Goal: Information Seeking & Learning: Learn about a topic

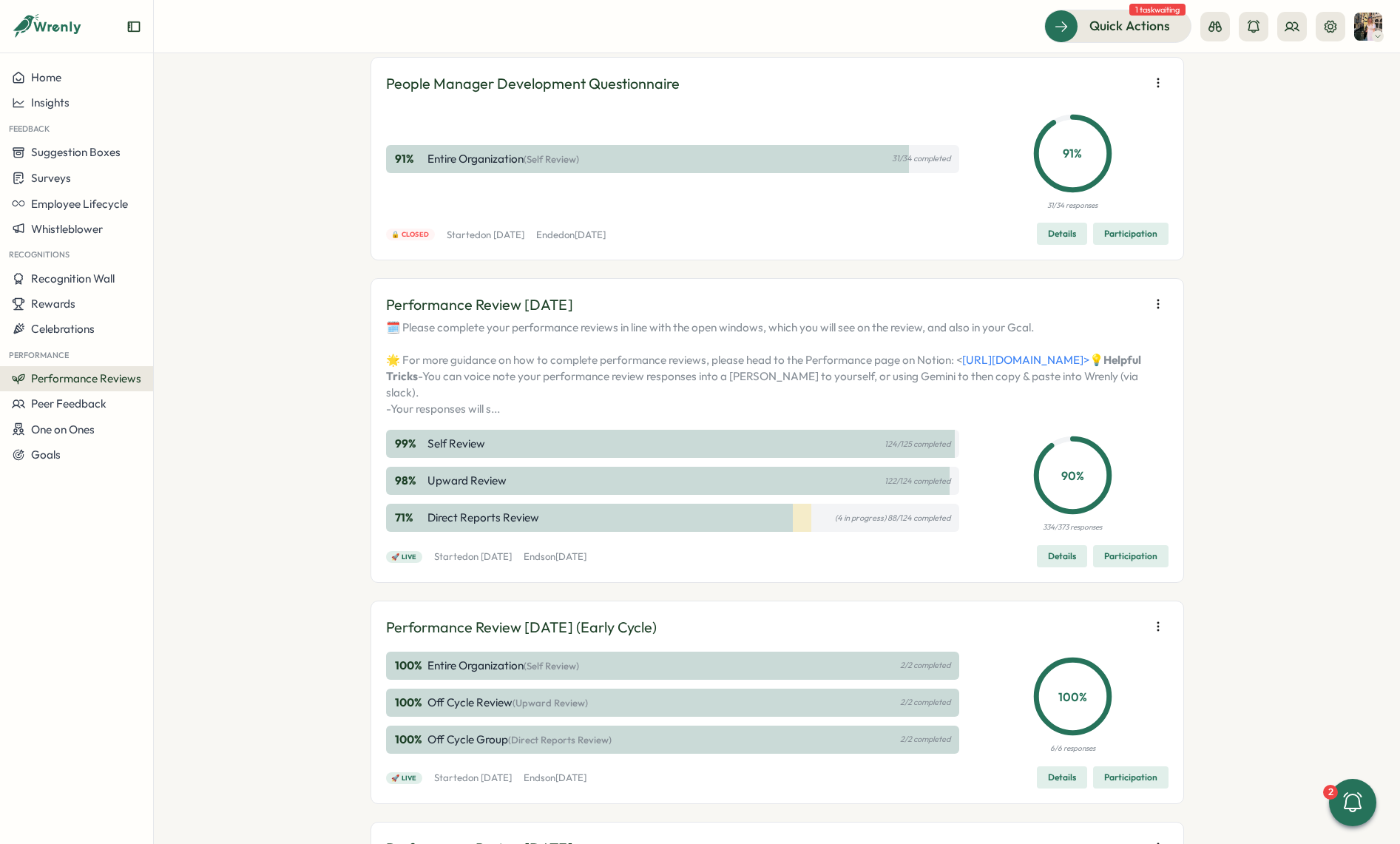
scroll to position [85, 0]
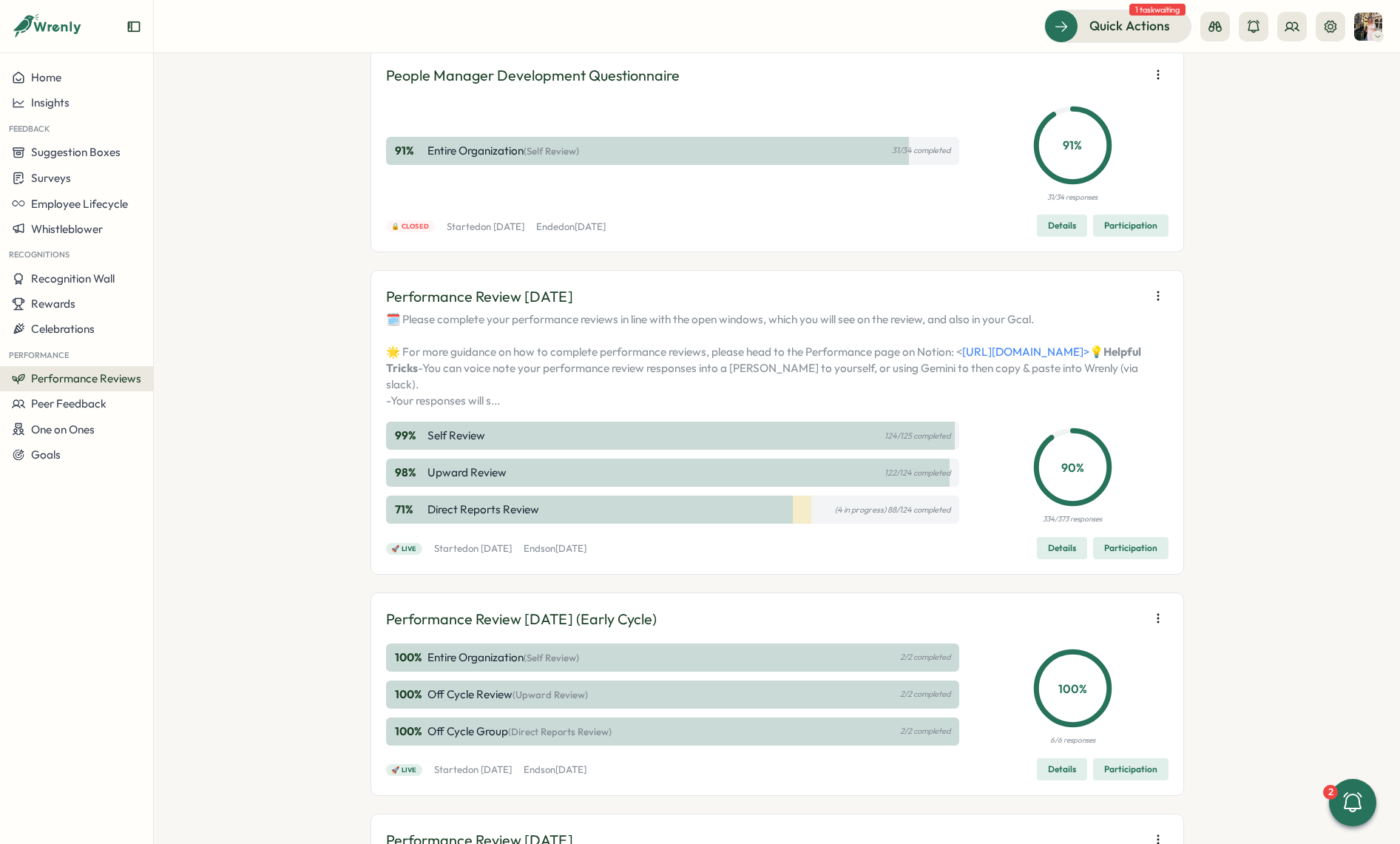
click at [1088, 559] on div "Details Participation" at bounding box center [1102, 548] width 132 height 22
click at [1105, 558] on span "Participation" at bounding box center [1130, 548] width 53 height 20
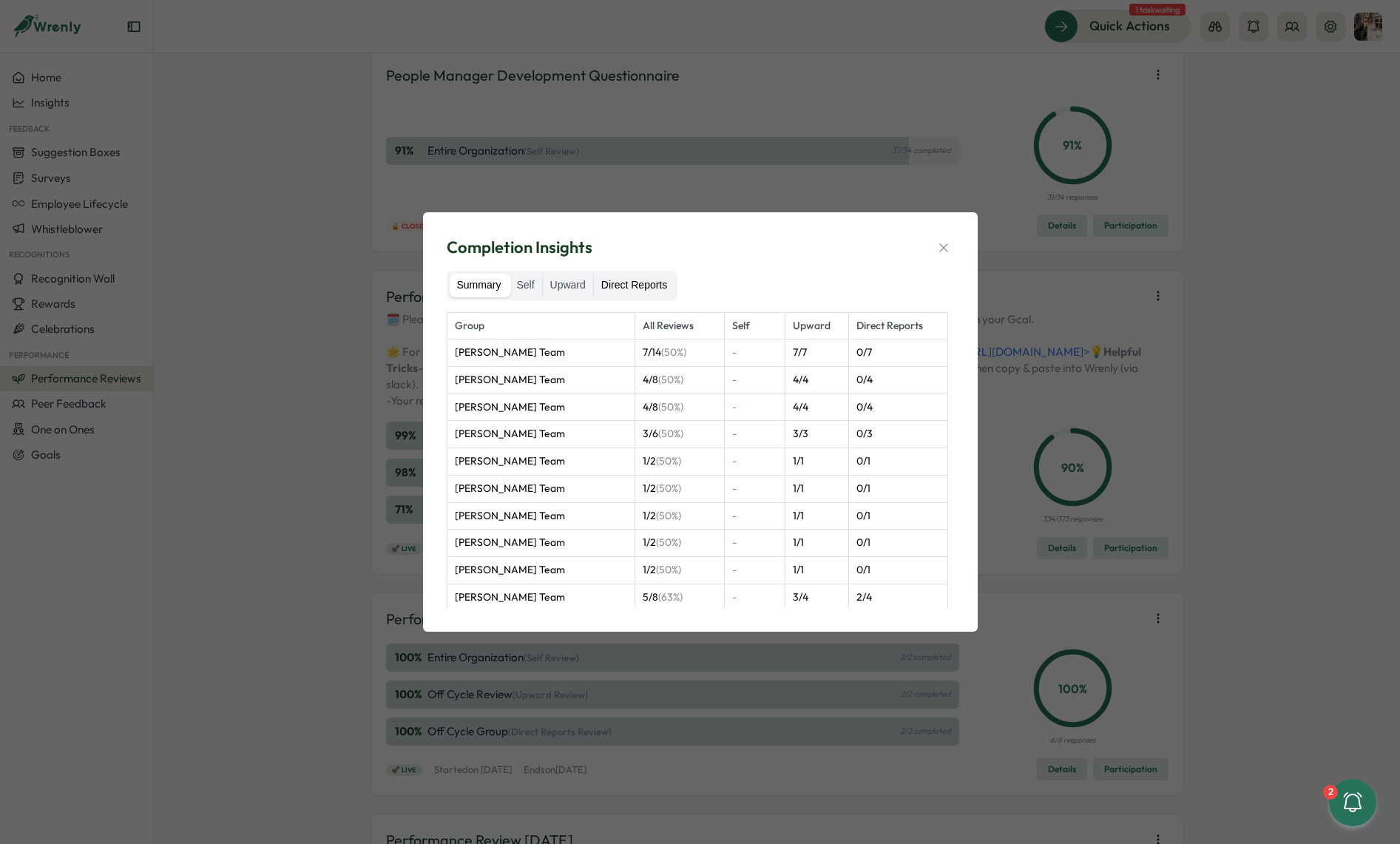
click at [617, 283] on label "Direct Reports" at bounding box center [633, 286] width 80 height 24
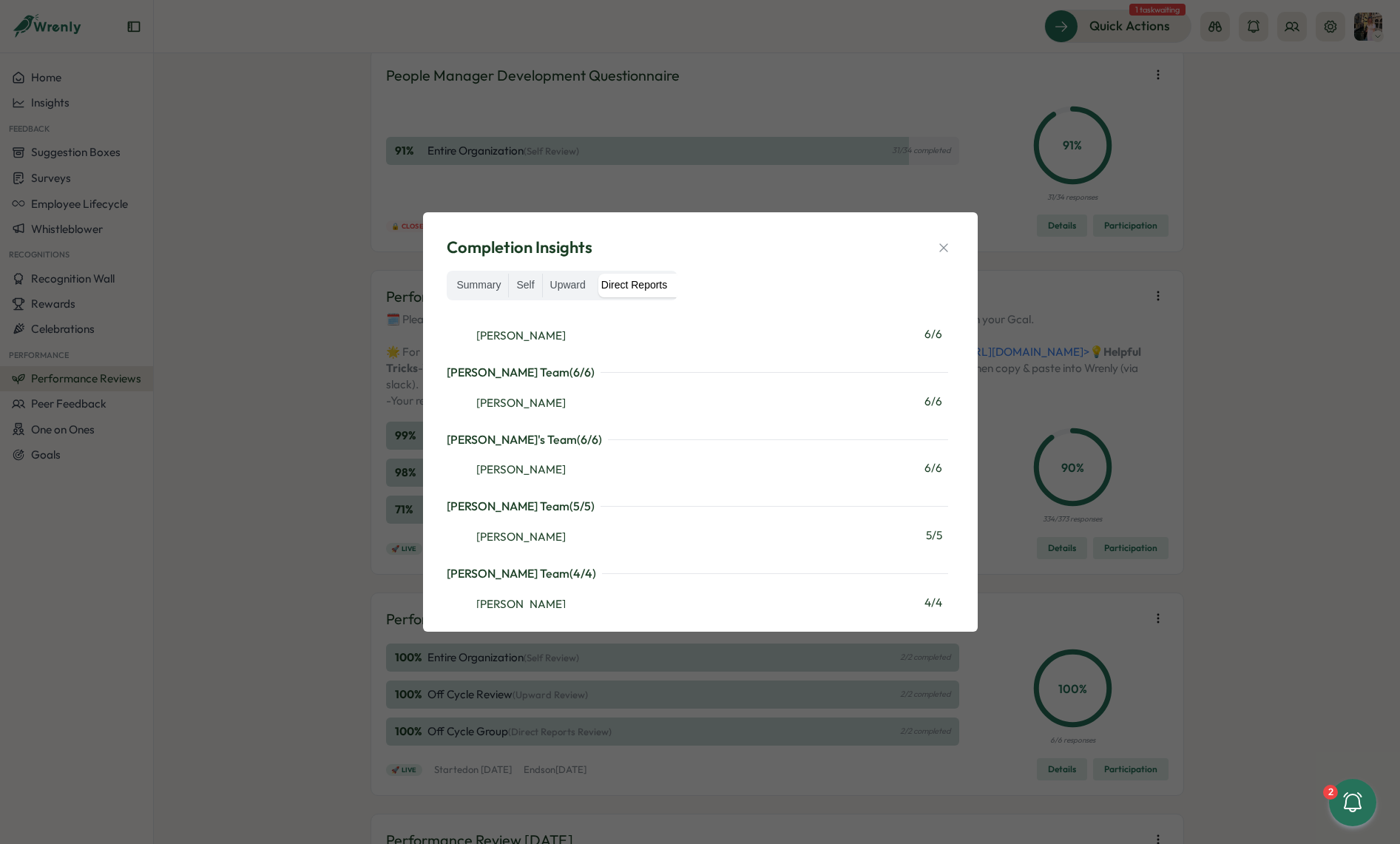
scroll to position [1223, 0]
click at [944, 244] on icon "button" at bounding box center [943, 247] width 14 height 14
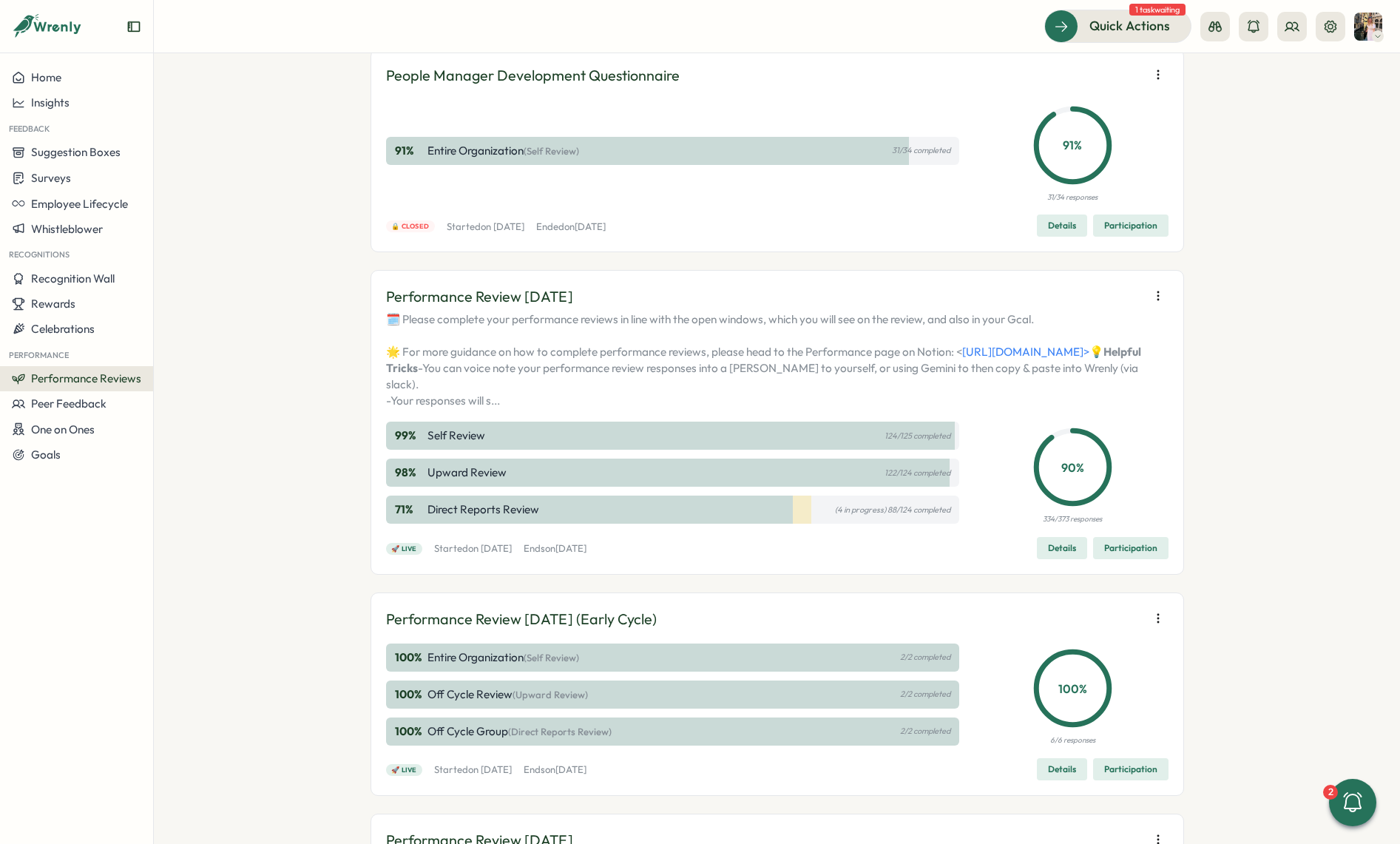
click at [1133, 558] on span "Participation" at bounding box center [1130, 548] width 53 height 20
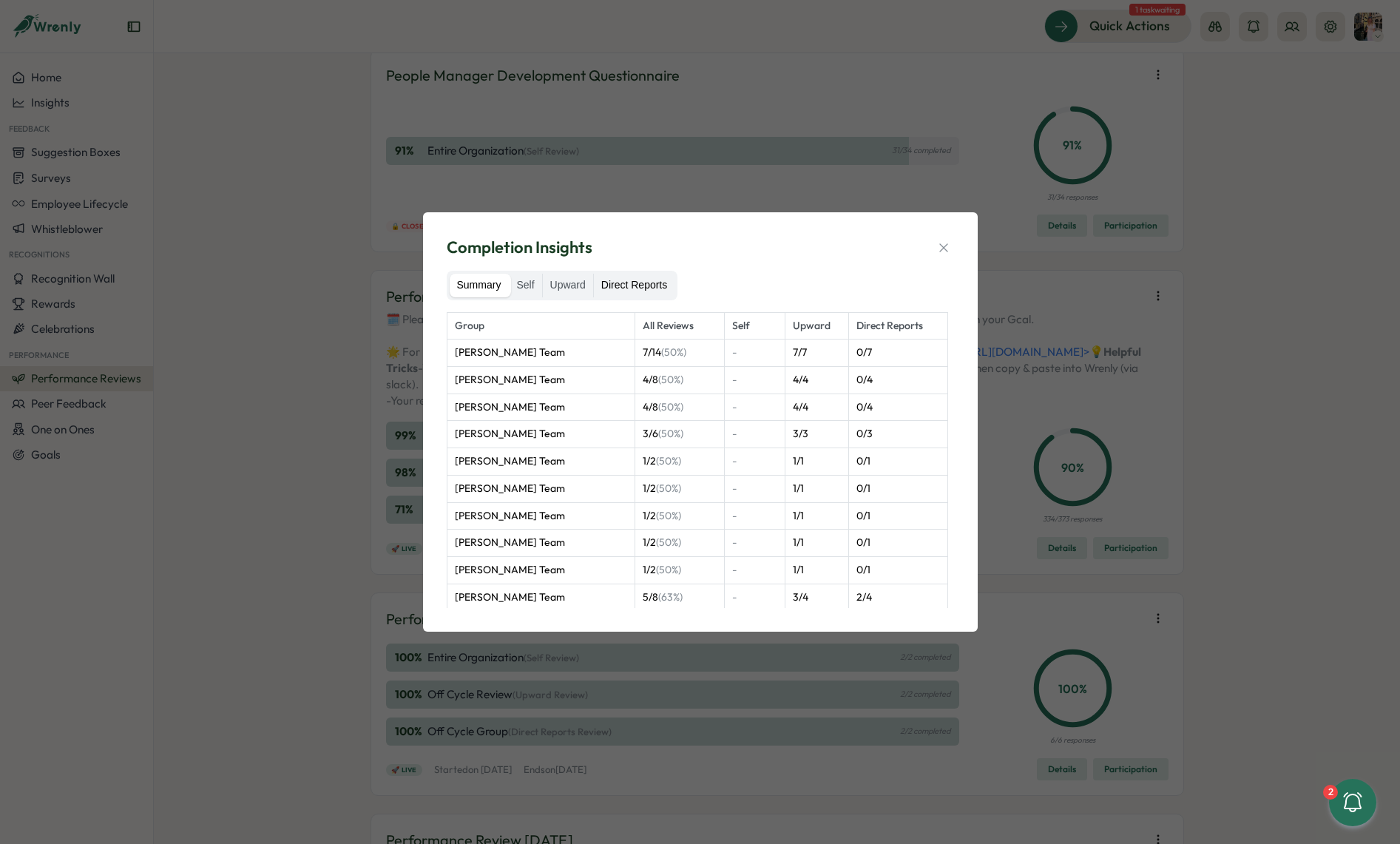
click at [660, 291] on label "Direct Reports" at bounding box center [633, 286] width 80 height 24
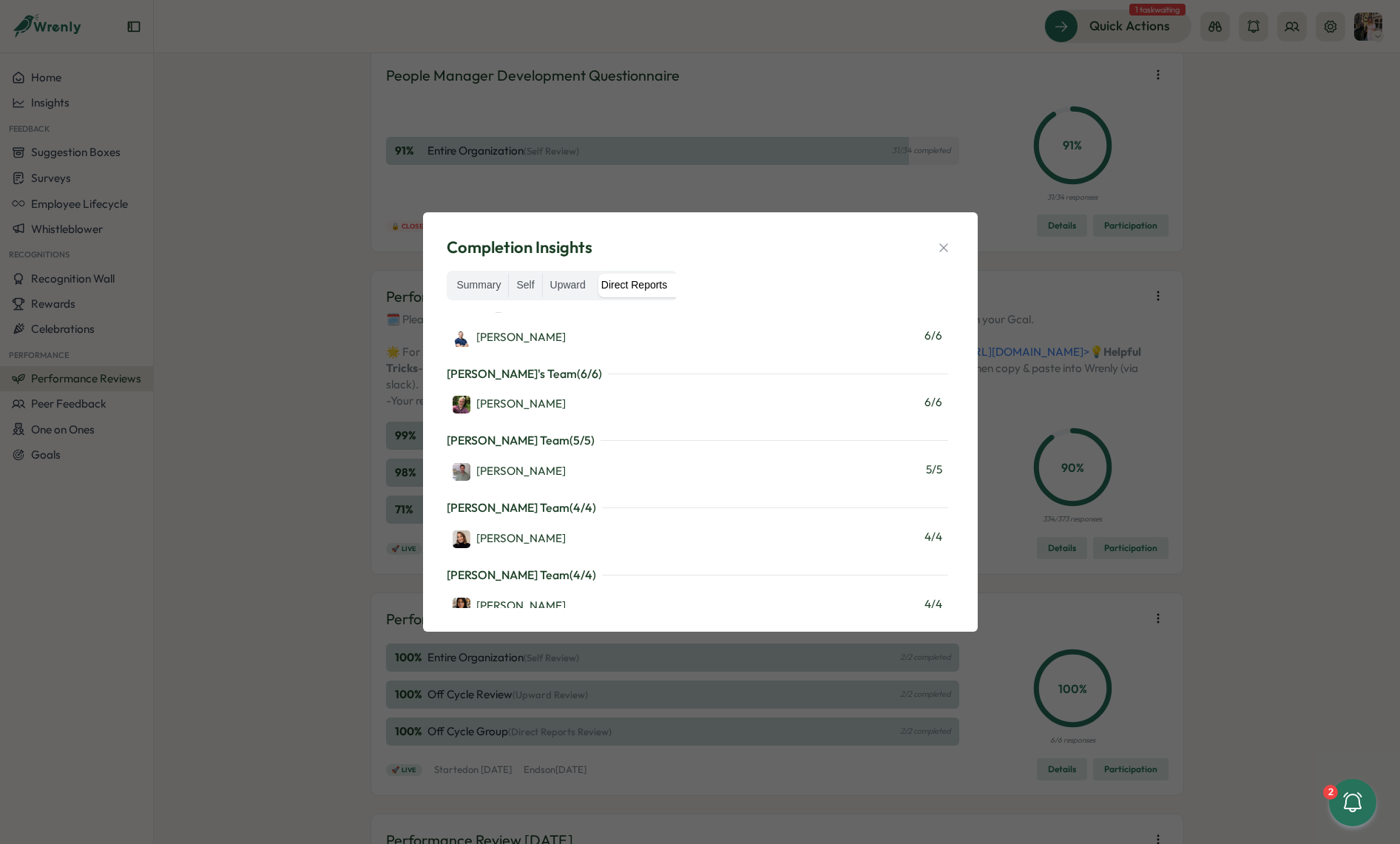
scroll to position [1292, 0]
click at [940, 253] on icon "button" at bounding box center [943, 247] width 14 height 14
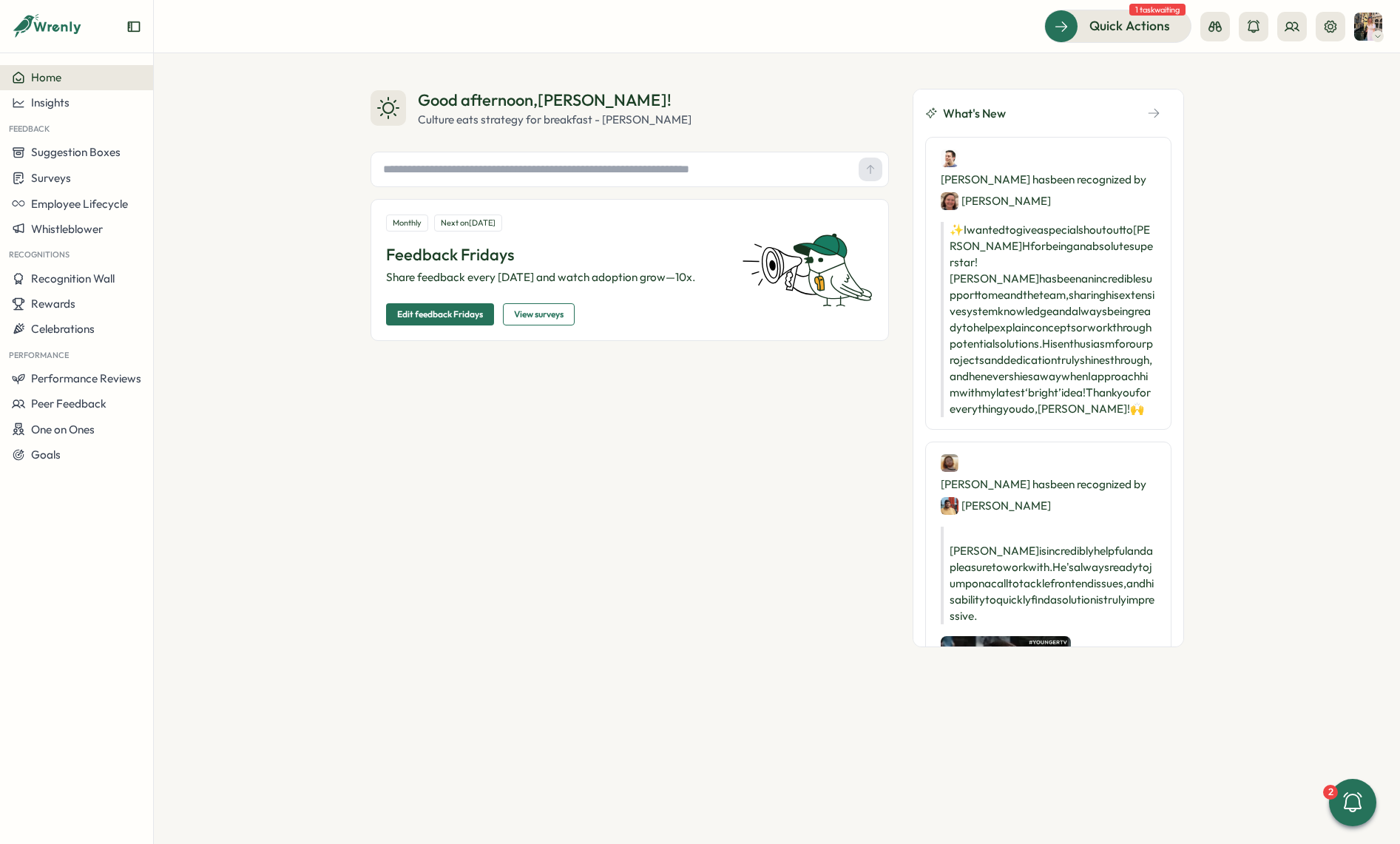
click at [1308, 25] on div at bounding box center [1272, 26] width 145 height 30
click at [1297, 27] on icon at bounding box center [1291, 26] width 14 height 14
click at [1271, 76] on div "Org Members" at bounding box center [1293, 73] width 93 height 16
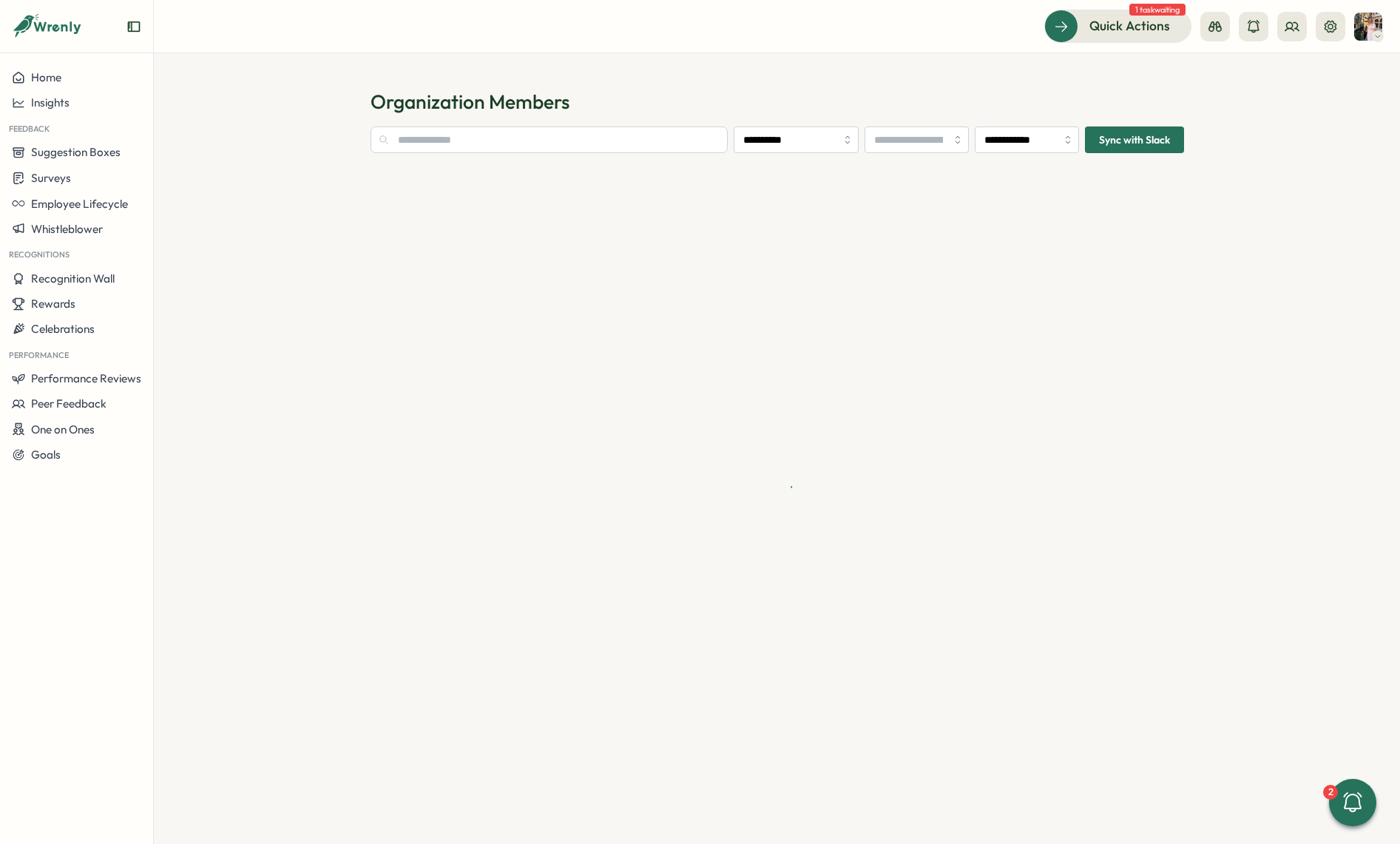
type input "**********"
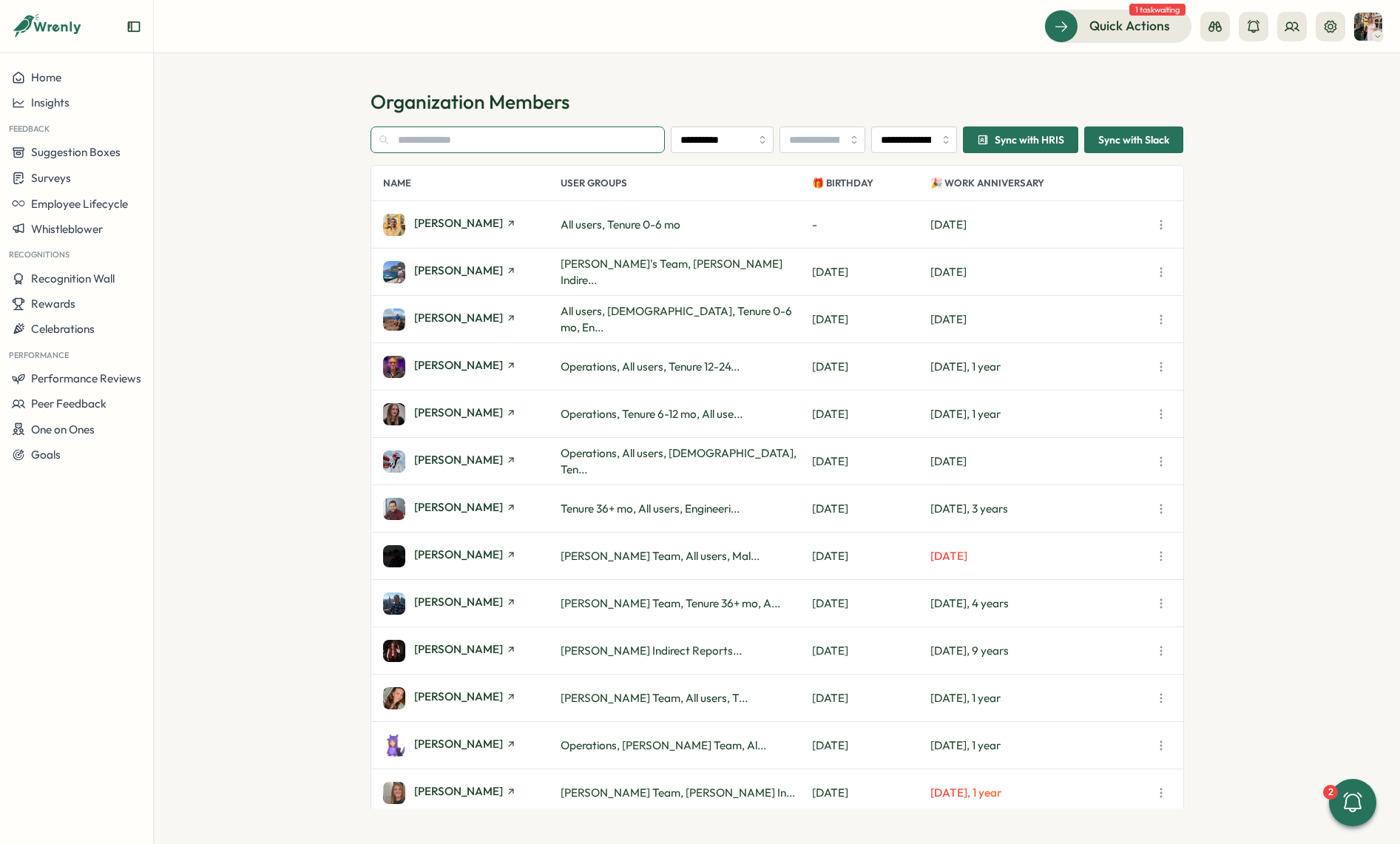
click at [454, 145] on input "text" at bounding box center [517, 140] width 295 height 26
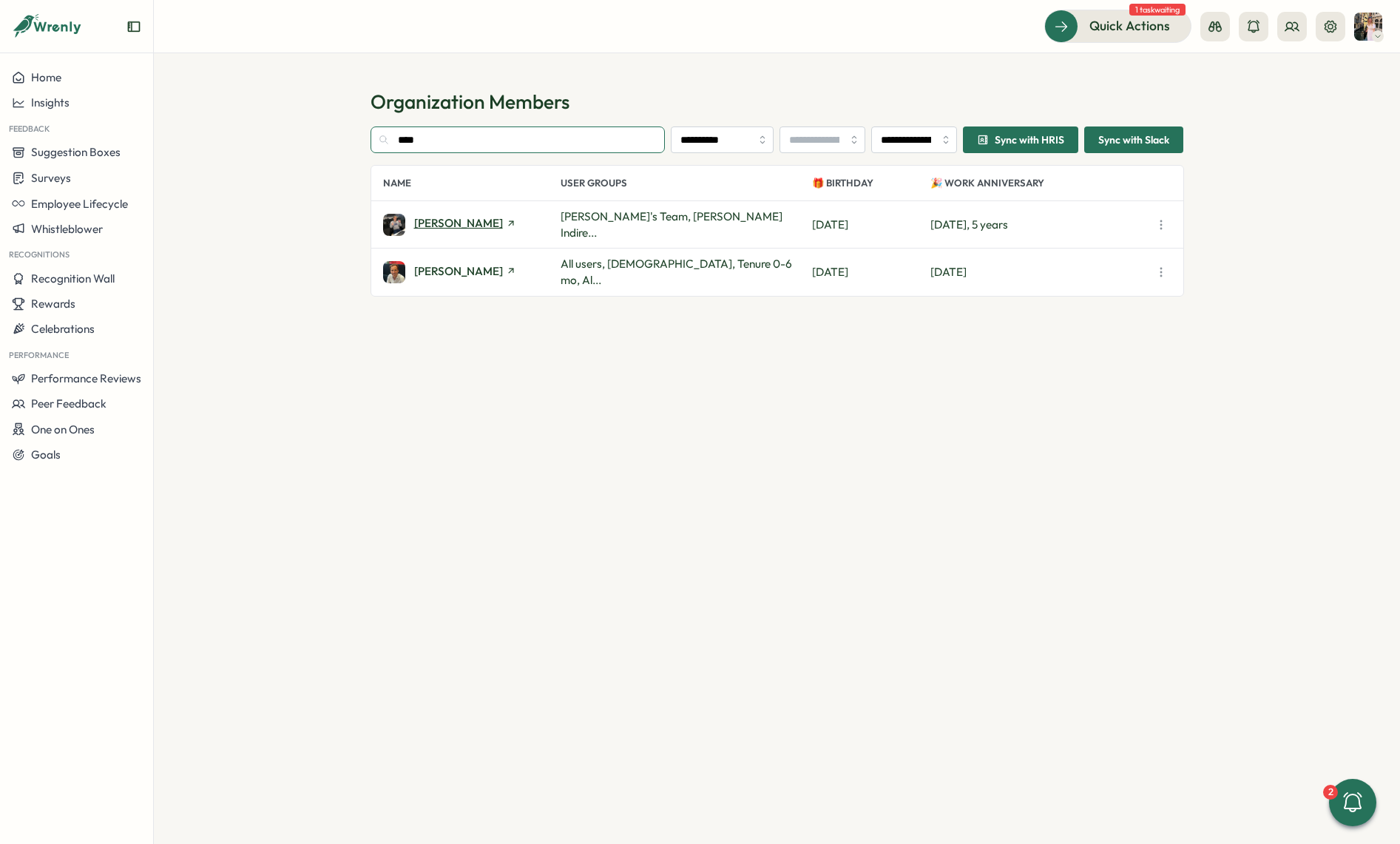
type input "****"
click at [429, 226] on span "Luke" at bounding box center [458, 222] width 89 height 11
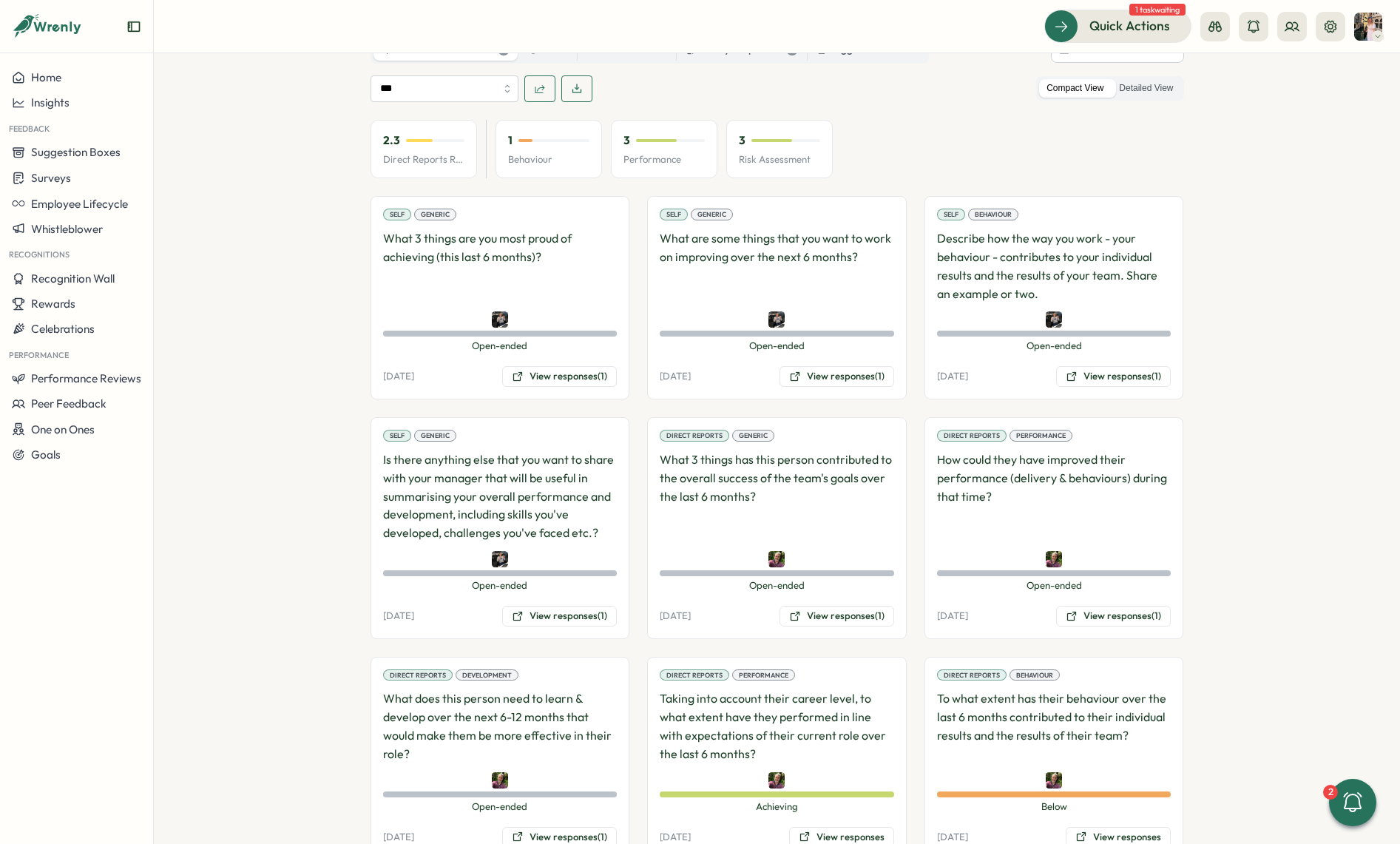
scroll to position [972, 0]
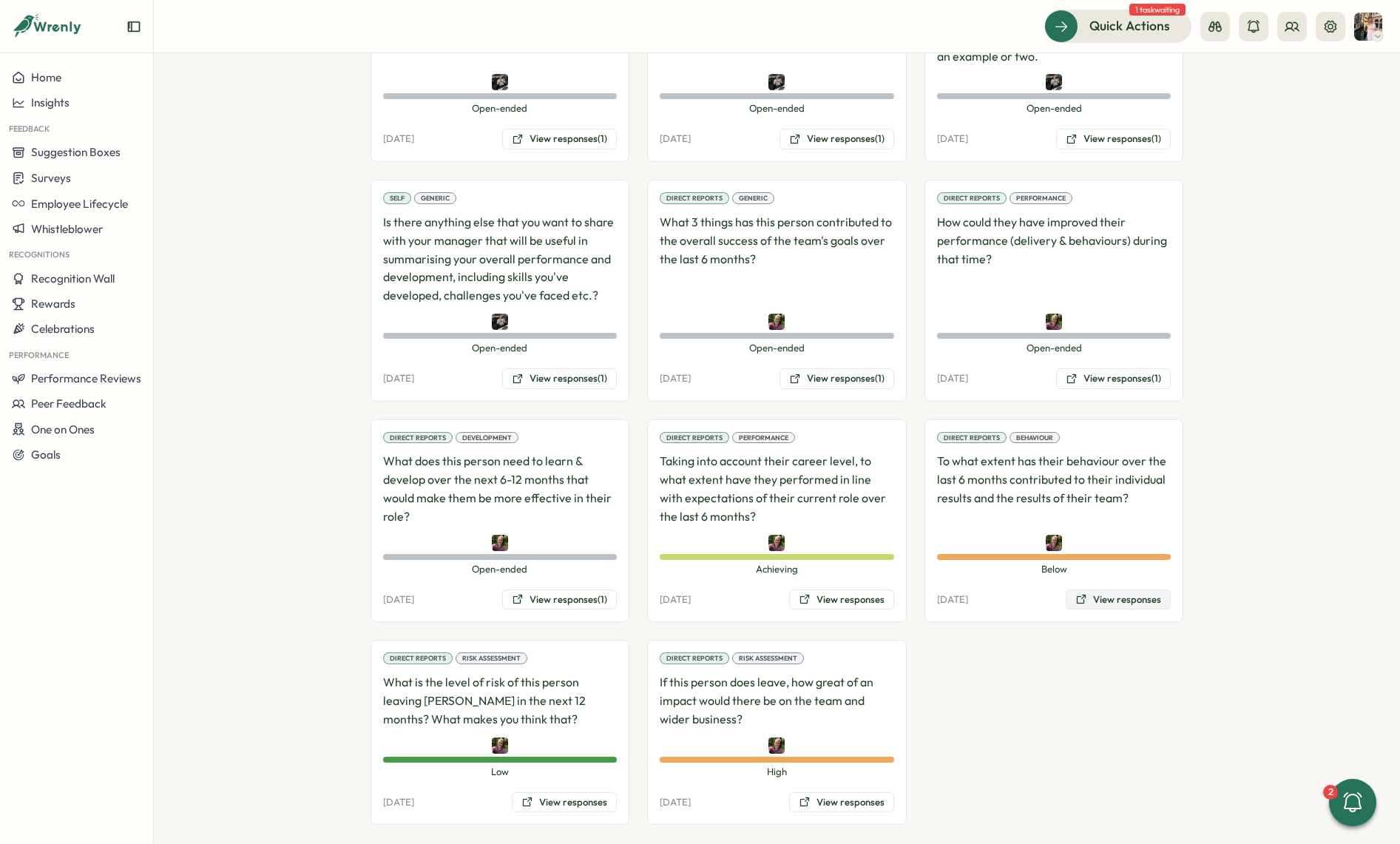
click at [1117, 589] on button "View responses" at bounding box center [1118, 600] width 105 height 20
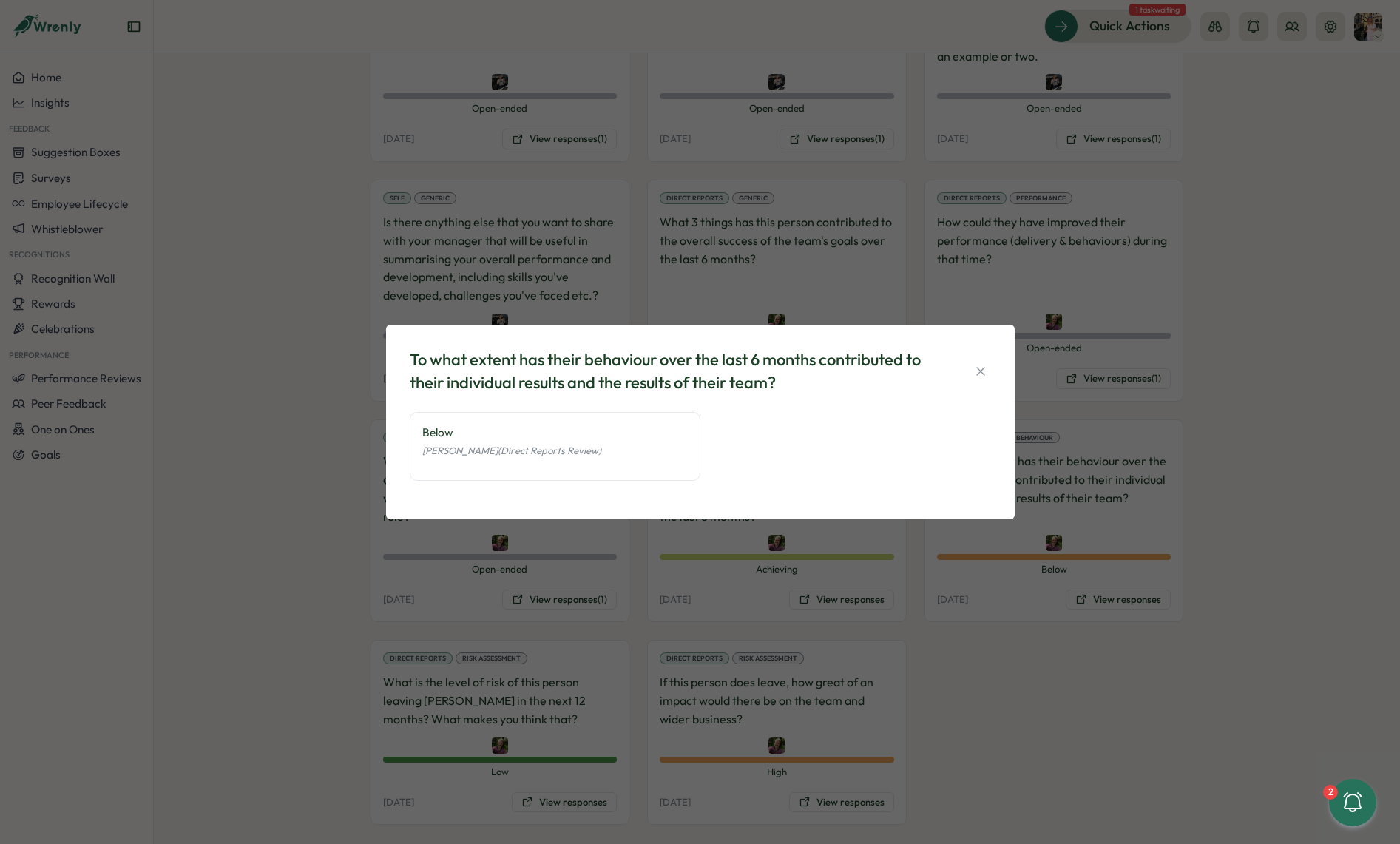
click at [986, 585] on div "To what extent has their behaviour over the last 6 months contributed to their …" at bounding box center [700, 422] width 1400 height 844
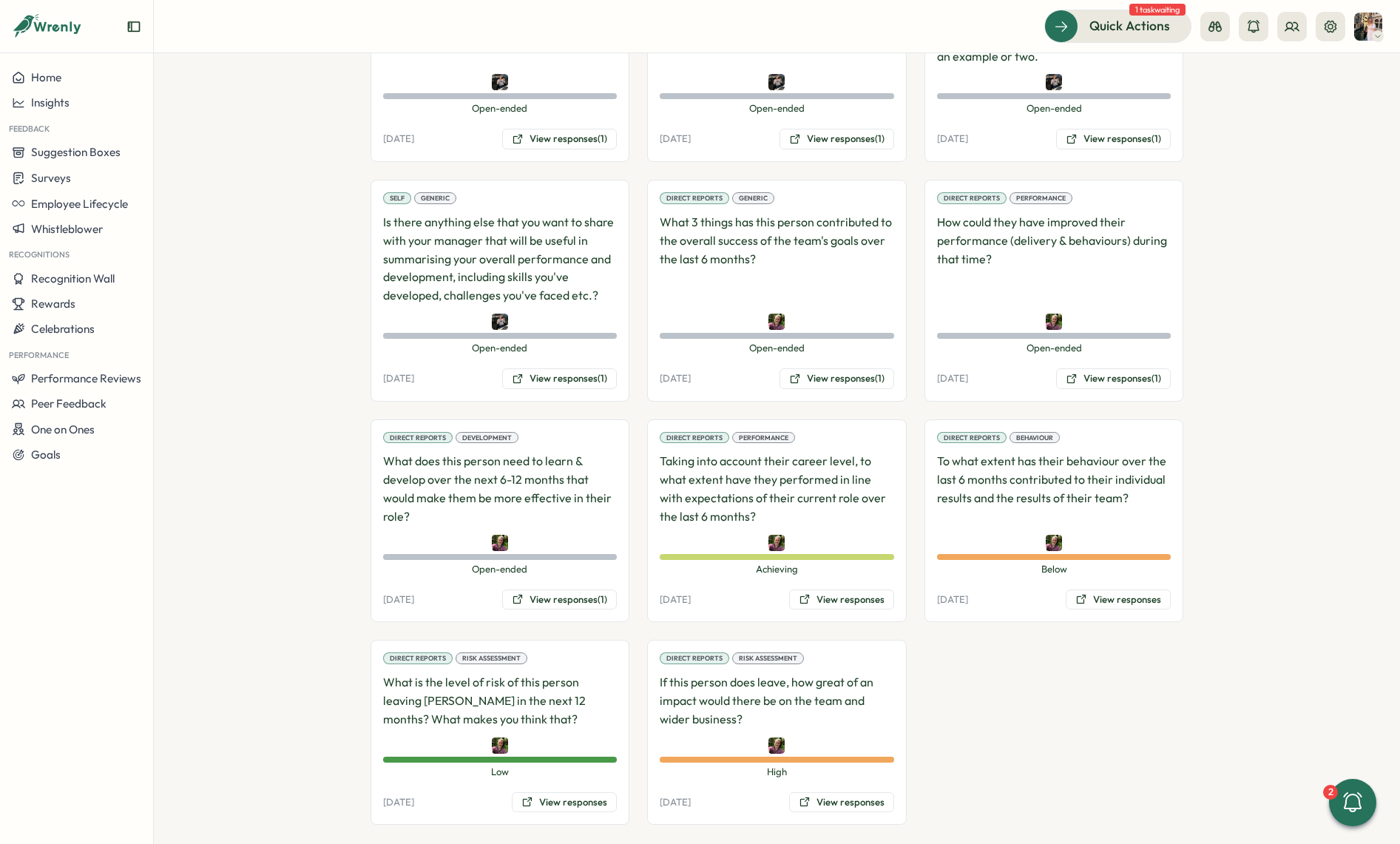
click at [3, 356] on div "Performance" at bounding box center [76, 353] width 153 height 25
click at [575, 369] on button "View responses (1)" at bounding box center [560, 379] width 115 height 20
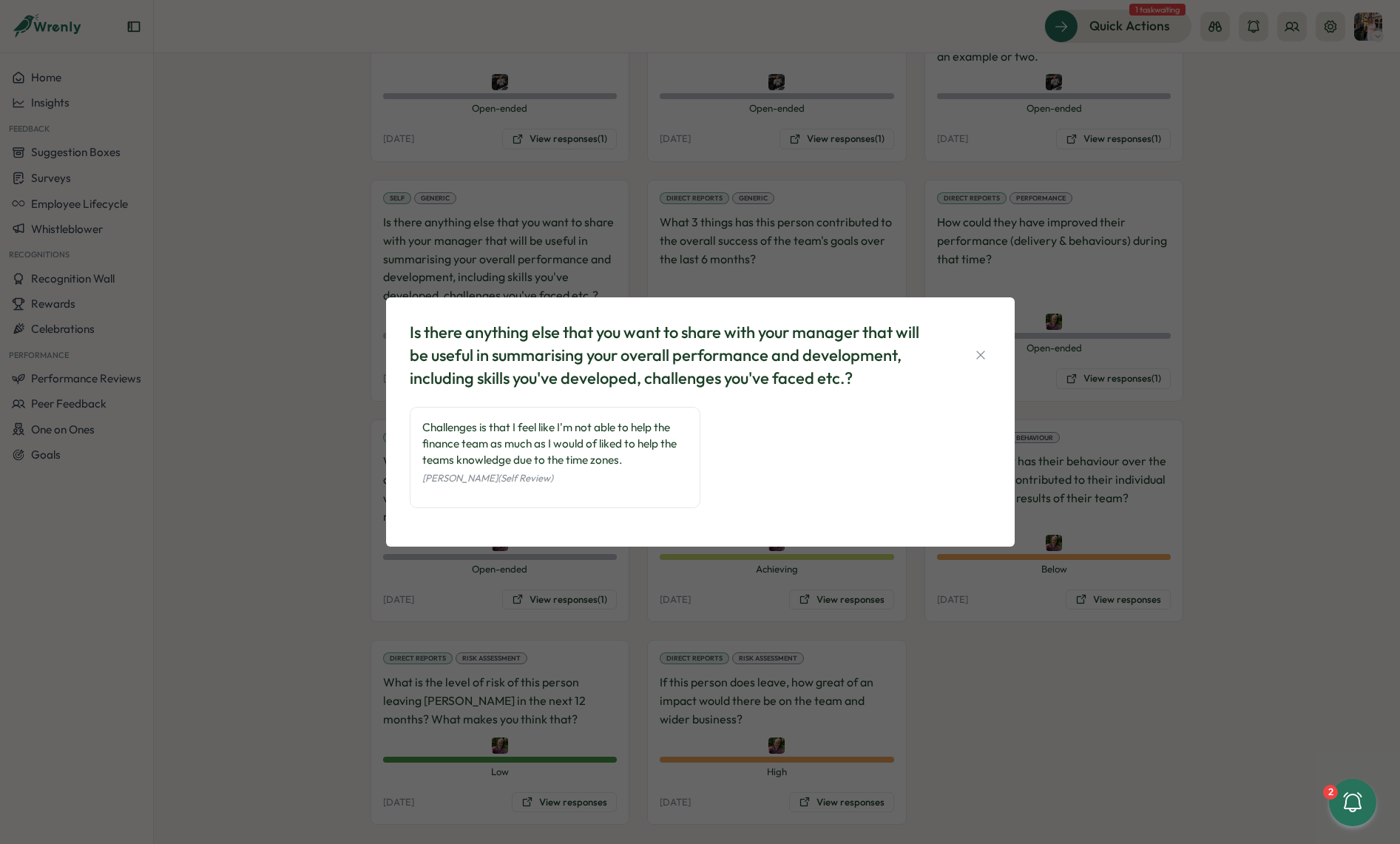
click at [1123, 288] on div "Is there anything else that you want to share with your manager that will be us…" at bounding box center [700, 422] width 1400 height 844
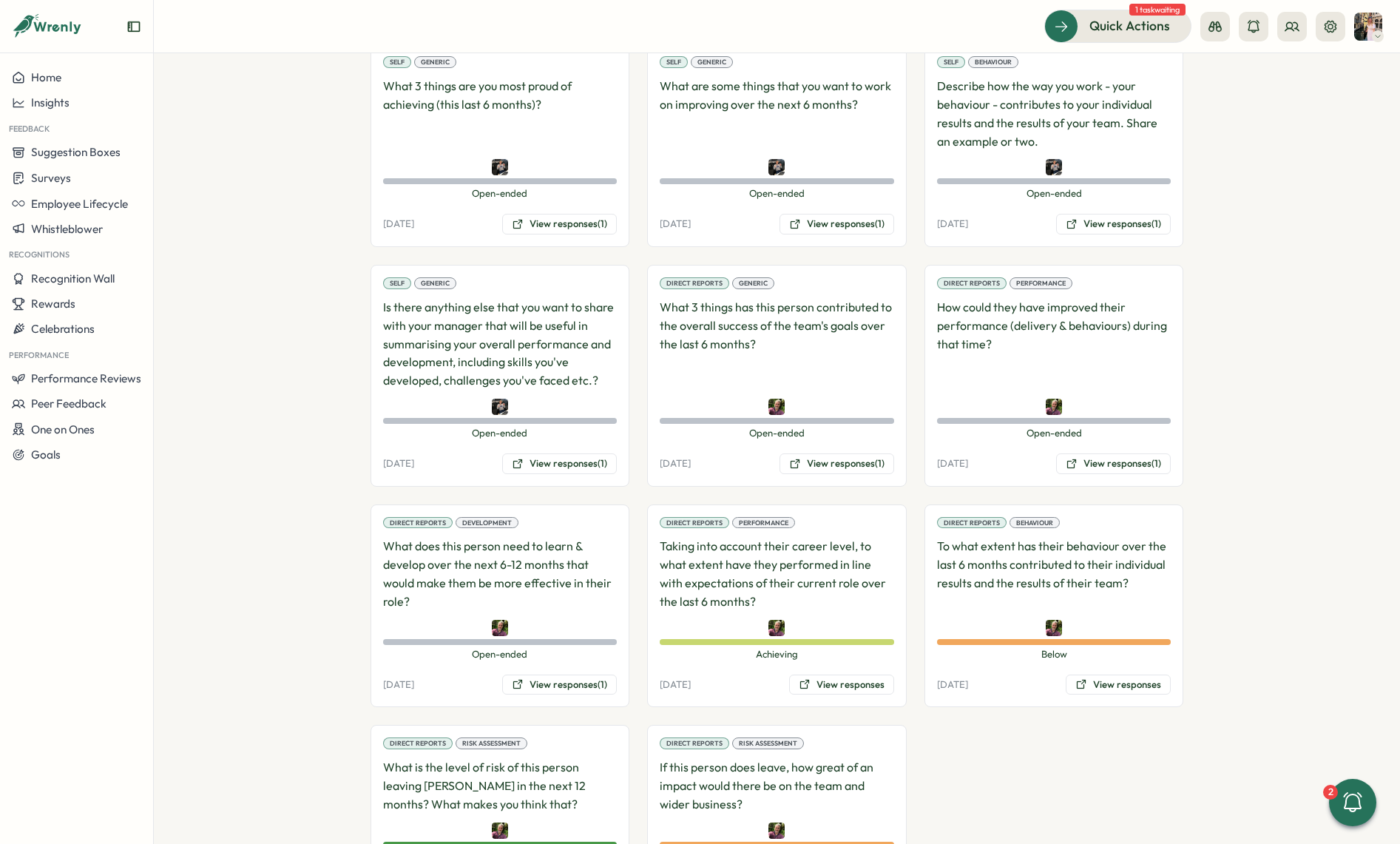
scroll to position [888, 0]
click at [1119, 213] on button "View responses (1)" at bounding box center [1113, 223] width 115 height 20
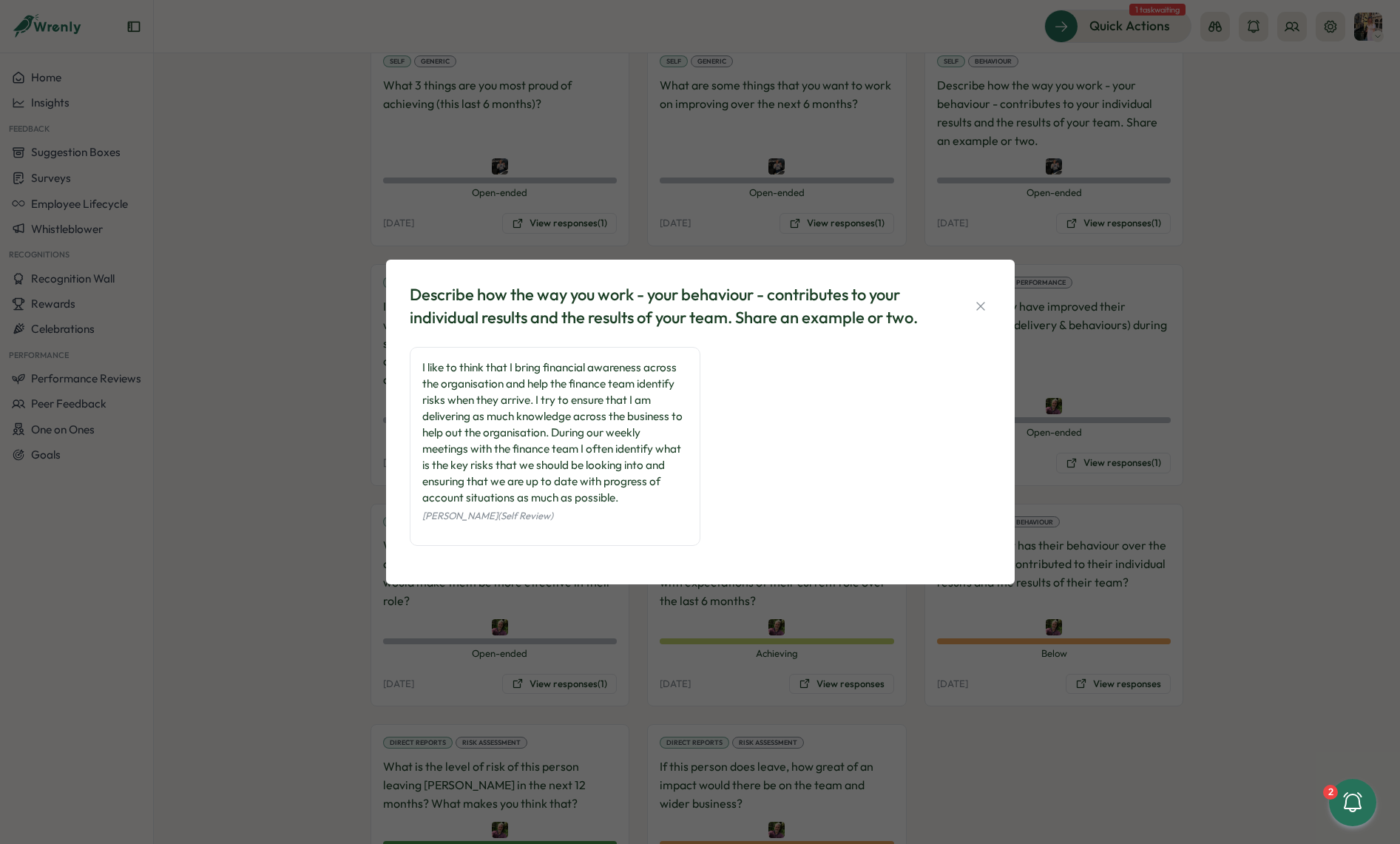
click at [900, 158] on div "Describe how the way you work - your behaviour - contributes to your individual…" at bounding box center [700, 422] width 1400 height 844
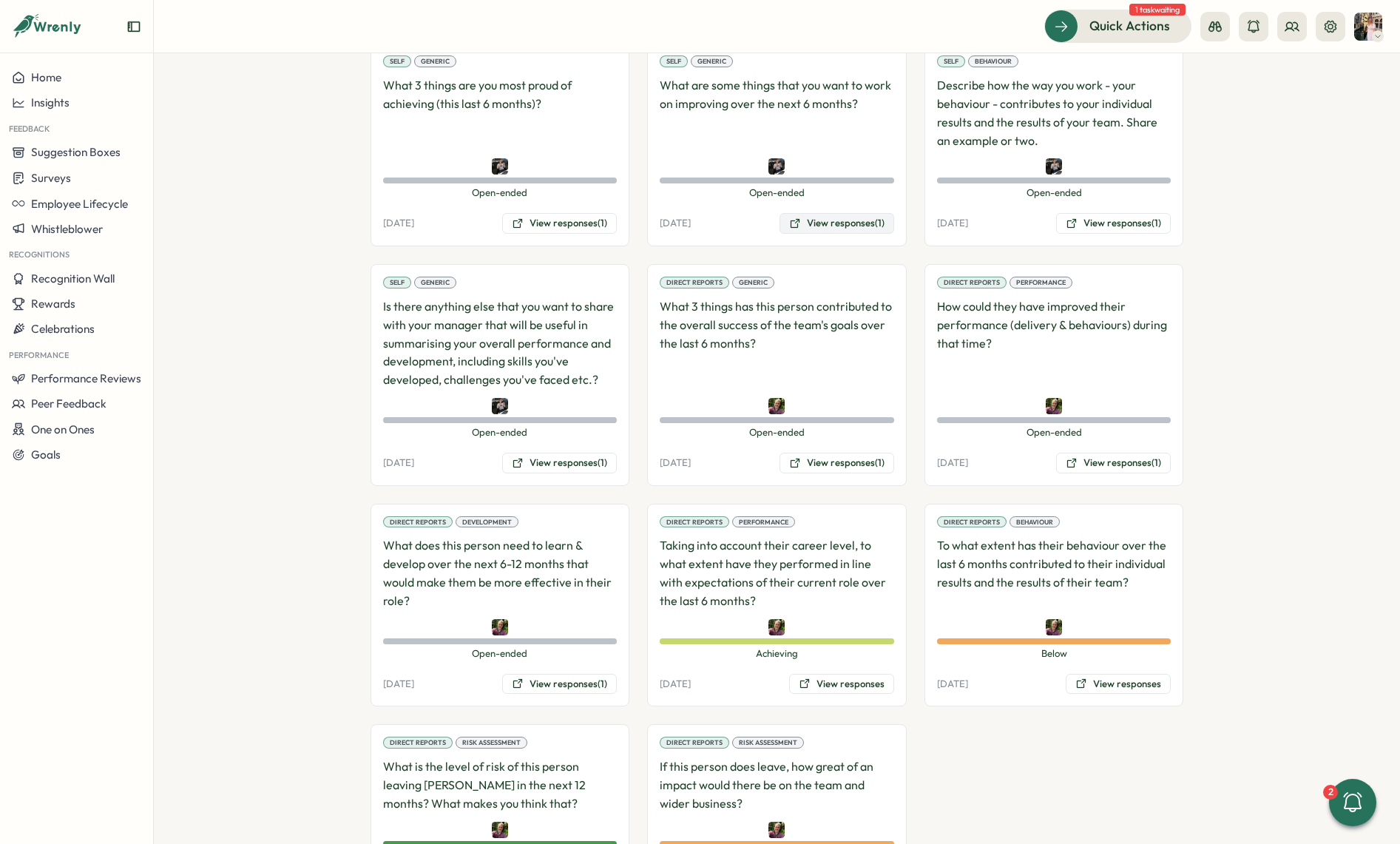
click at [883, 213] on button "View responses (1)" at bounding box center [837, 223] width 115 height 20
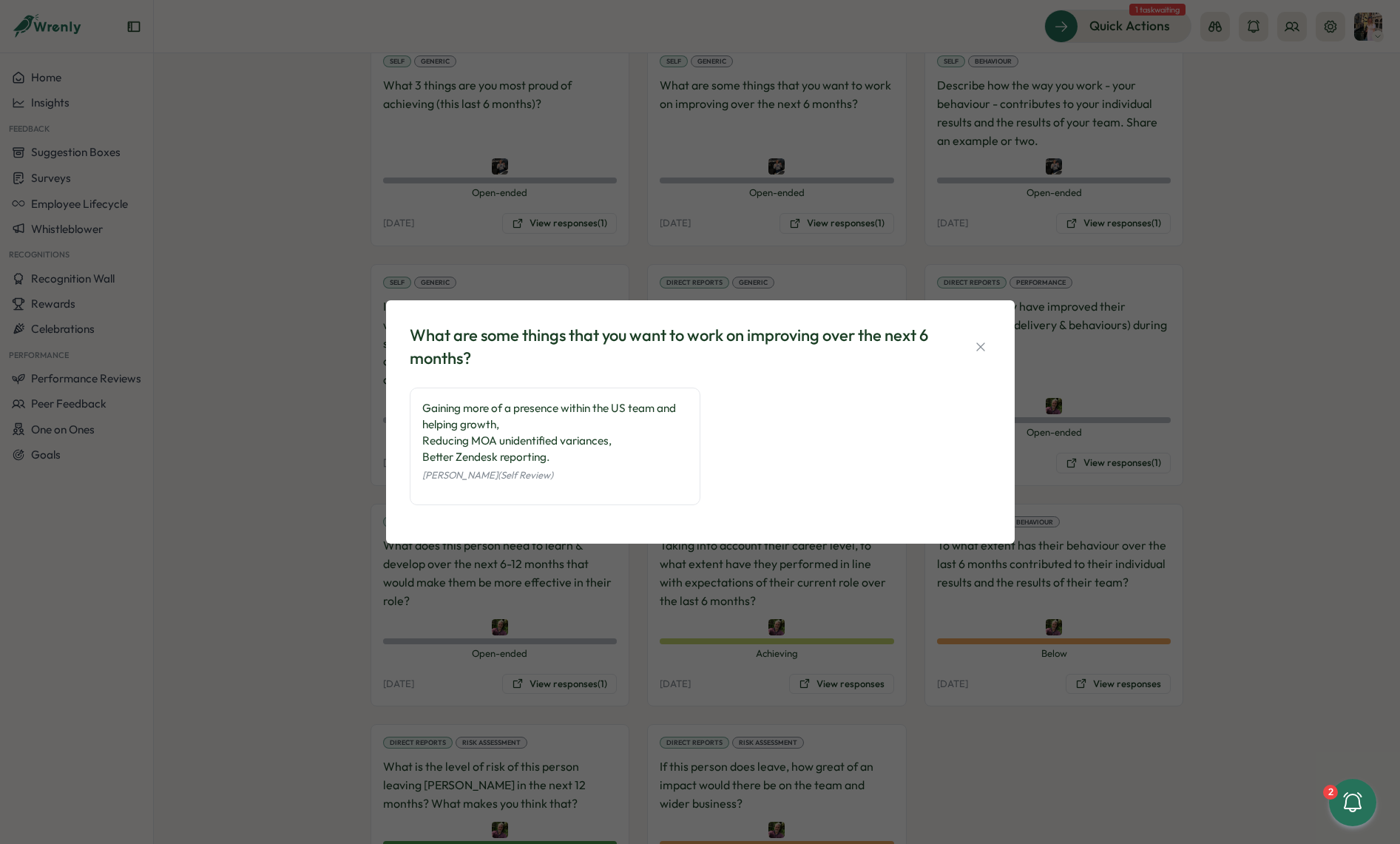
click at [643, 154] on div "What are some things that you want to work on improving over the next 6 months?…" at bounding box center [700, 422] width 1400 height 844
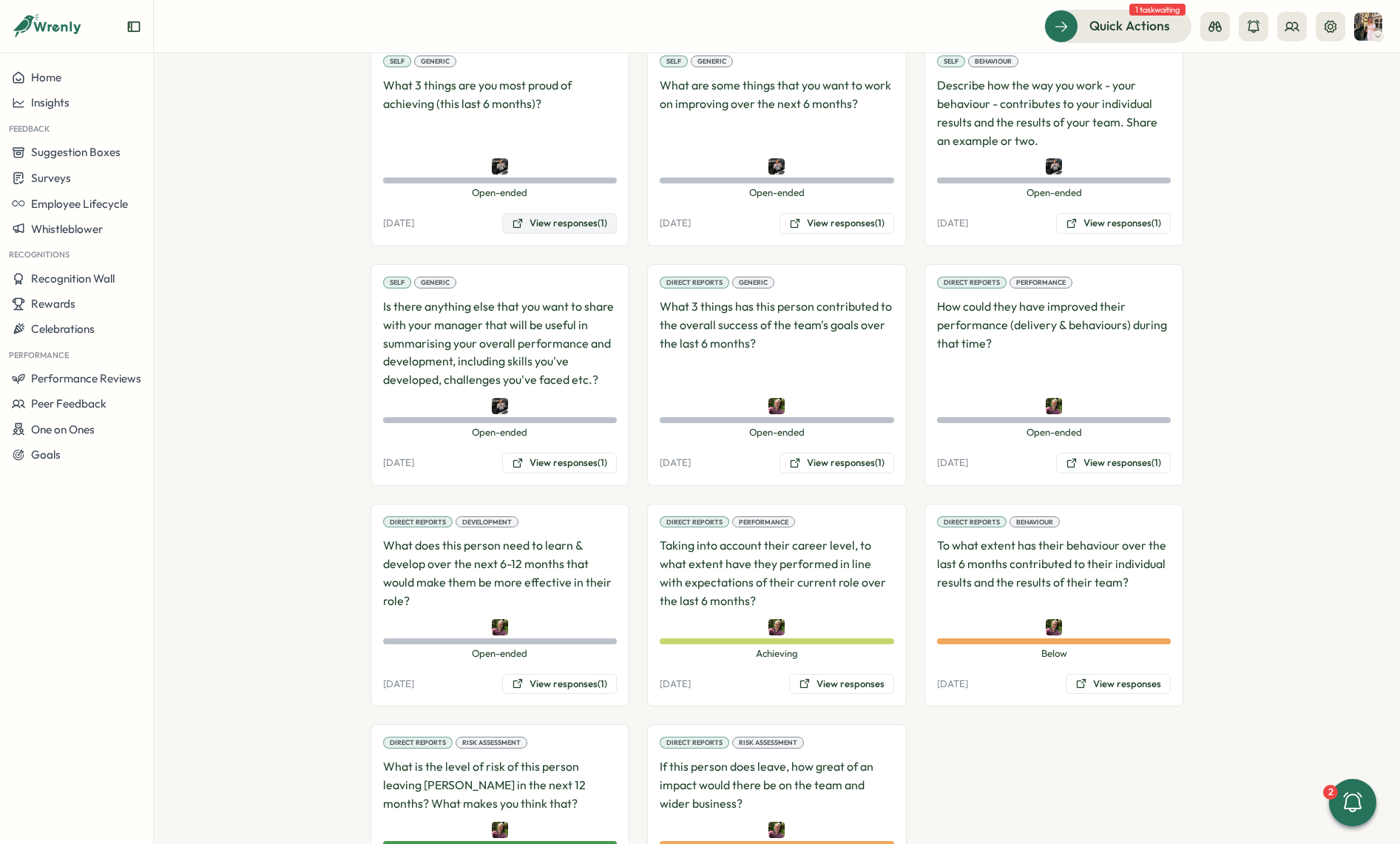
click at [537, 213] on button "View responses (1)" at bounding box center [560, 223] width 115 height 20
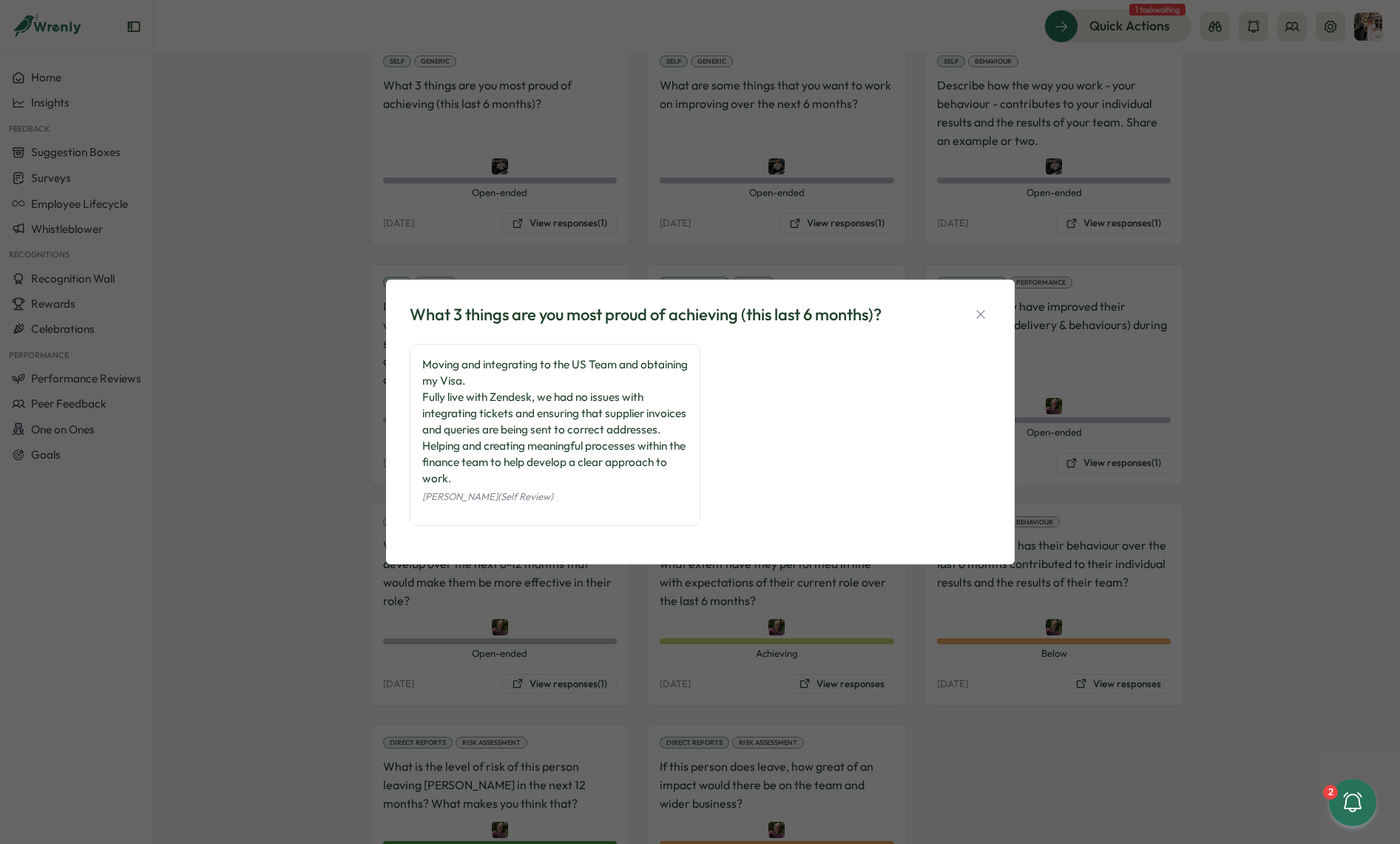
click at [609, 224] on div "What 3 things are you most proud of achieving (this last 6 months)? Moving and …" at bounding box center [700, 422] width 1400 height 844
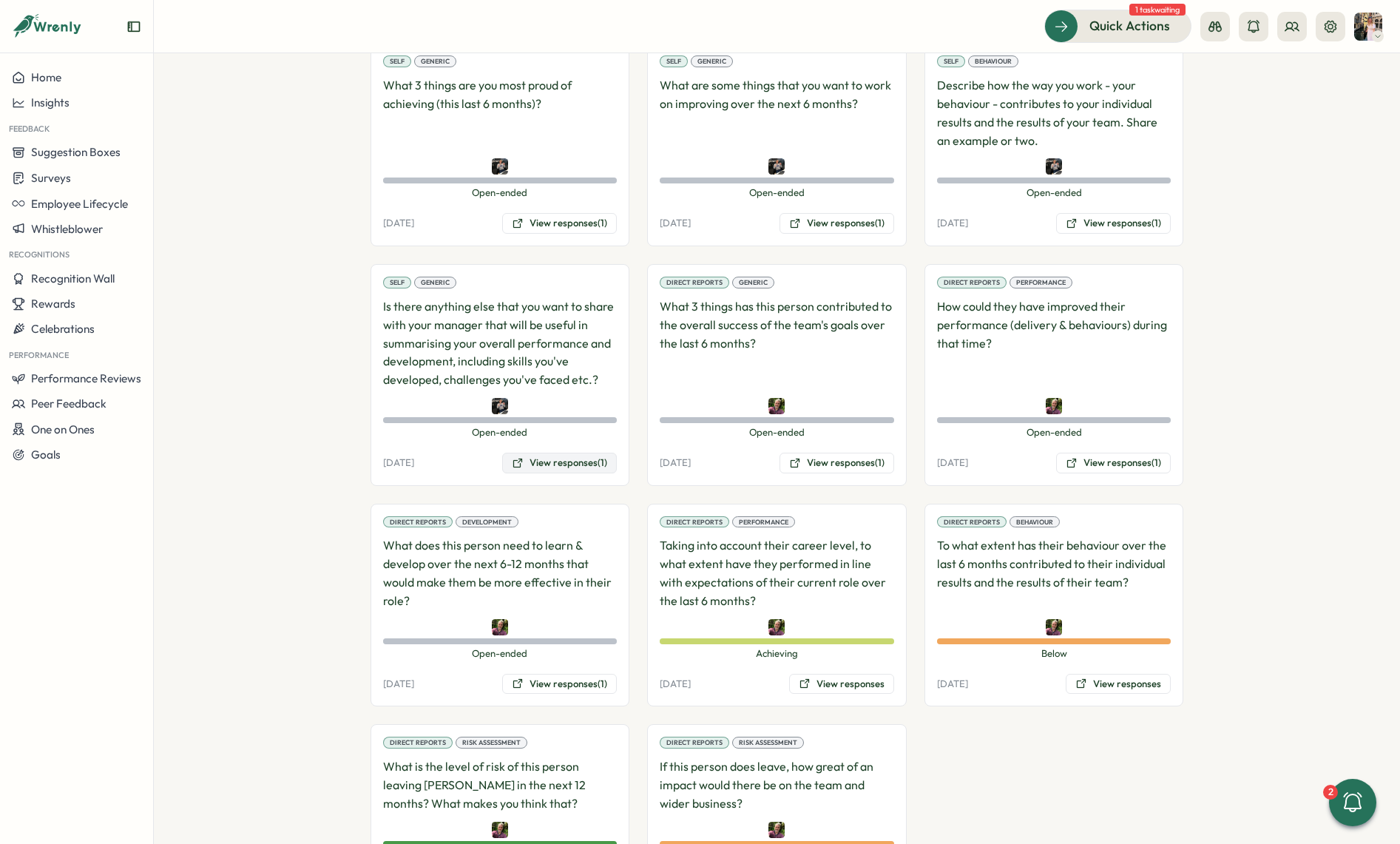
click at [550, 452] on button "View responses (1)" at bounding box center [560, 463] width 115 height 20
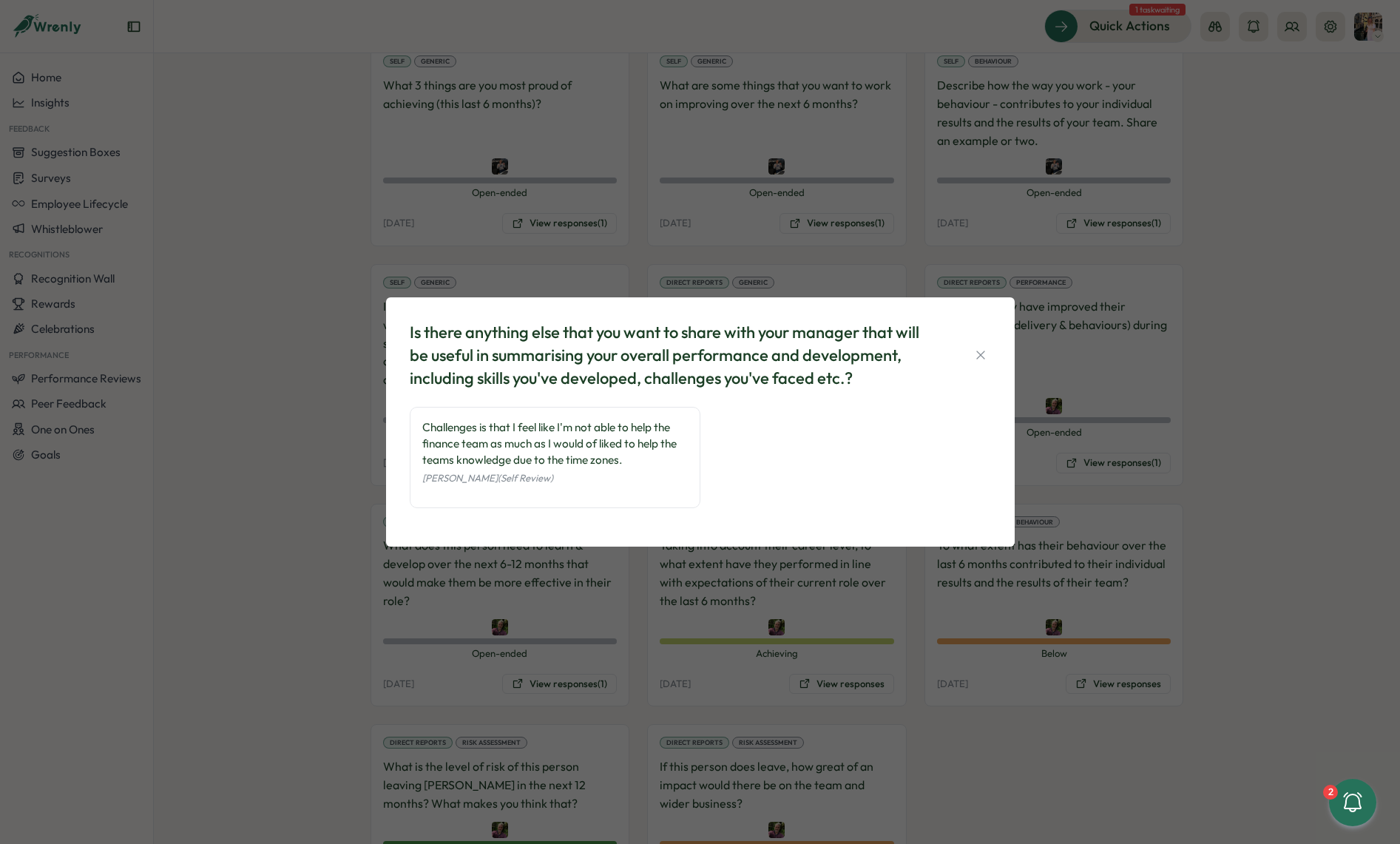
click at [667, 267] on div "Is there anything else that you want to share with your manager that will be us…" at bounding box center [700, 422] width 1400 height 844
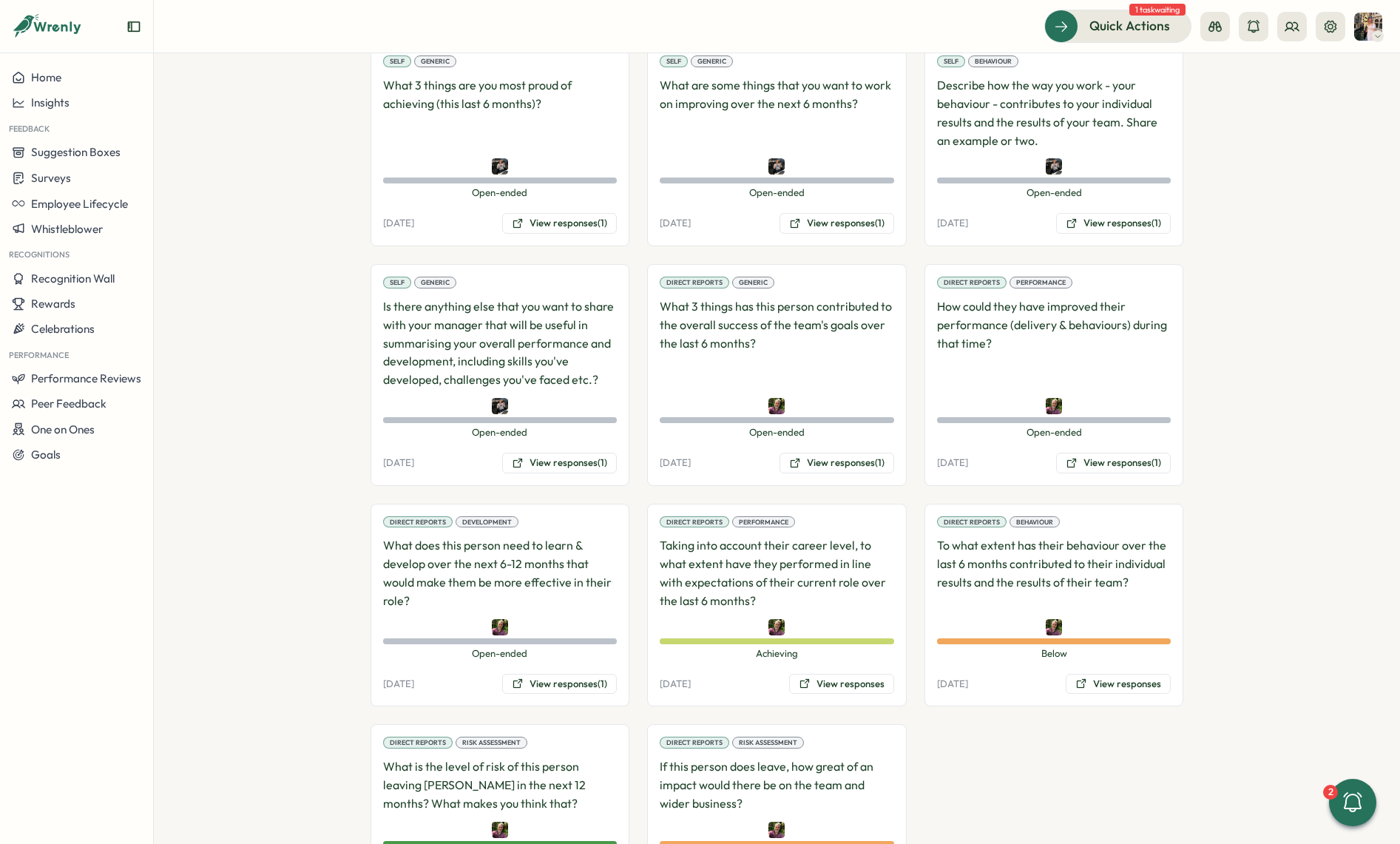
click at [809, 458] on div "Direct Reports Generic What 3 things has this person contributed to the overall…" at bounding box center [776, 375] width 260 height 222
click at [807, 452] on button "View responses (1)" at bounding box center [837, 463] width 115 height 20
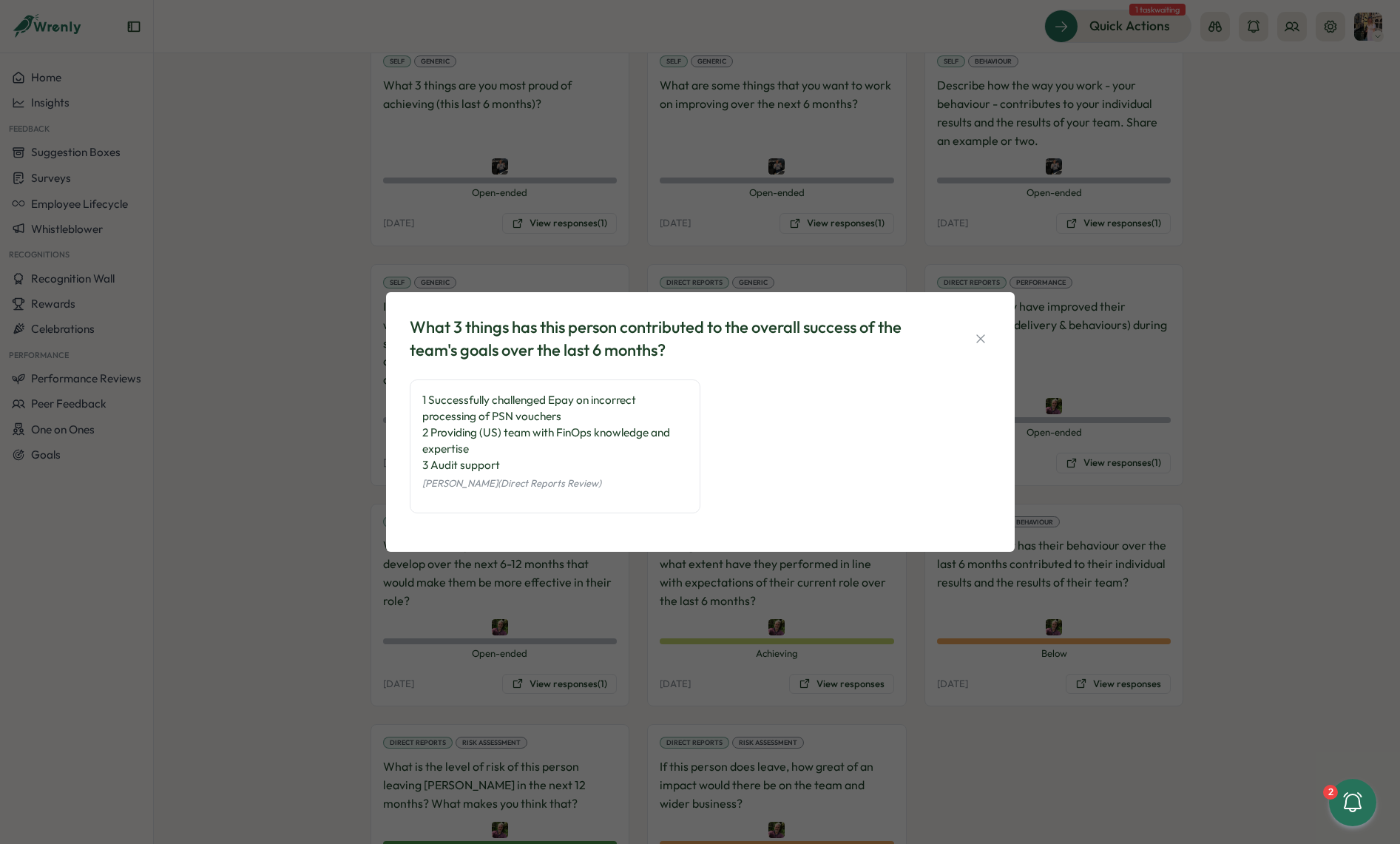
click at [1123, 359] on div "What 3 things has this person contributed to the overall success of the team's …" at bounding box center [700, 422] width 1400 height 844
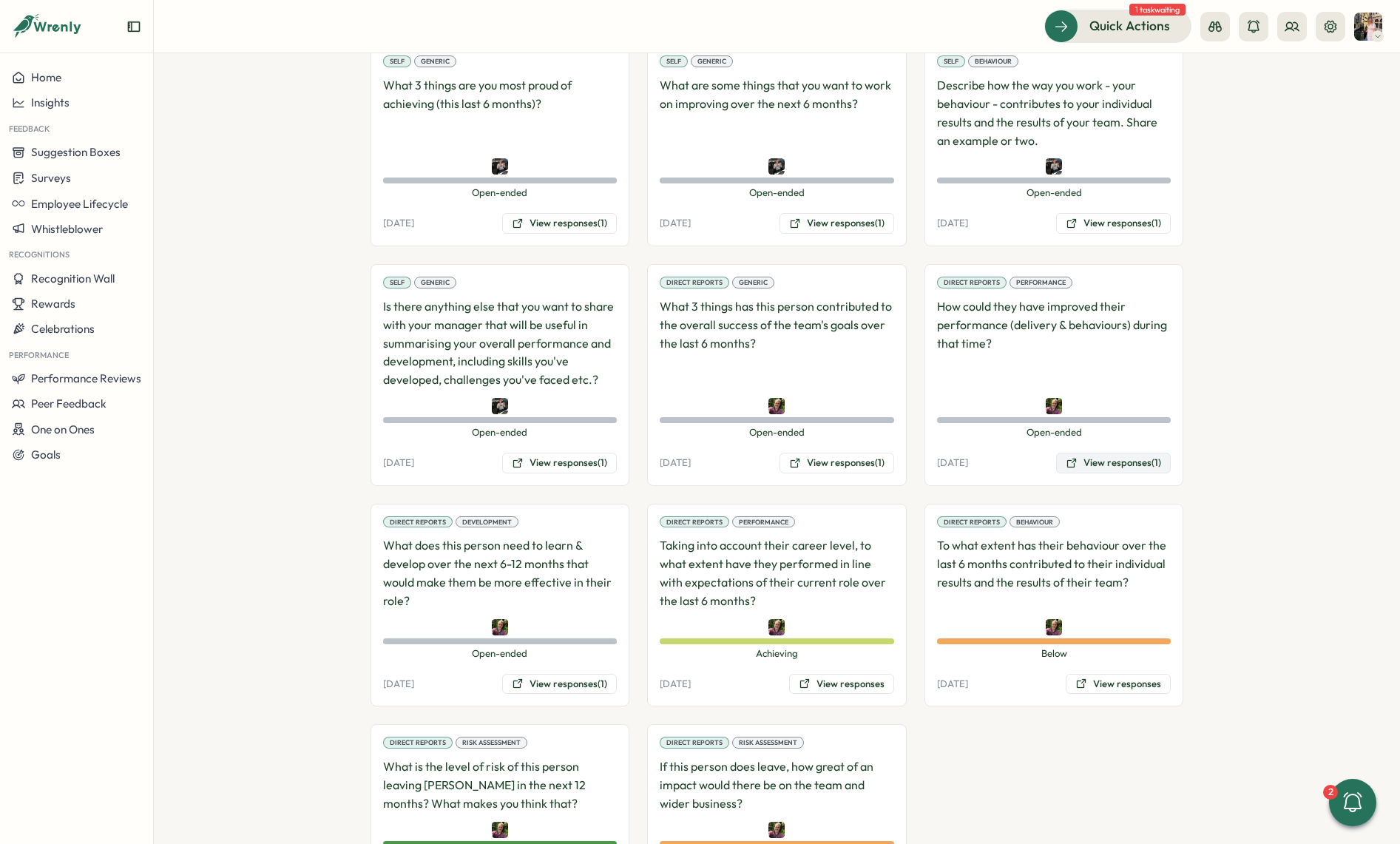
click at [1106, 452] on button "View responses (1)" at bounding box center [1113, 463] width 115 height 20
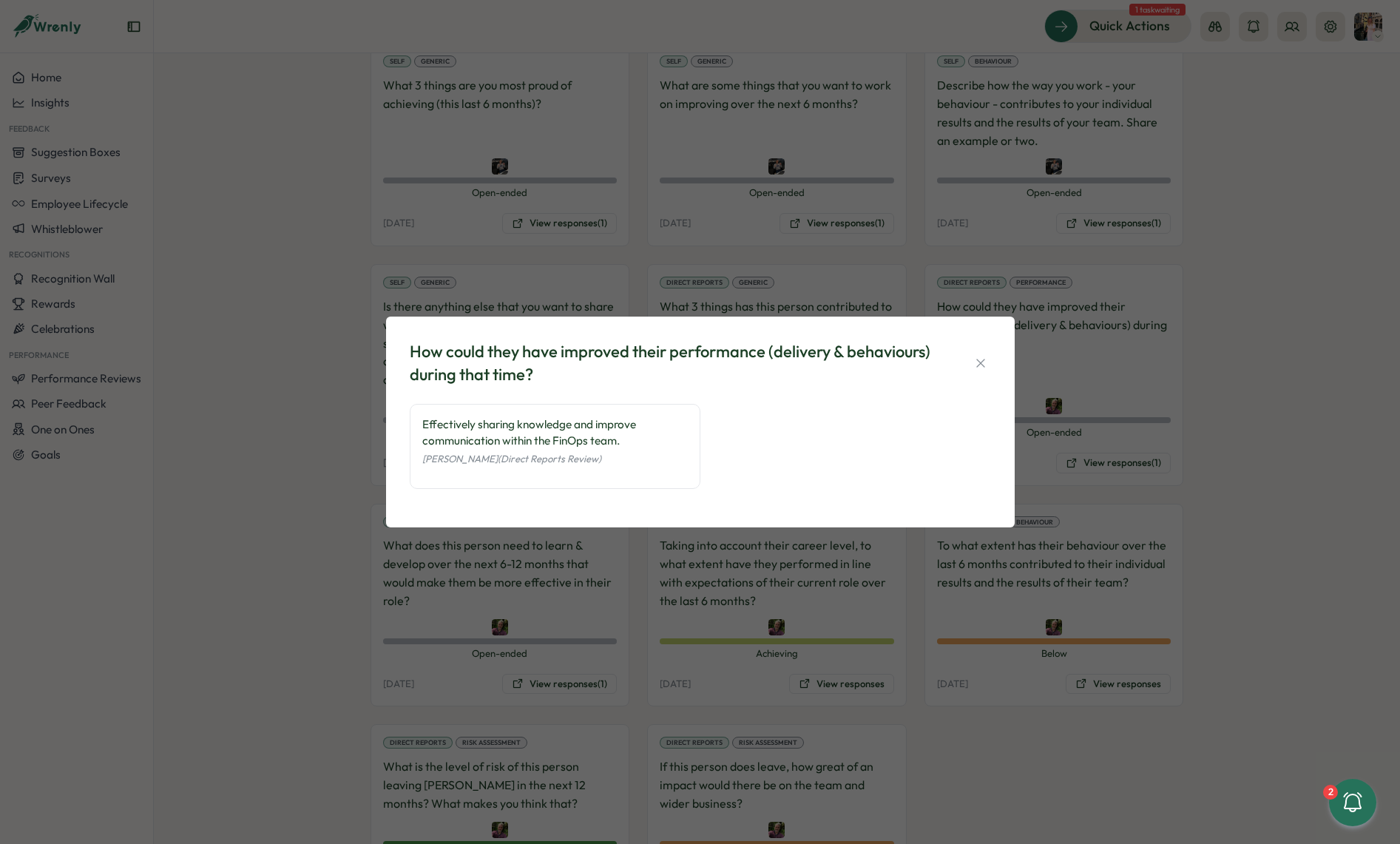
click at [1102, 393] on div "How could they have improved their performance (delivery & behaviours) during t…" at bounding box center [700, 422] width 1400 height 844
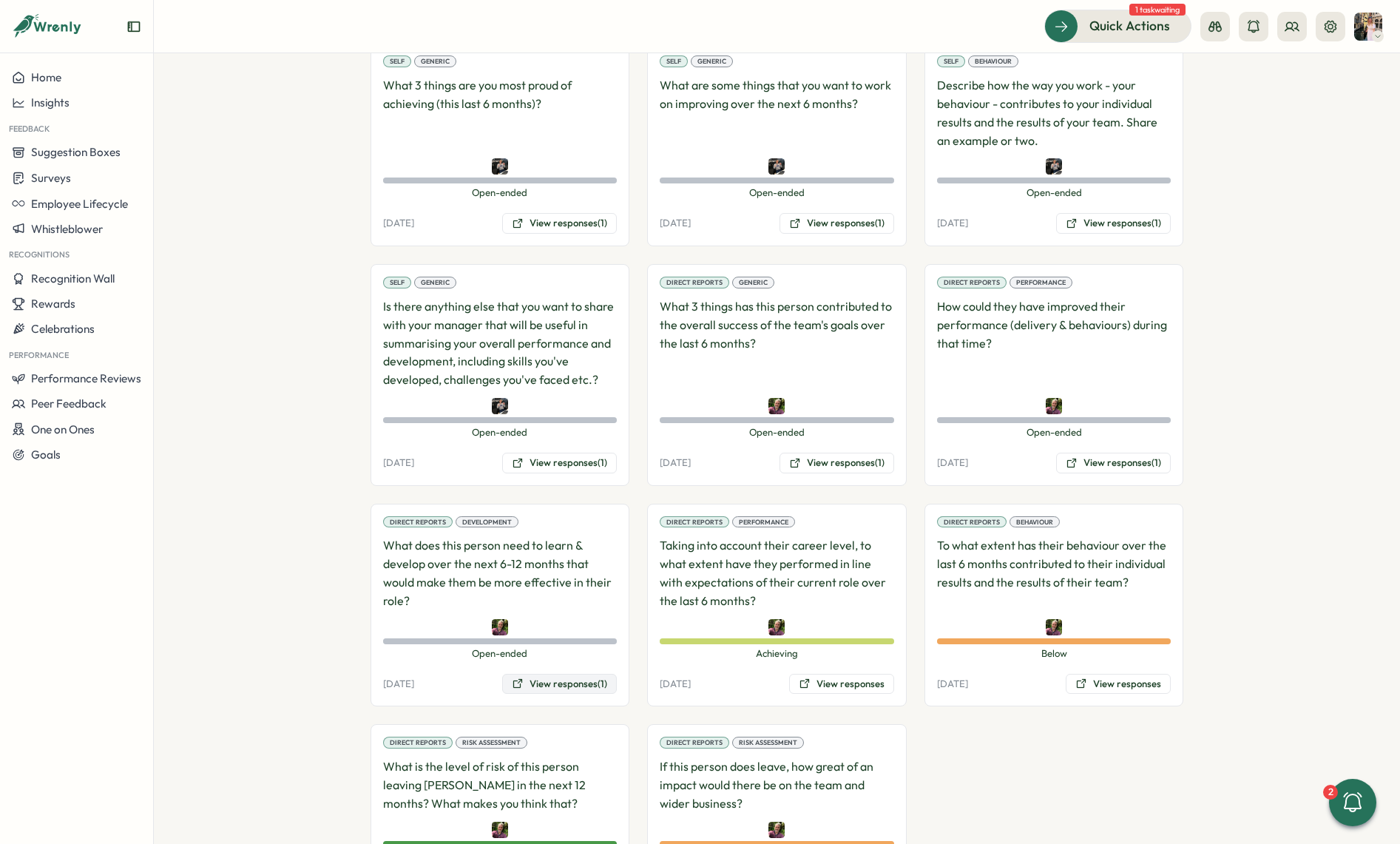
click at [535, 674] on button "View responses (1)" at bounding box center [560, 684] width 115 height 20
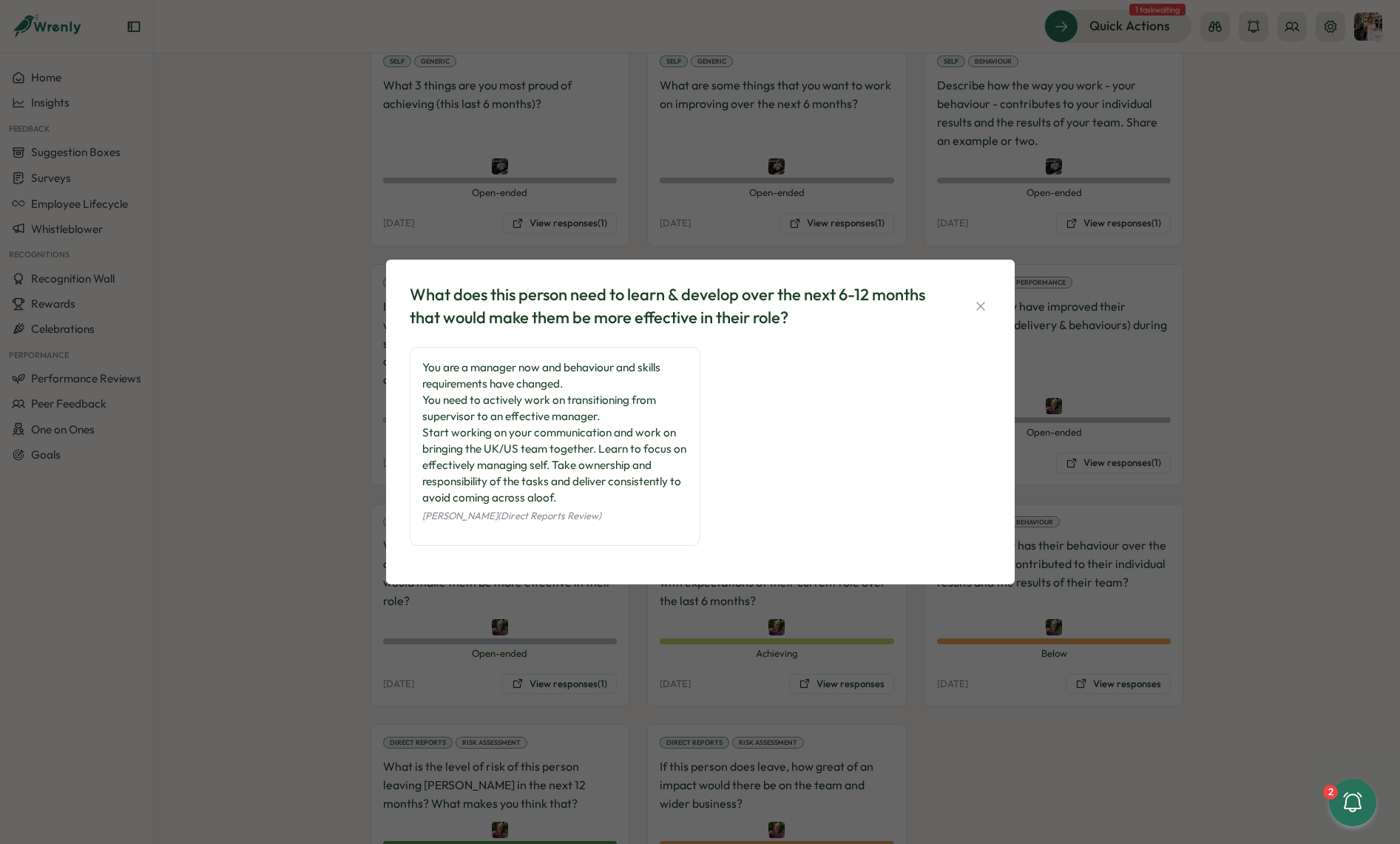
click at [631, 629] on div "What does this person need to learn & develop over the next 6-12 months that wo…" at bounding box center [700, 422] width 1400 height 844
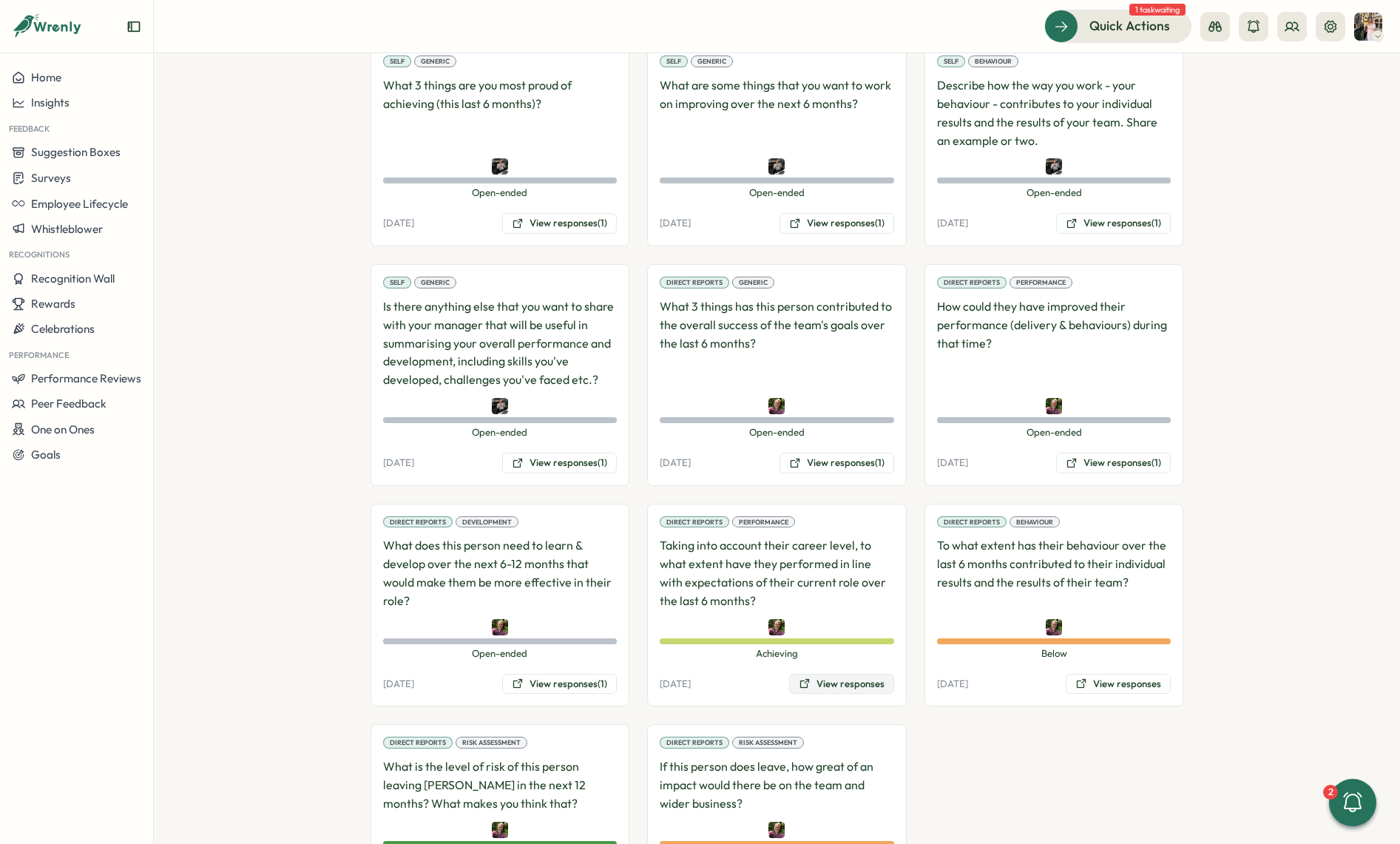
click at [823, 674] on button "View responses" at bounding box center [841, 684] width 105 height 20
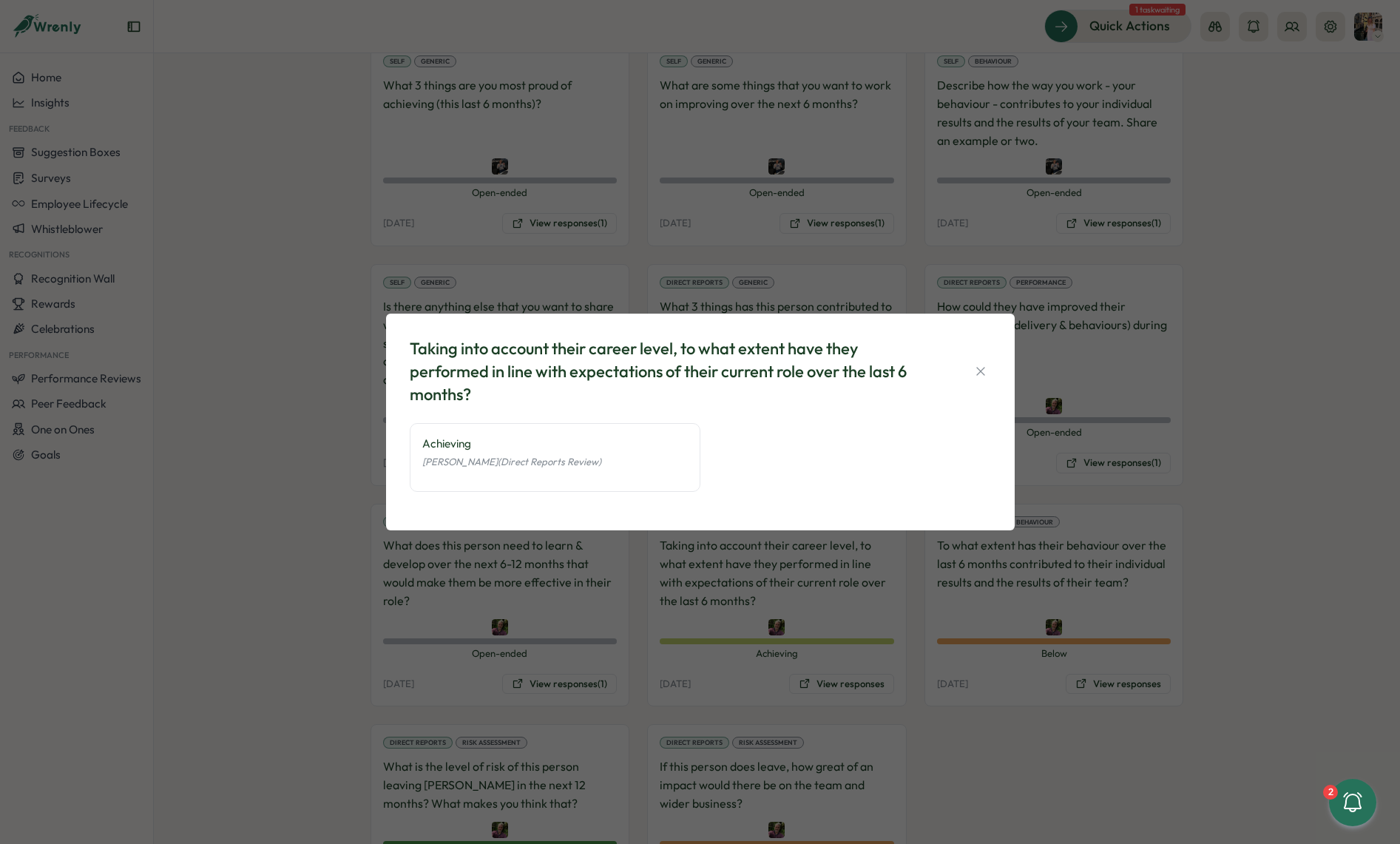
click at [943, 654] on div "Taking into account their career level, to what extent have they performed in l…" at bounding box center [700, 422] width 1400 height 844
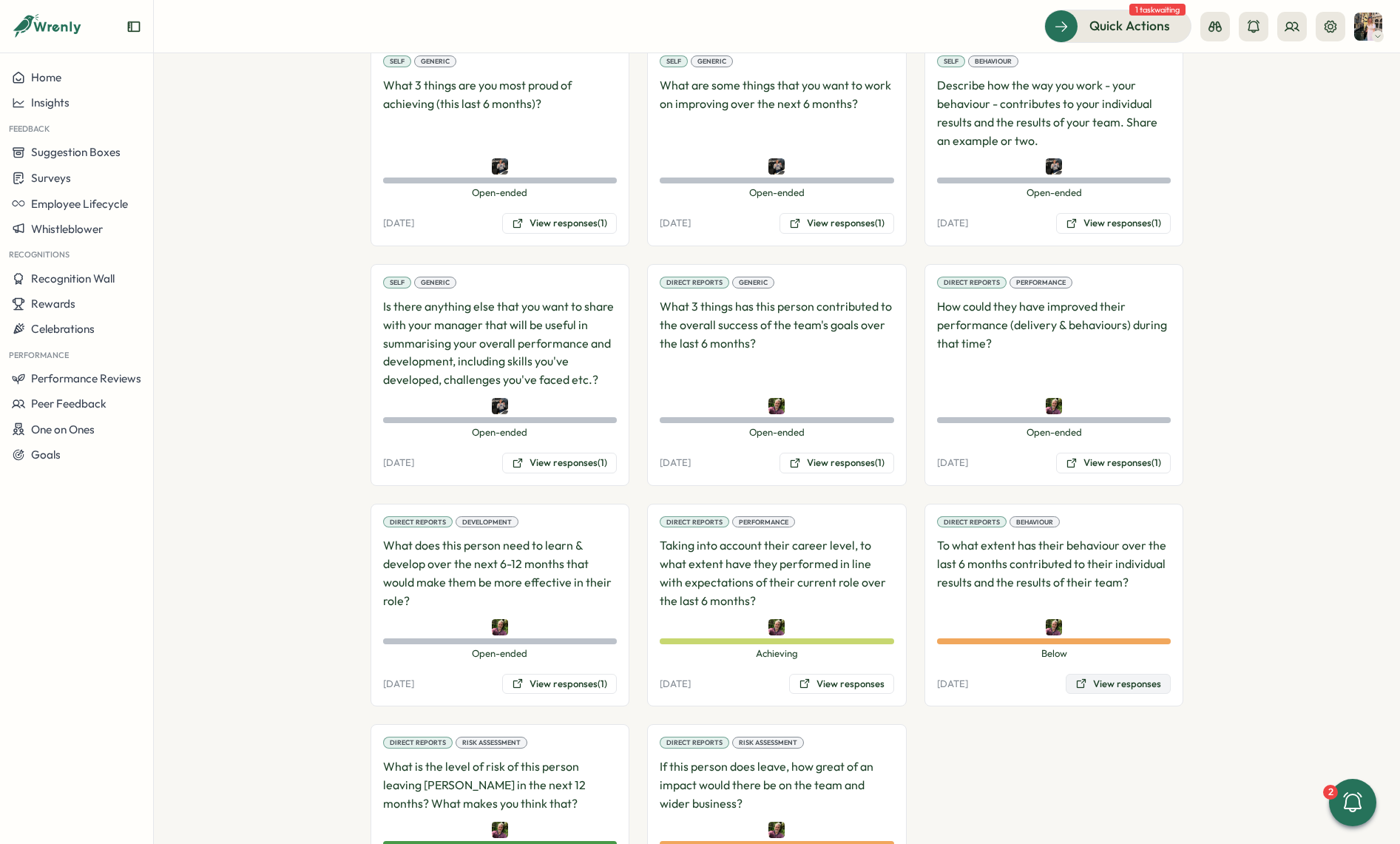
click at [1092, 674] on button "View responses" at bounding box center [1118, 684] width 105 height 20
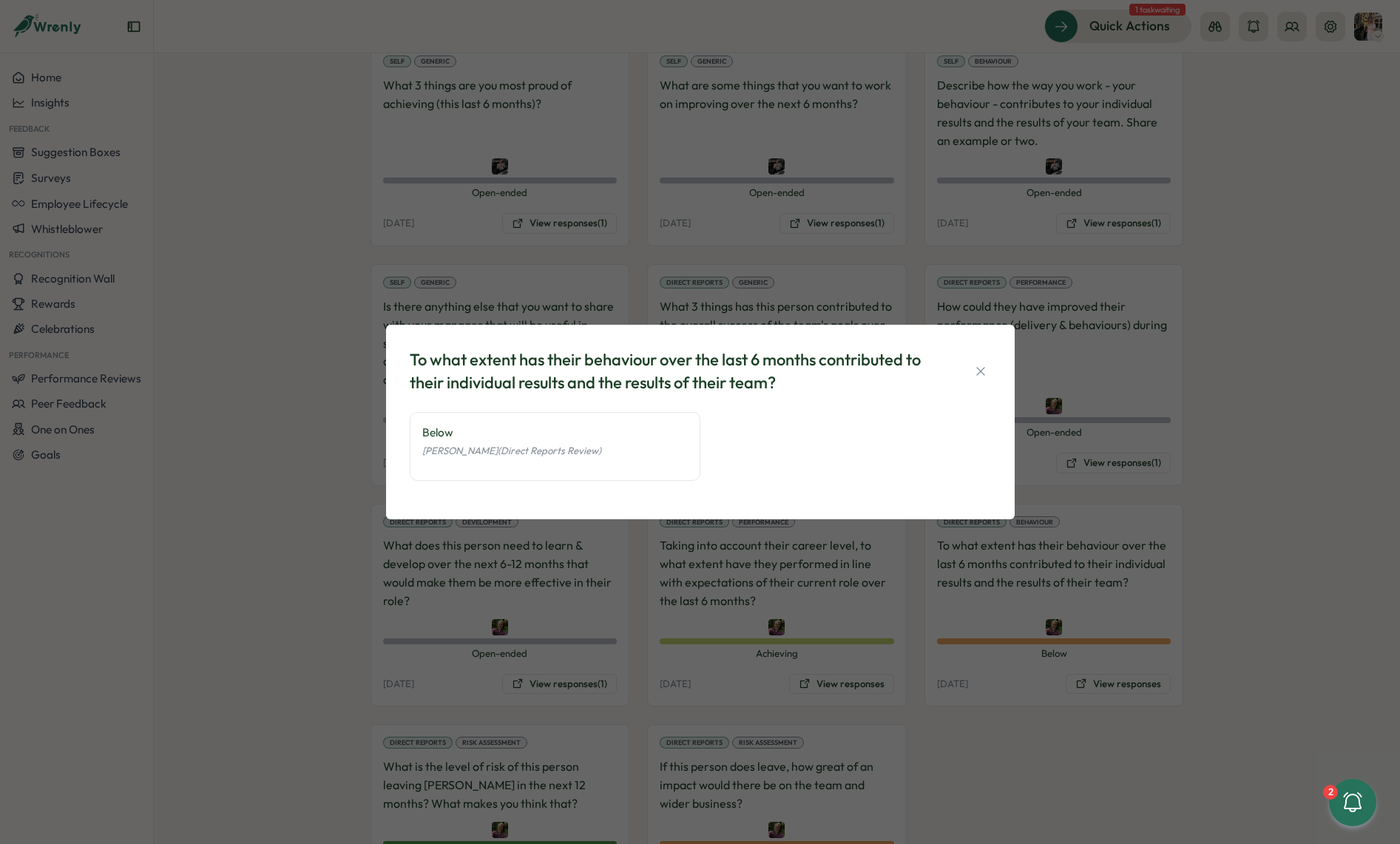
click at [970, 614] on div "To what extent has their behaviour over the last 6 months contributed to their …" at bounding box center [700, 422] width 1400 height 844
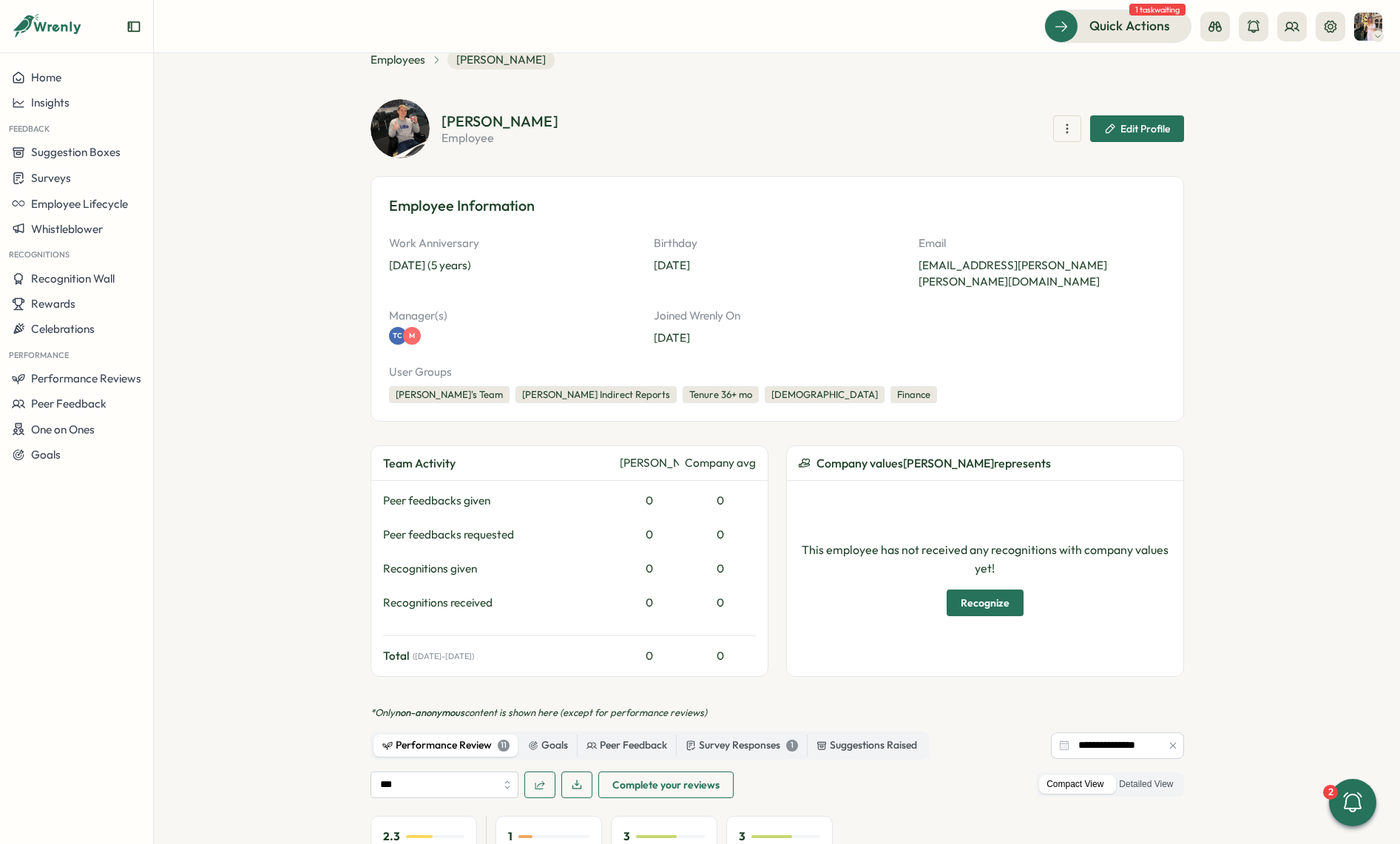
scroll to position [0, 0]
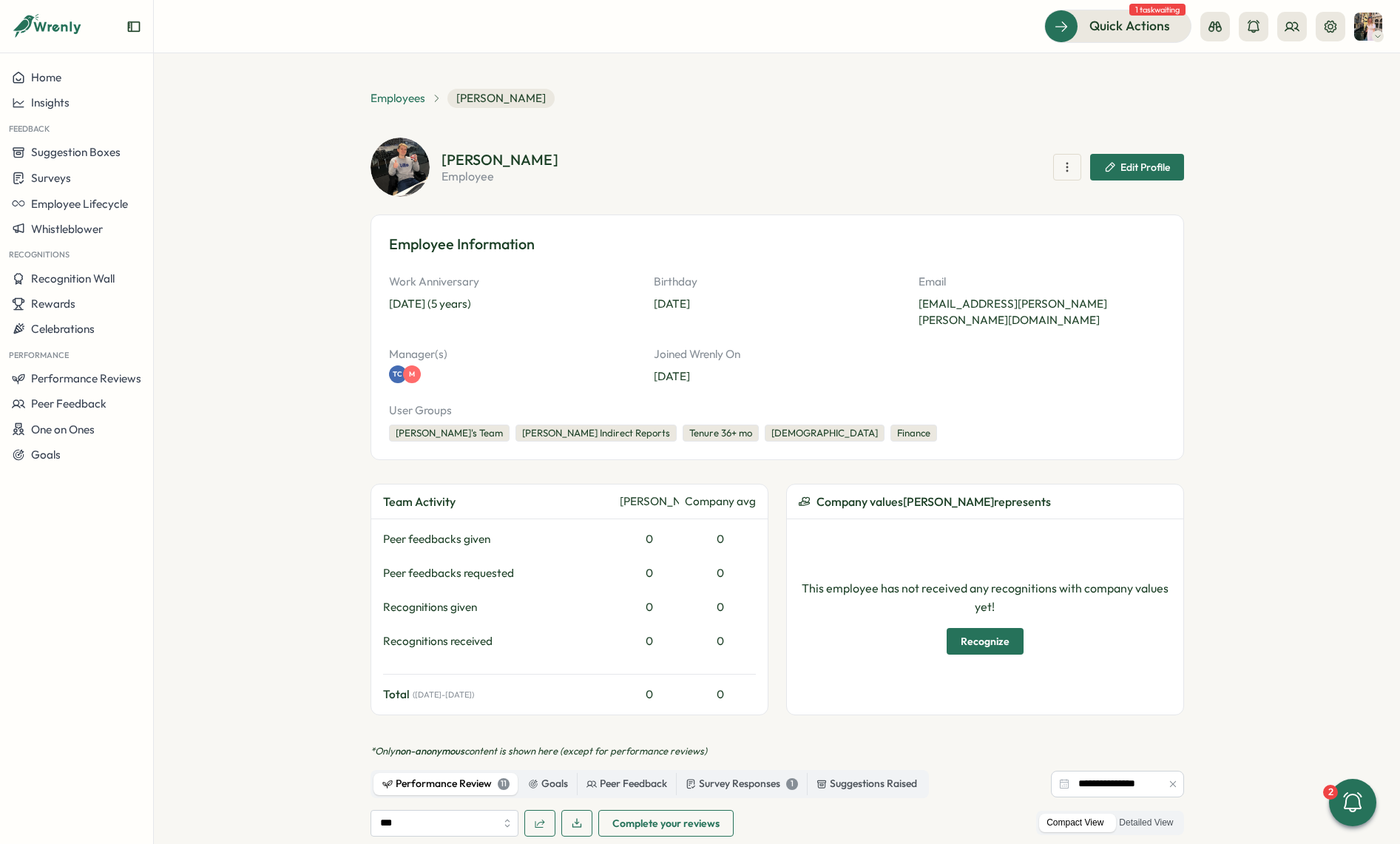
click at [396, 96] on span "Employees" at bounding box center [397, 98] width 55 height 16
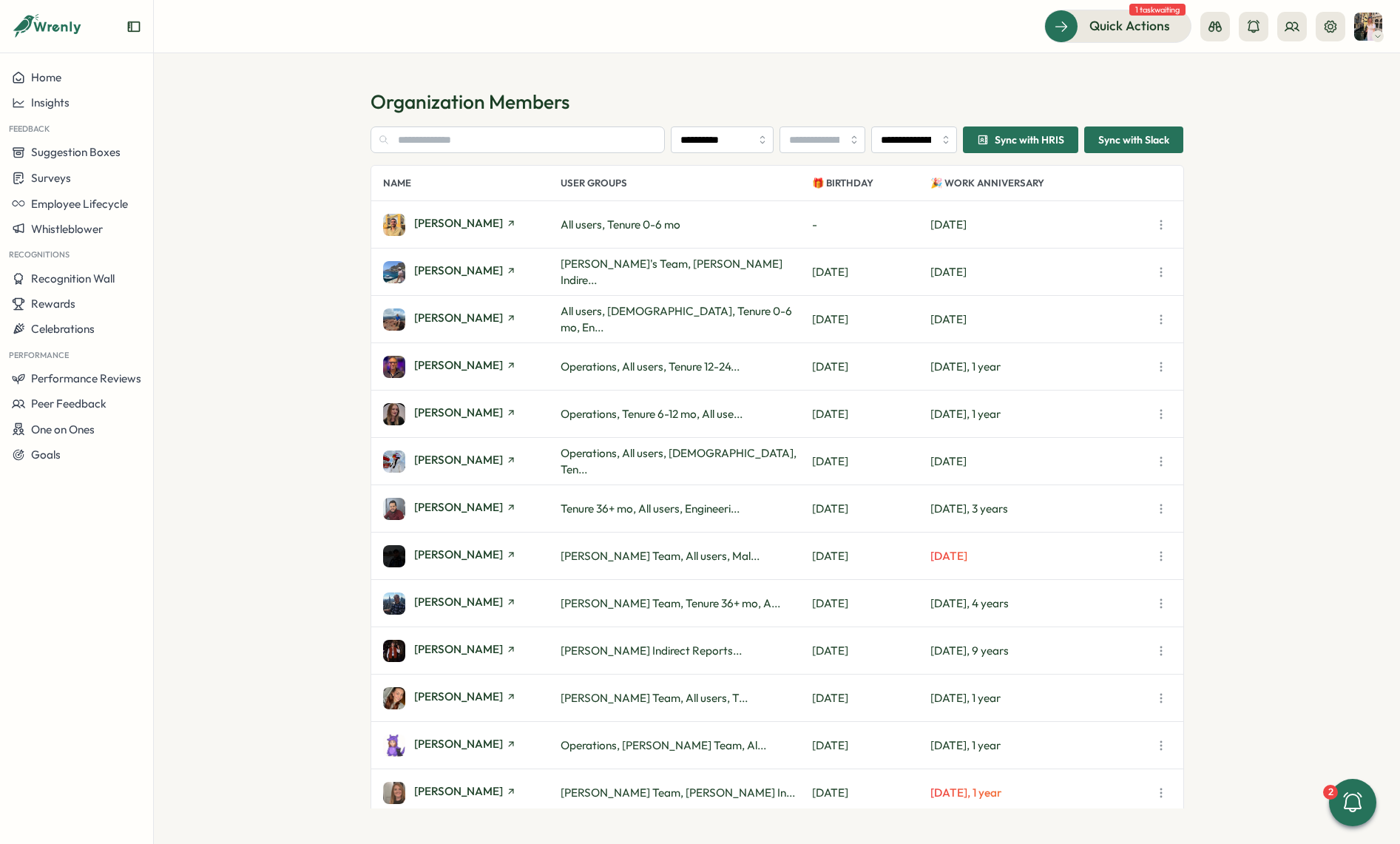
click at [428, 158] on section "**********" at bounding box center [777, 468] width 813 height 682
click at [429, 145] on input "text" at bounding box center [517, 140] width 295 height 26
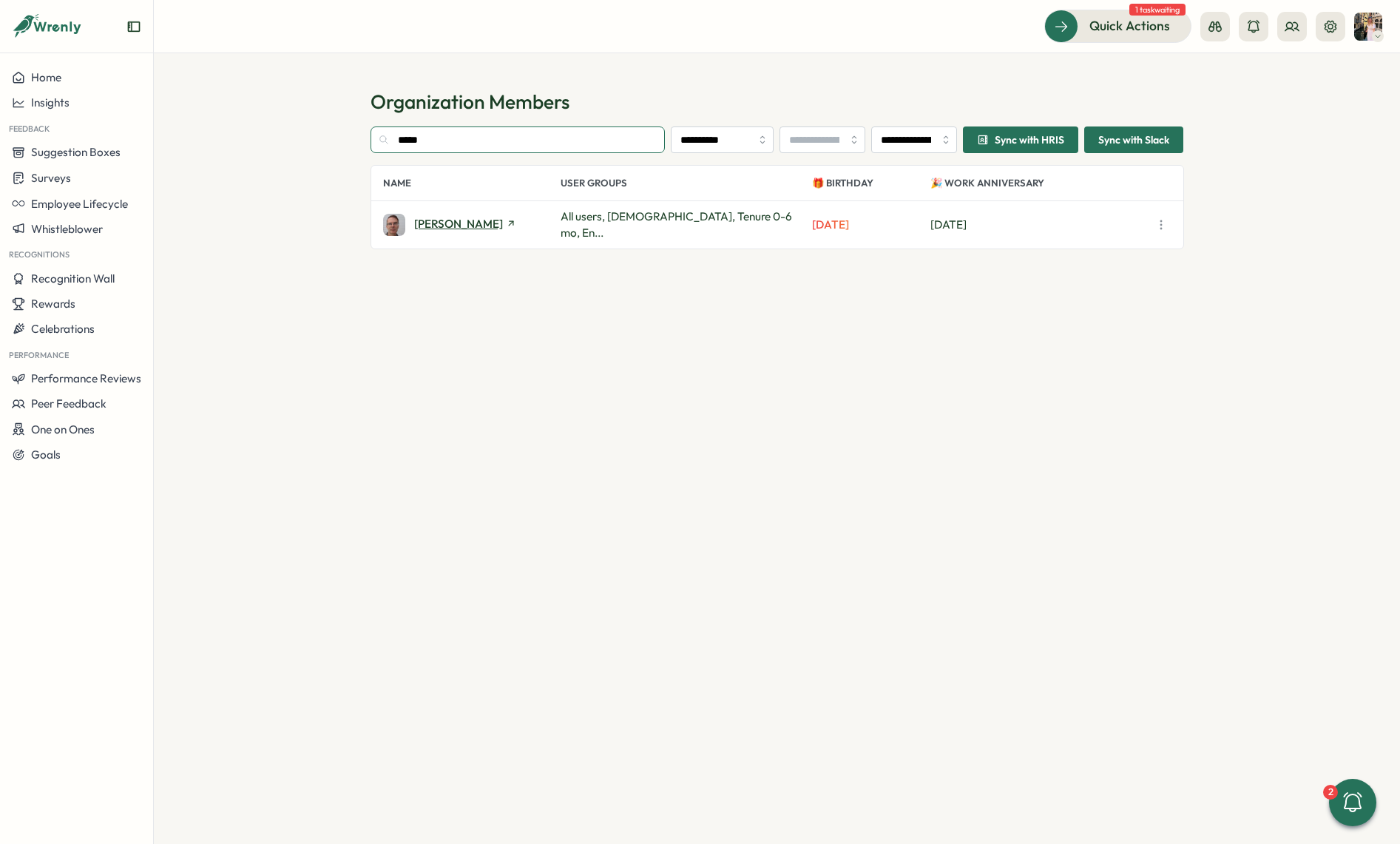
type input "*****"
click at [432, 222] on span "Robin McDowell" at bounding box center [458, 223] width 89 height 11
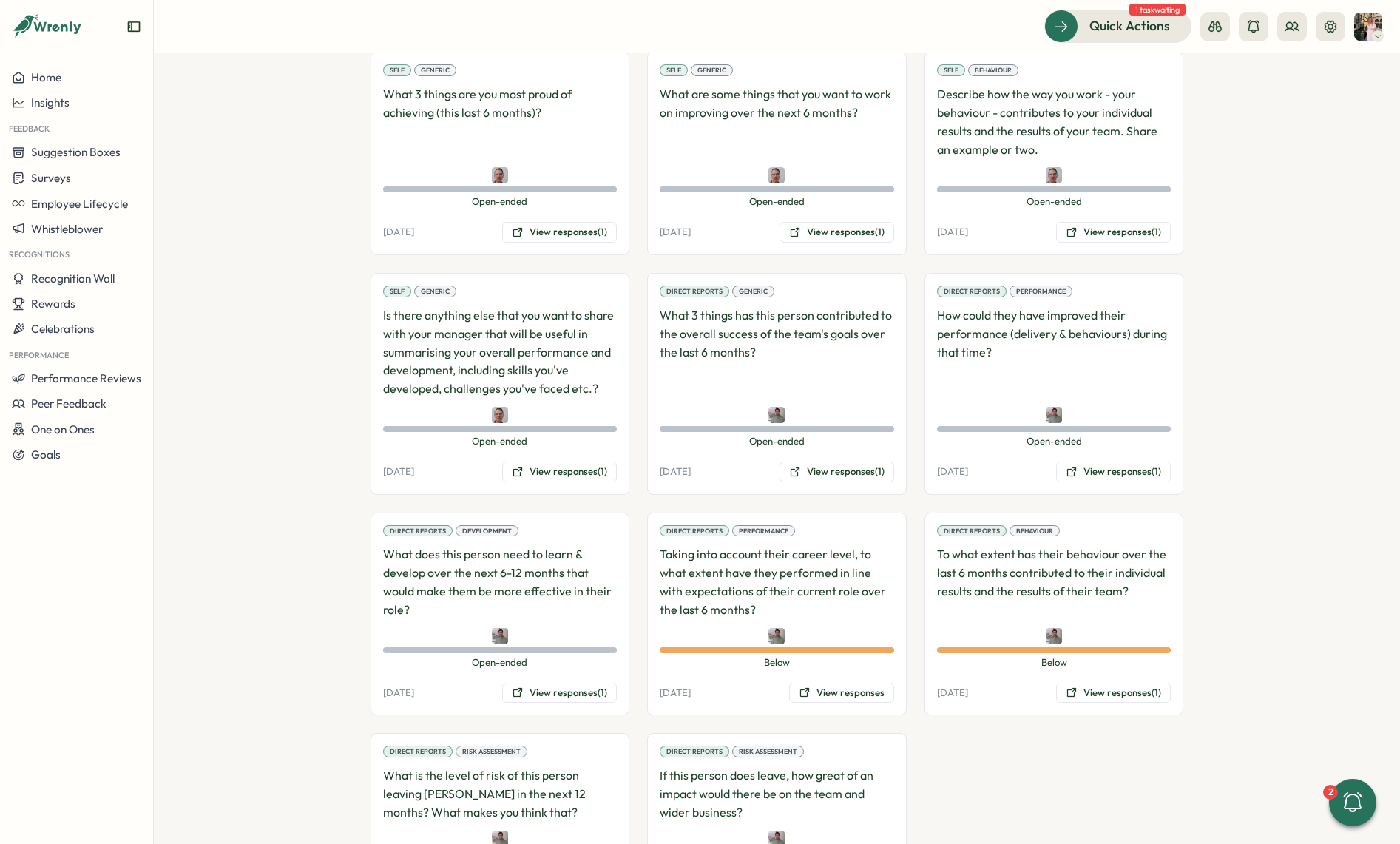
scroll to position [972, 0]
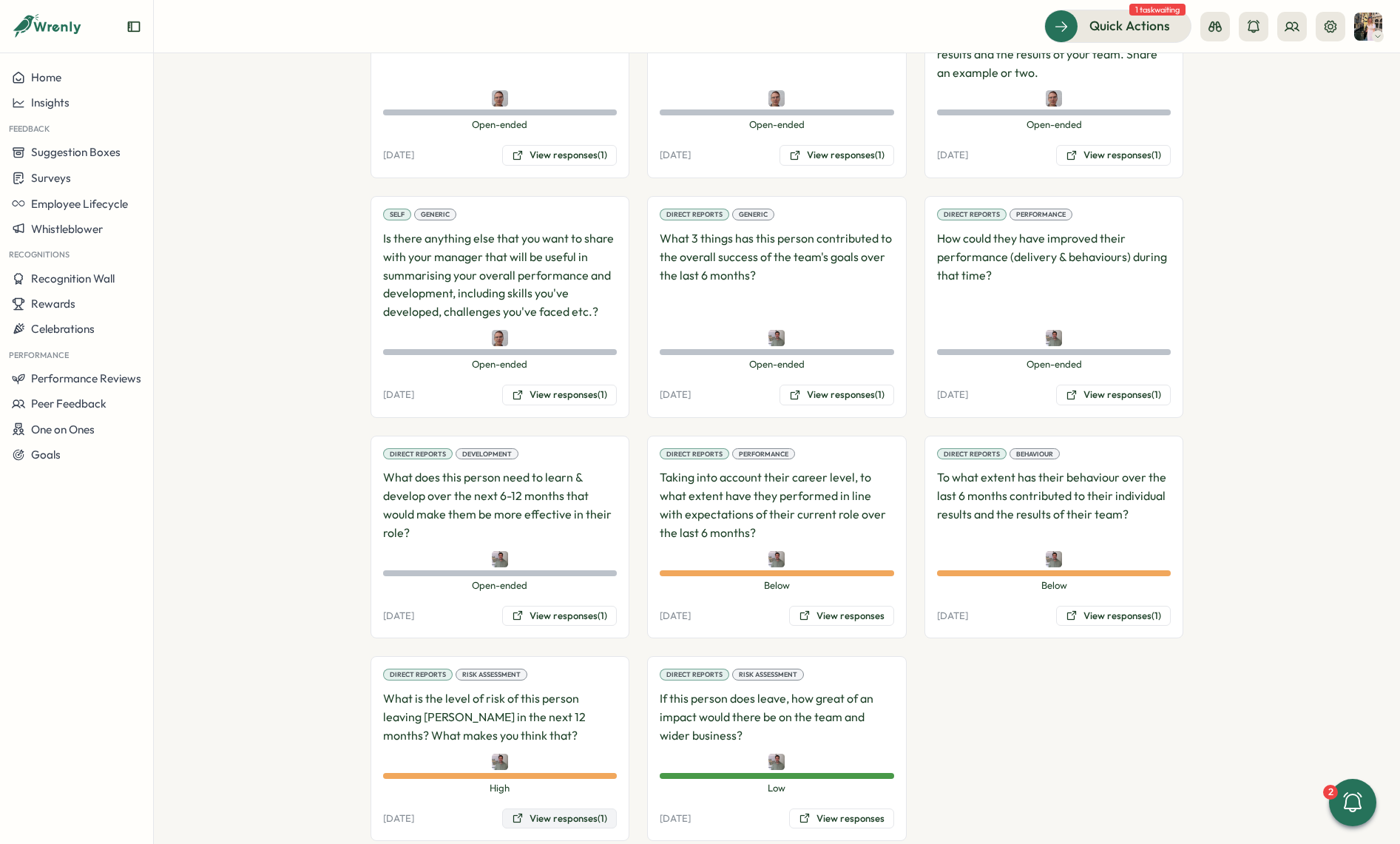
click at [522, 808] on button "View responses (1)" at bounding box center [560, 819] width 115 height 20
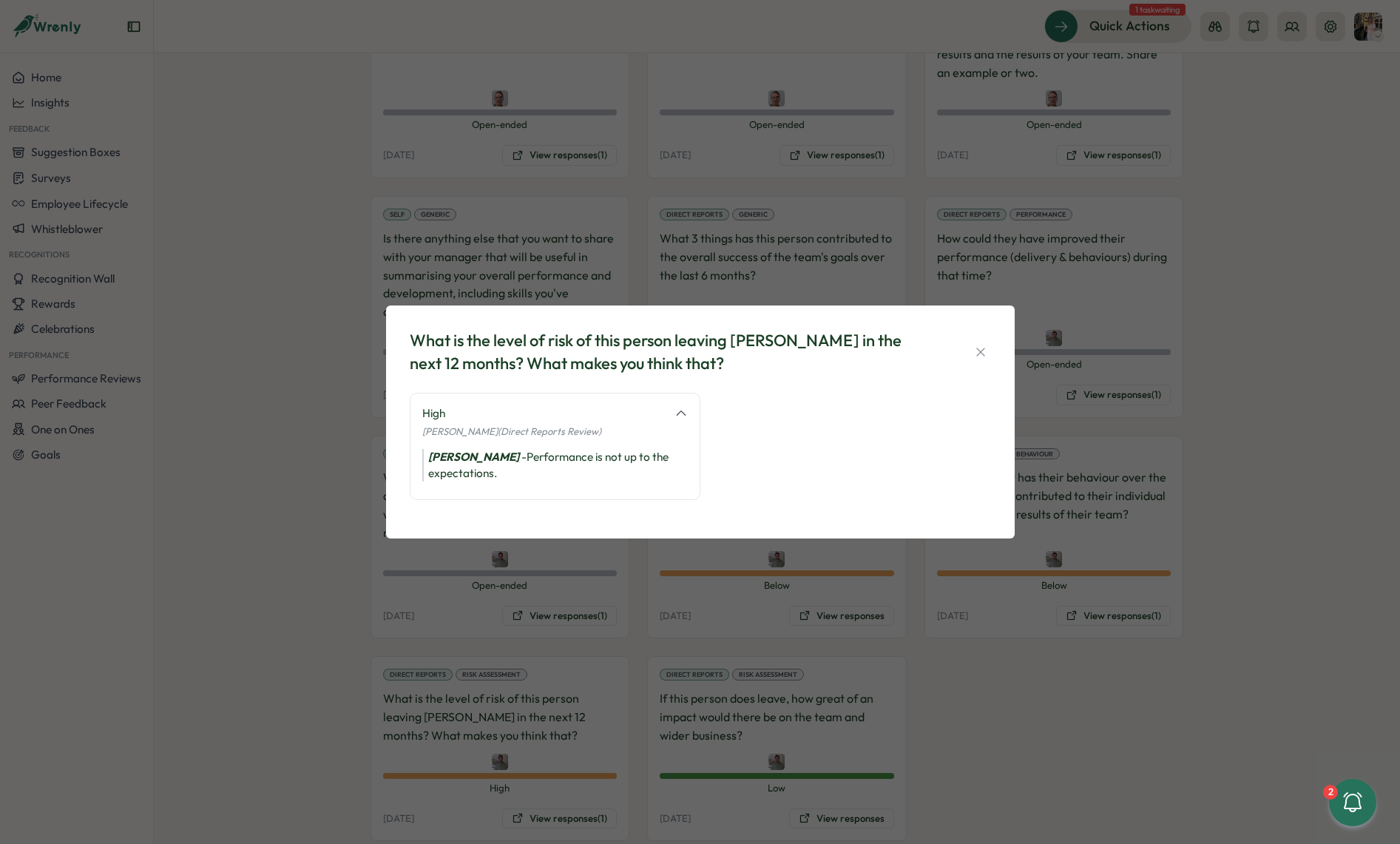
click at [816, 787] on div "What is the level of risk of this person leaving Tillo in the next 12 months? W…" at bounding box center [700, 422] width 1400 height 844
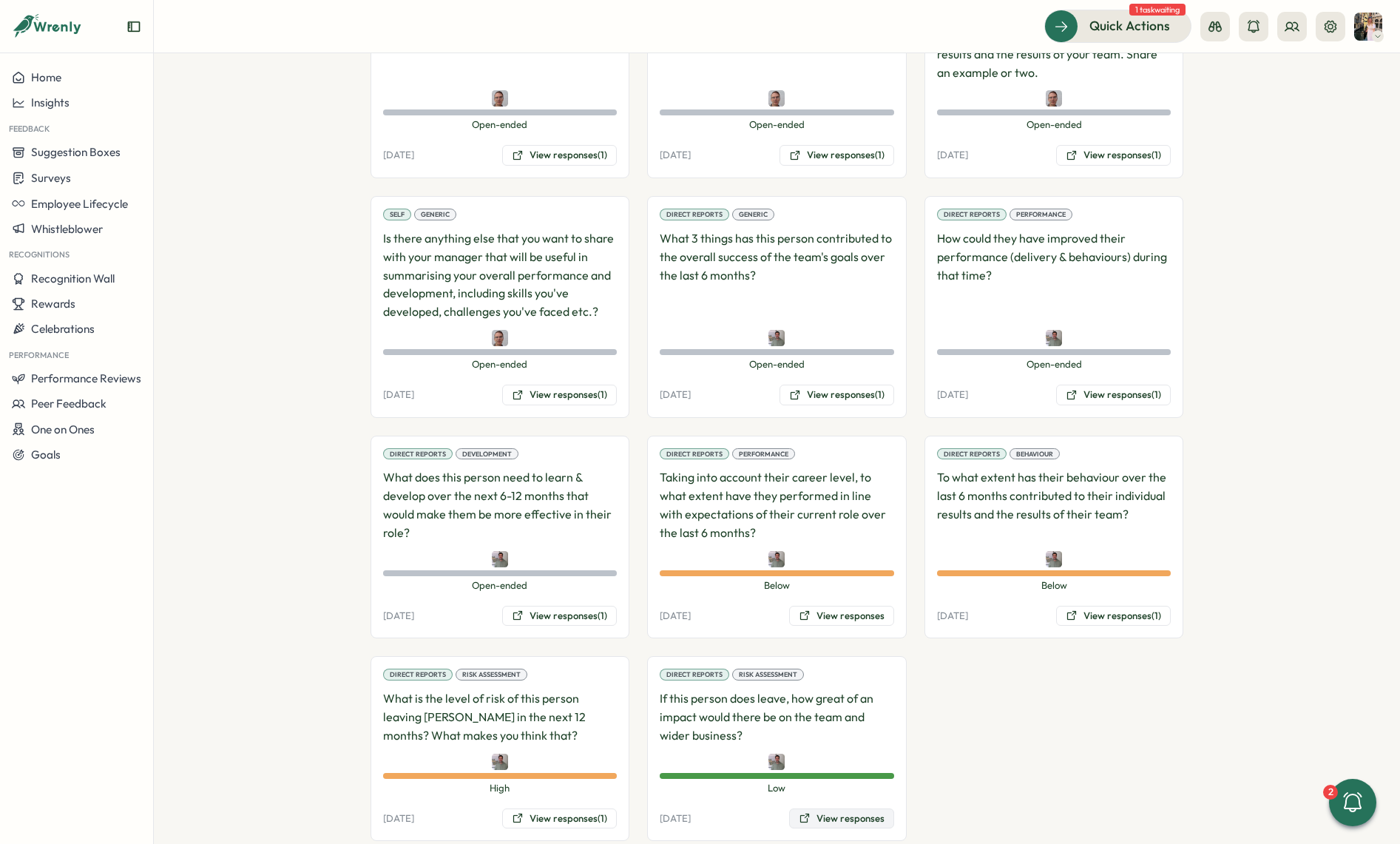
click at [835, 808] on button "View responses" at bounding box center [841, 819] width 105 height 20
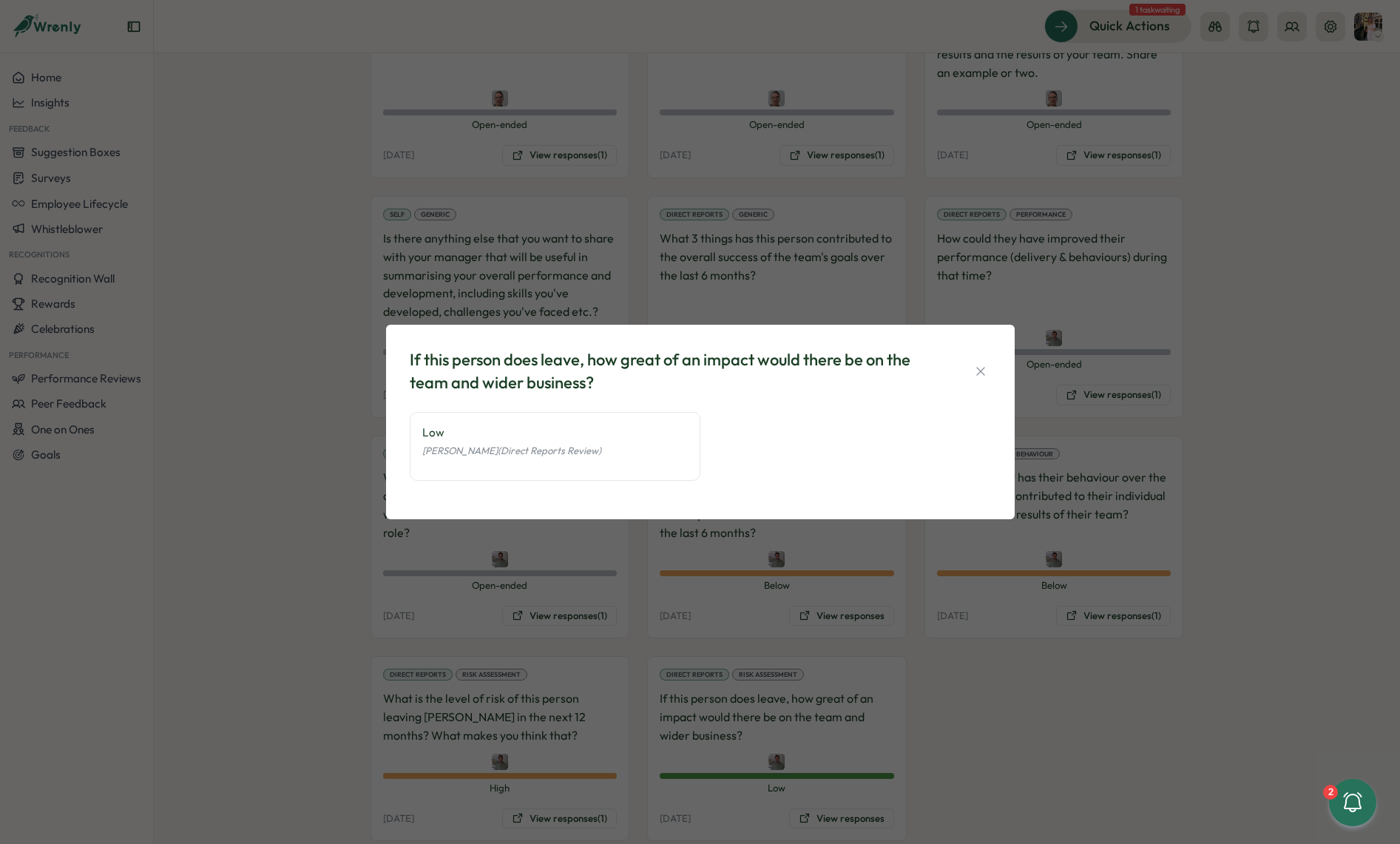
click at [926, 712] on div "If this person does leave, how great of an impact would there be on the team an…" at bounding box center [700, 422] width 1400 height 844
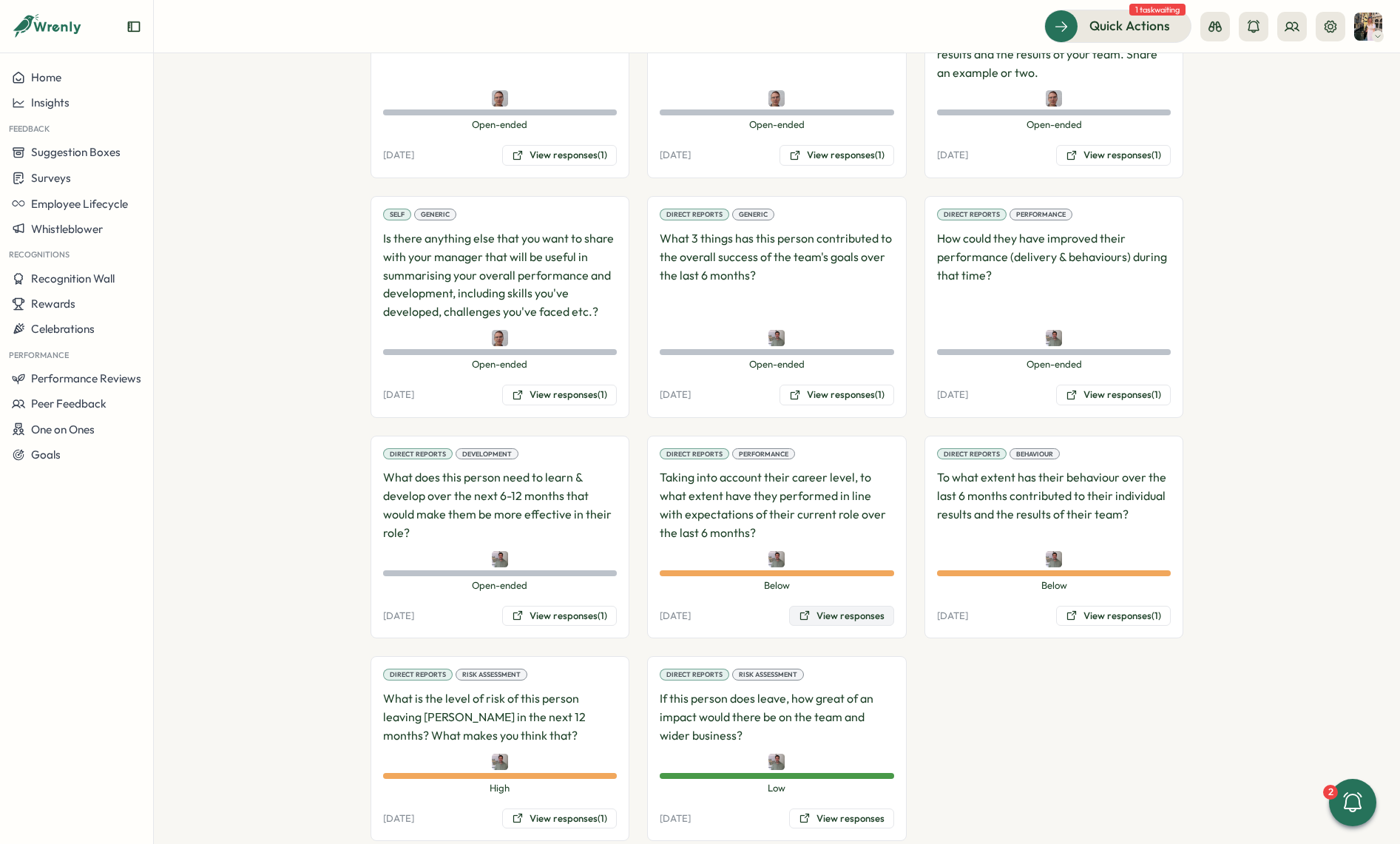
click at [864, 606] on button "View responses" at bounding box center [841, 616] width 105 height 20
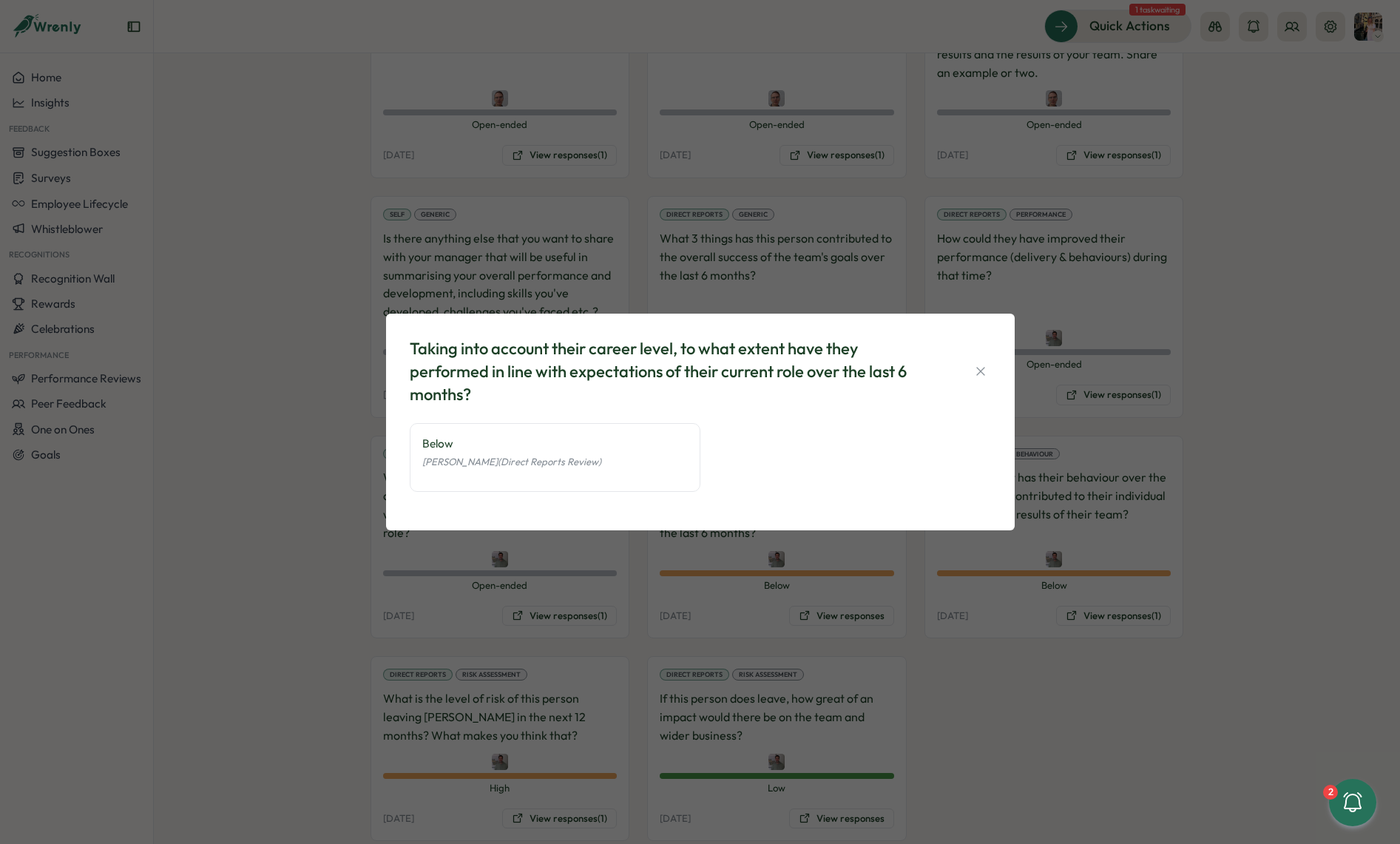
click at [901, 582] on div "Taking into account their career level, to what extent have they performed in l…" at bounding box center [700, 422] width 1400 height 844
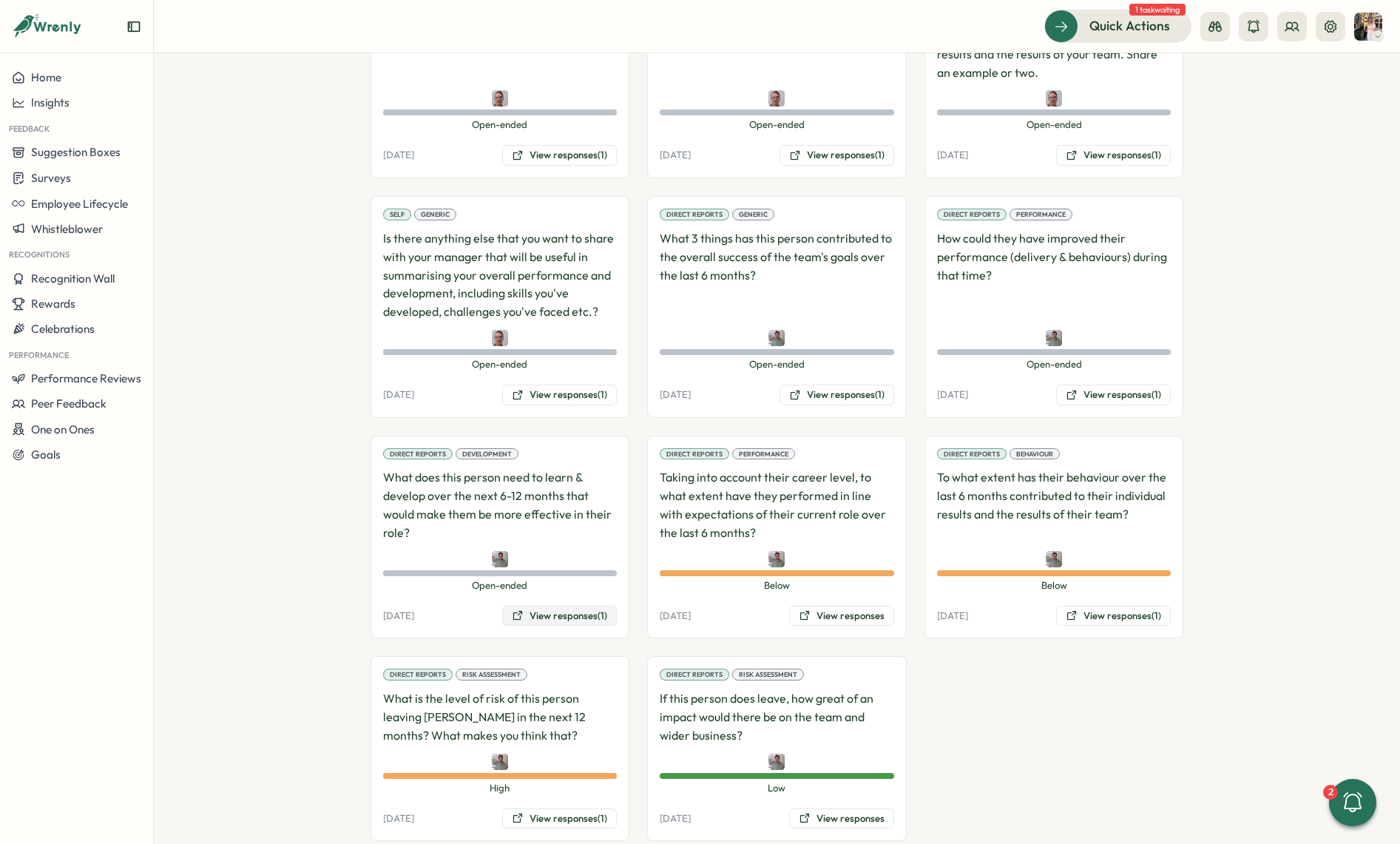
click at [530, 606] on button "View responses (1)" at bounding box center [560, 616] width 115 height 20
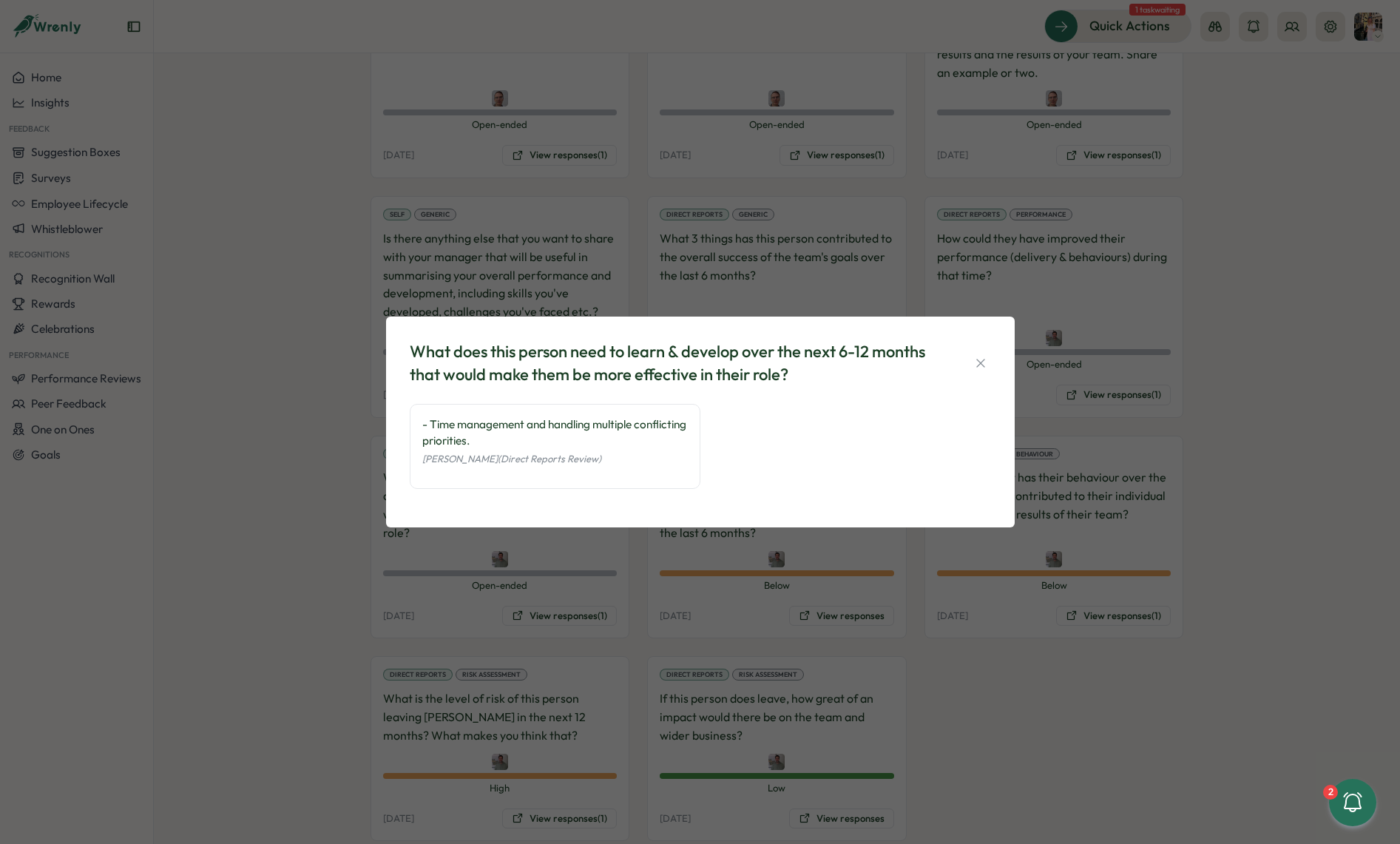
click at [599, 580] on div "What does this person need to learn & develop over the next 6-12 months that wo…" at bounding box center [700, 422] width 1400 height 844
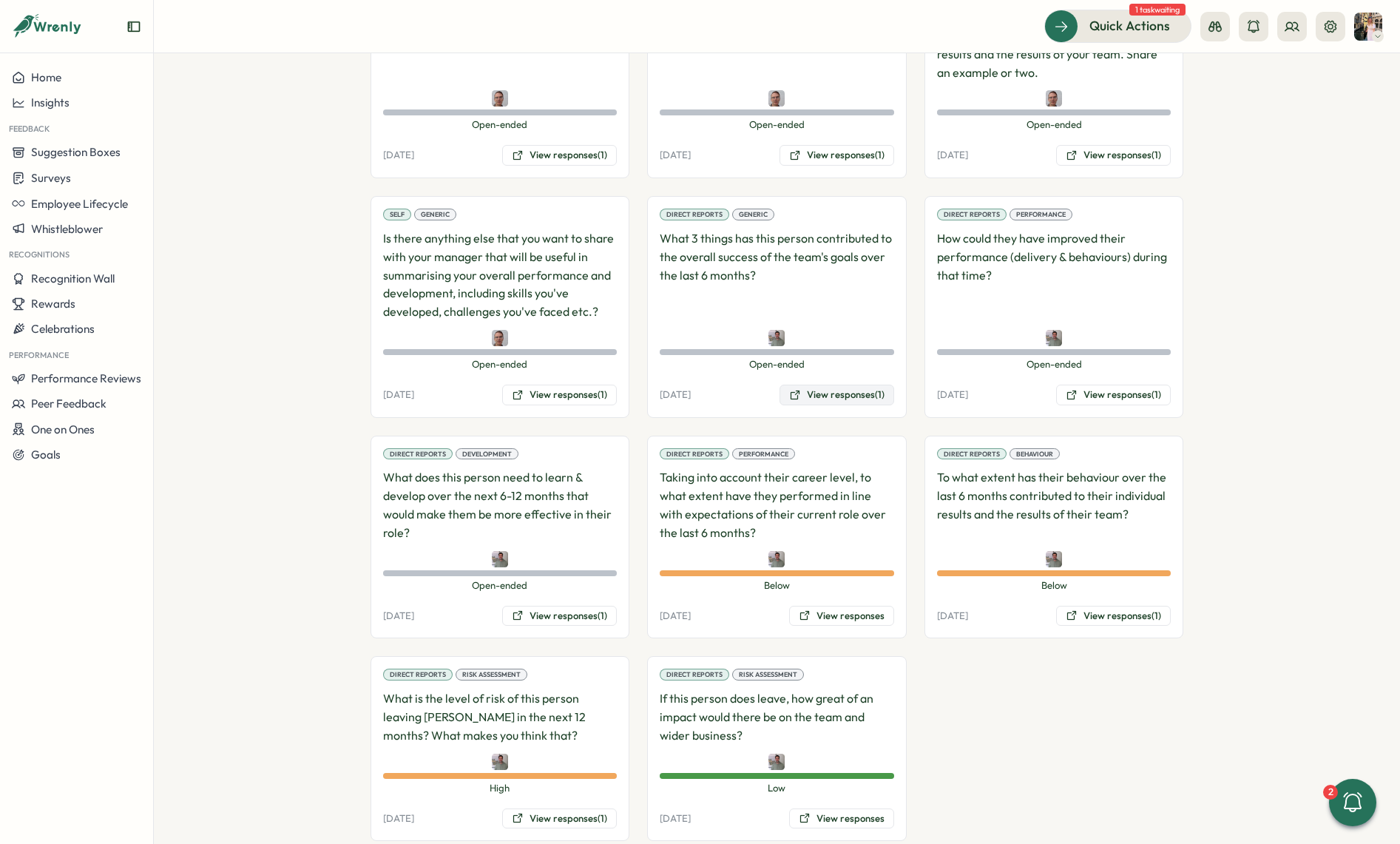
click at [812, 385] on button "View responses (1)" at bounding box center [837, 395] width 115 height 20
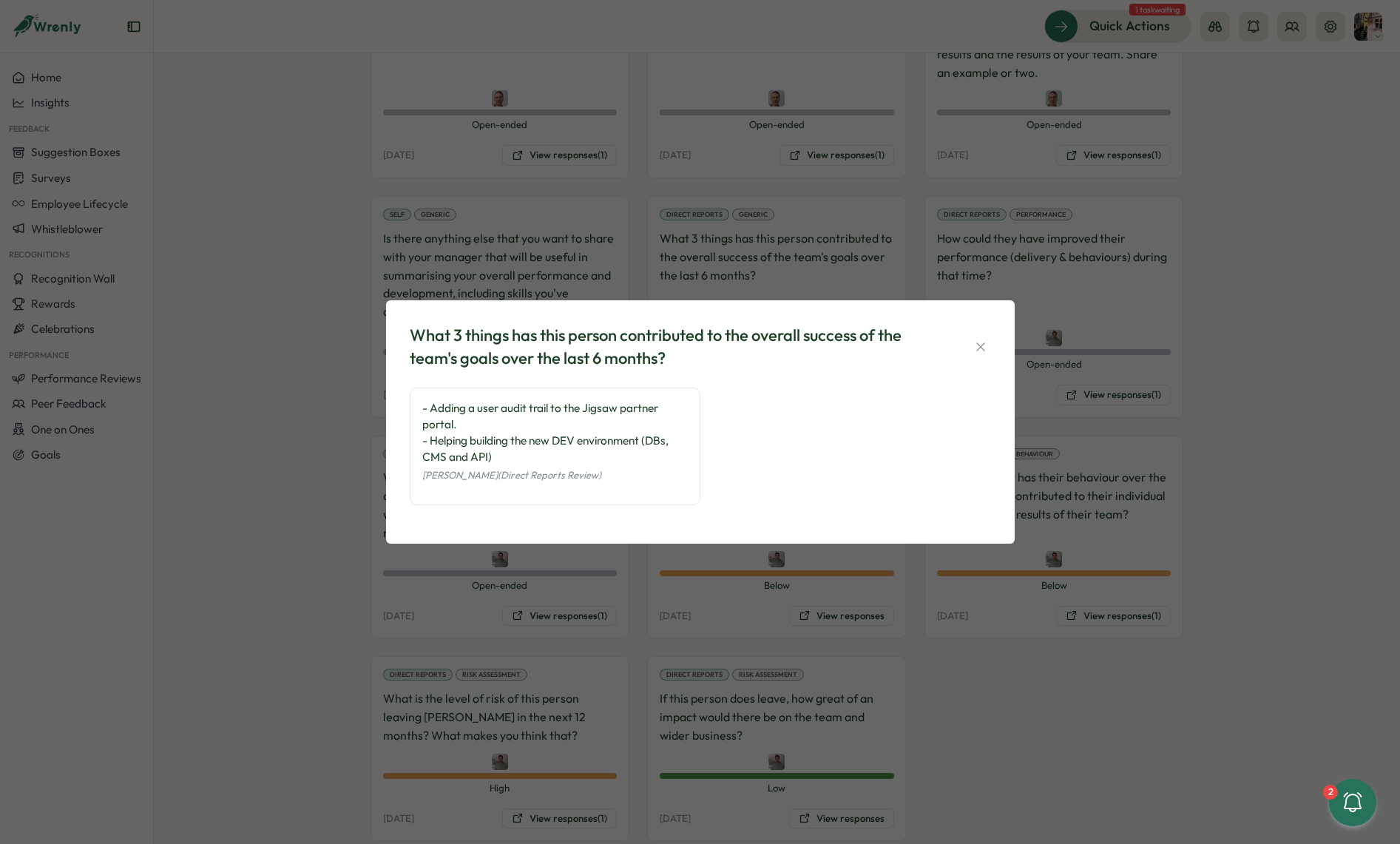
click at [1079, 315] on div "What 3 things has this person contributed to the overall success of the team's …" at bounding box center [700, 422] width 1400 height 844
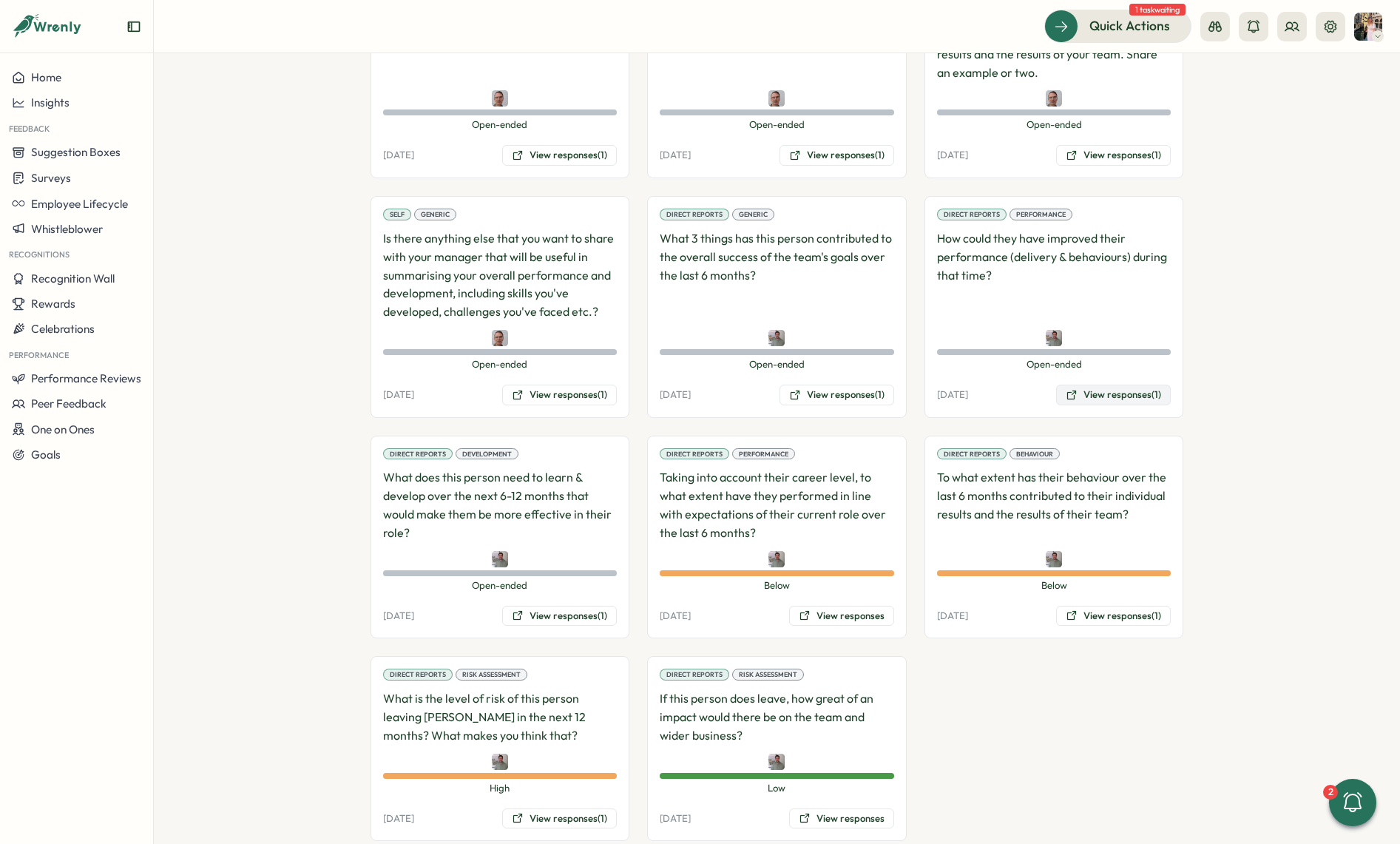
click at [1081, 385] on button "View responses (1)" at bounding box center [1113, 395] width 115 height 20
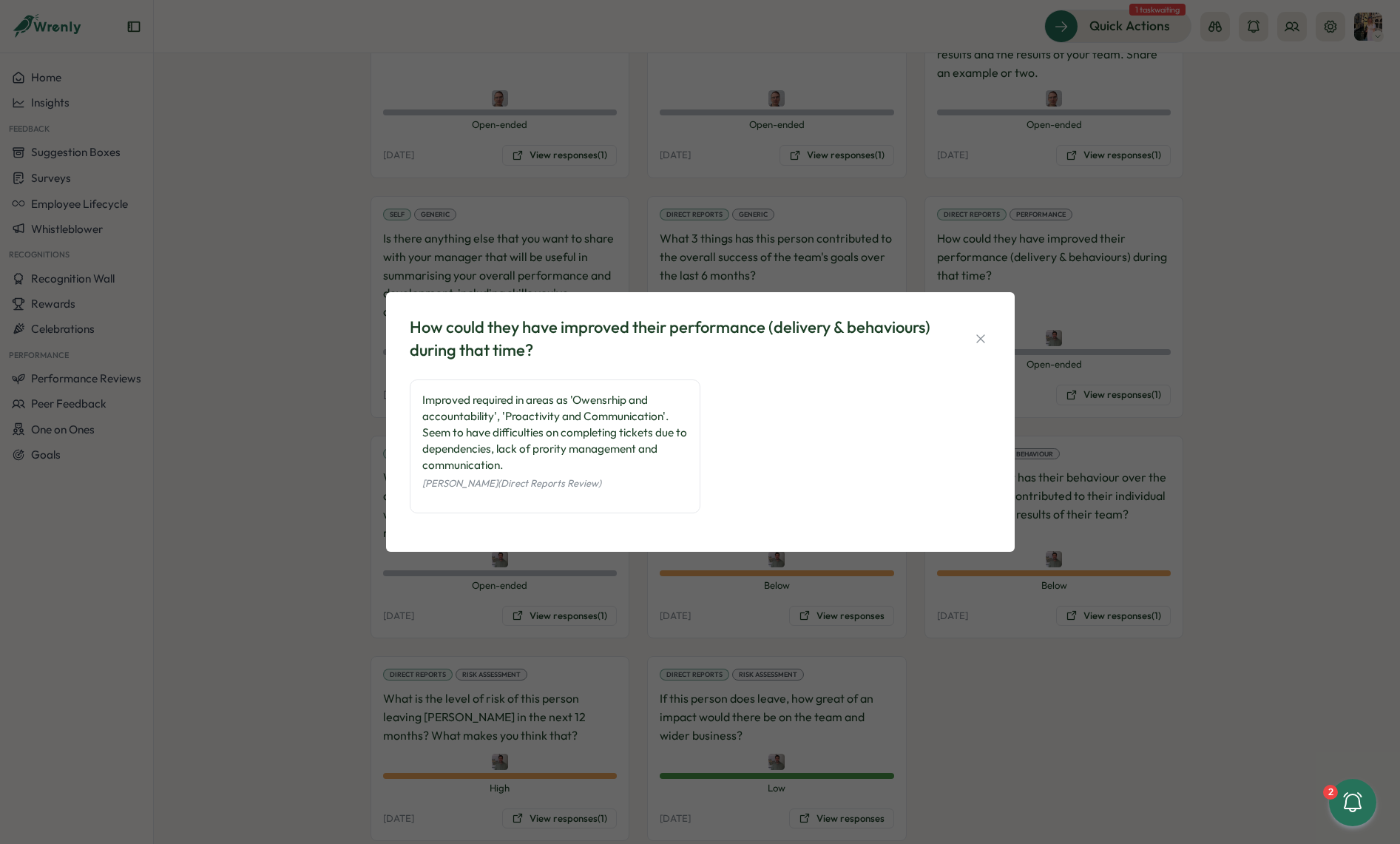
click at [1025, 247] on div "How could they have improved their performance (delivery & behaviours) during t…" at bounding box center [700, 422] width 1400 height 844
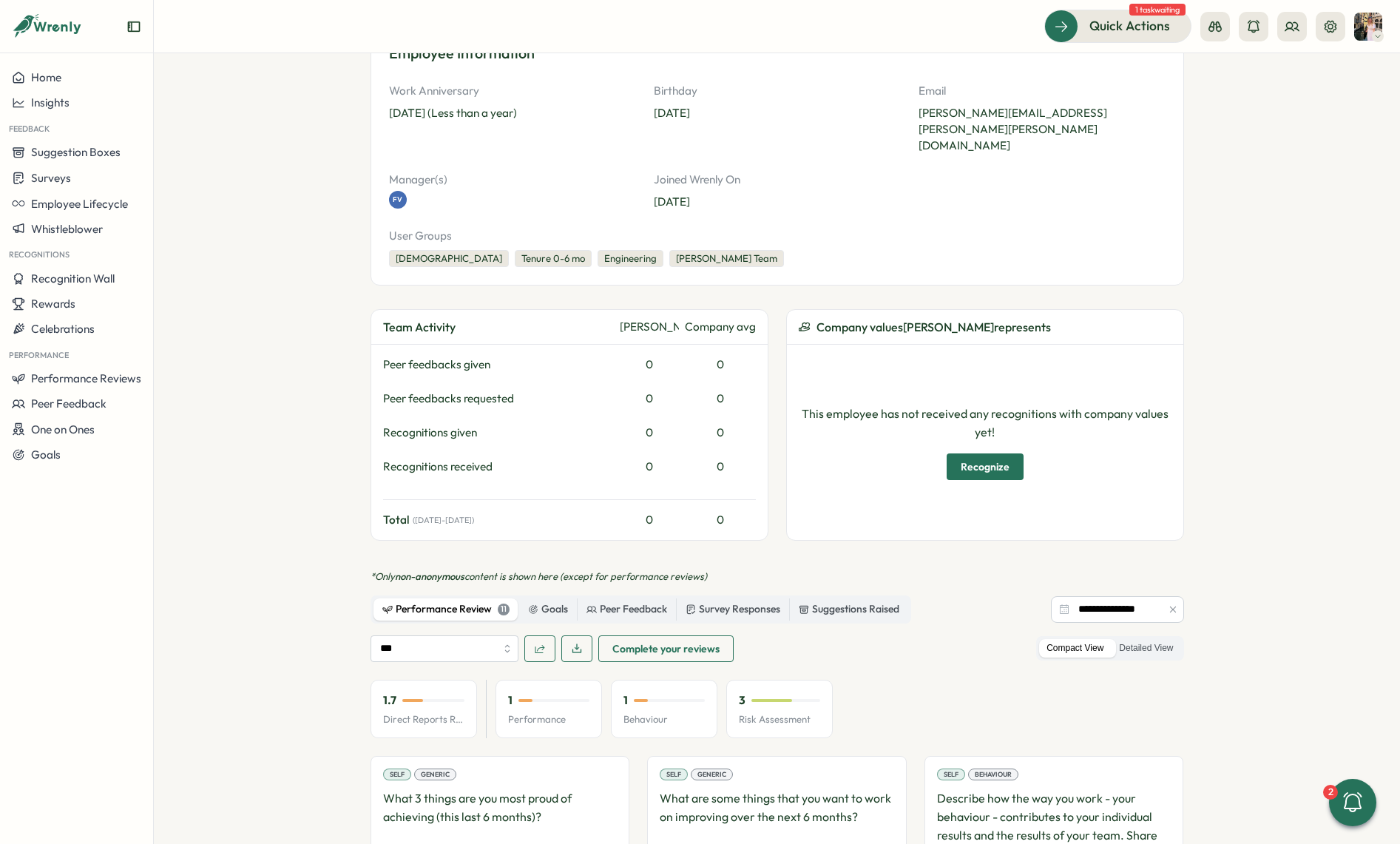
scroll to position [0, 0]
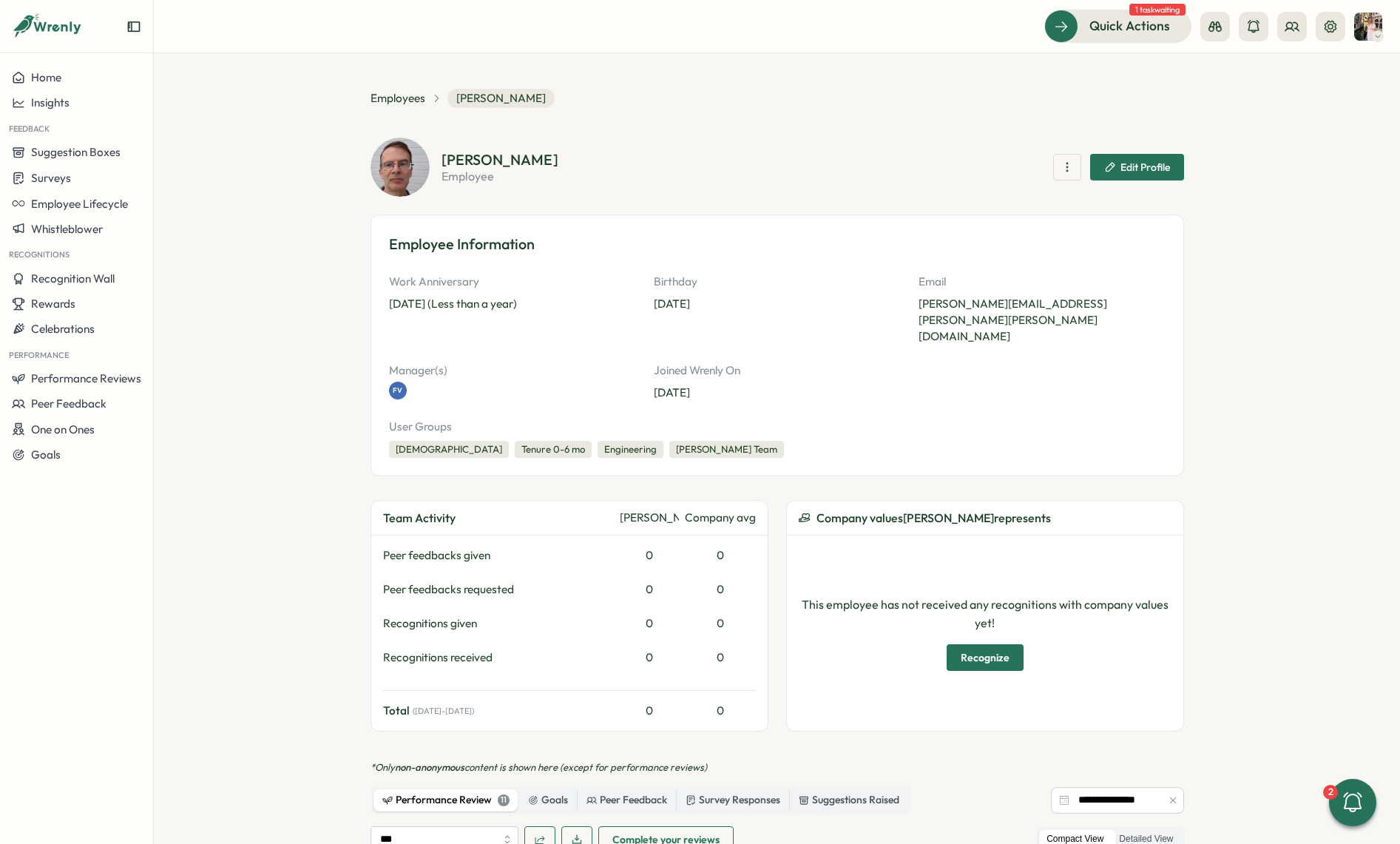
click at [400, 90] on span "Employees" at bounding box center [397, 98] width 55 height 16
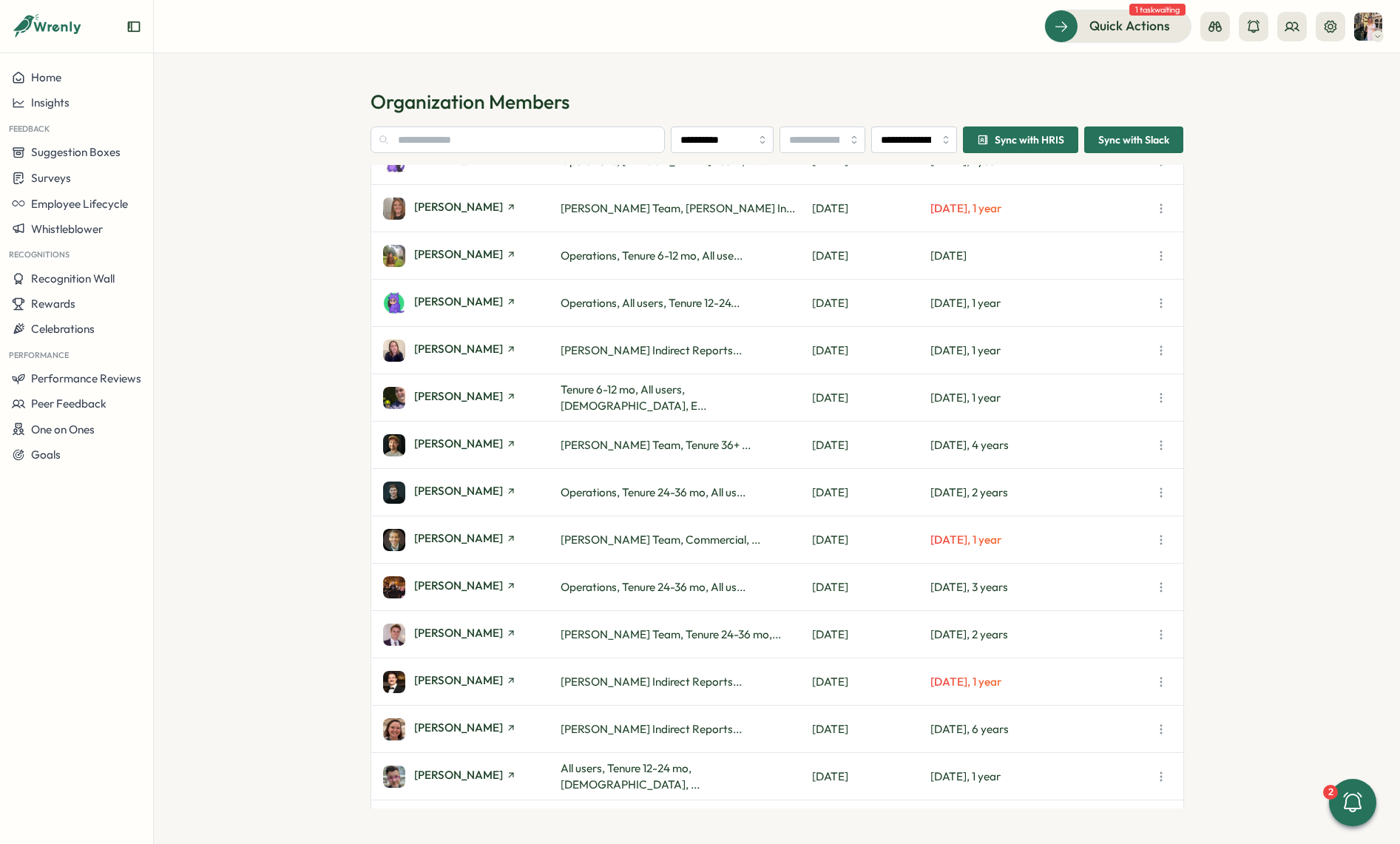
scroll to position [587, 0]
click at [443, 136] on input "text" at bounding box center [517, 140] width 295 height 26
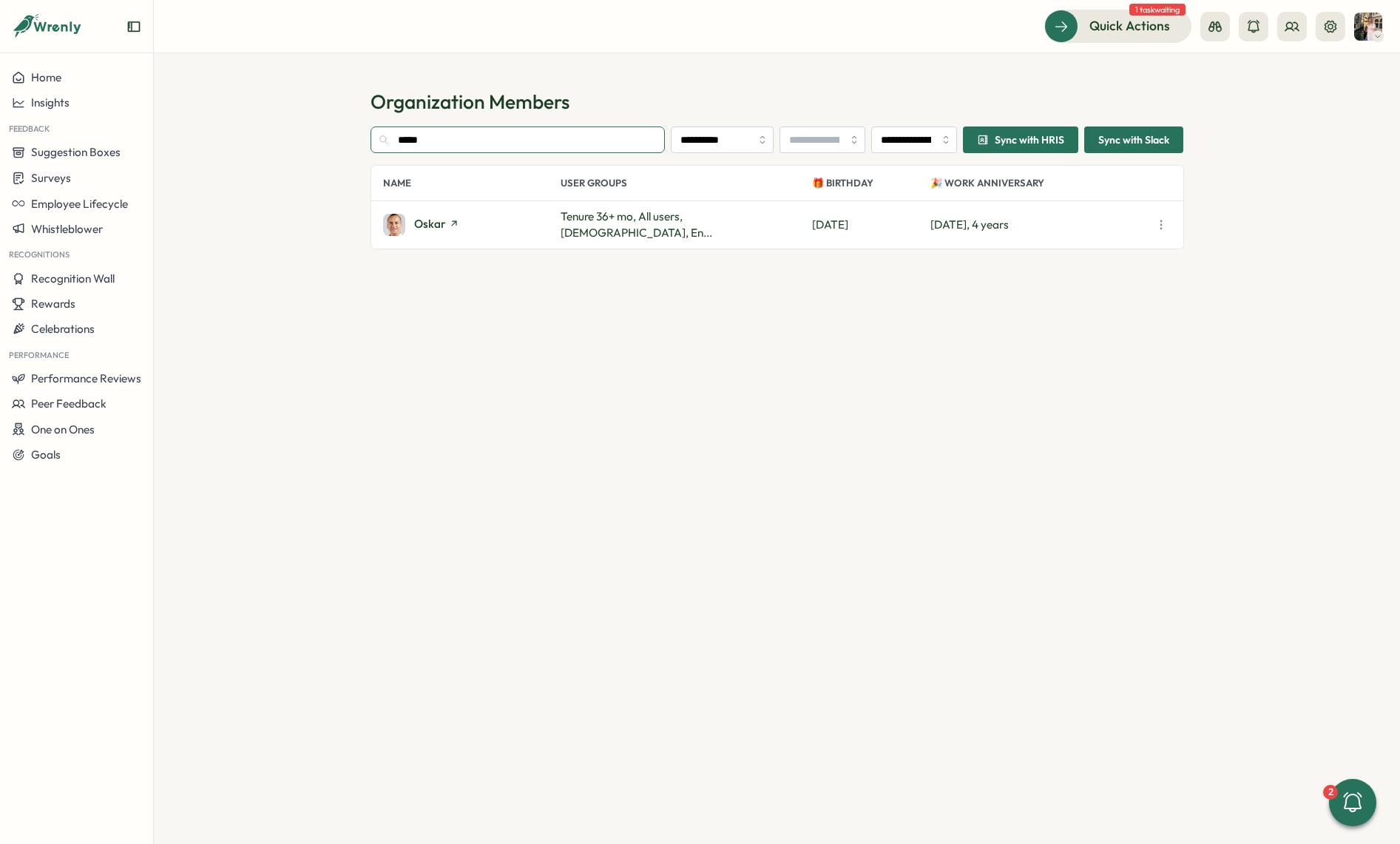
type input "*****"
click at [442, 216] on div "oskar" at bounding box center [472, 225] width 178 height 22
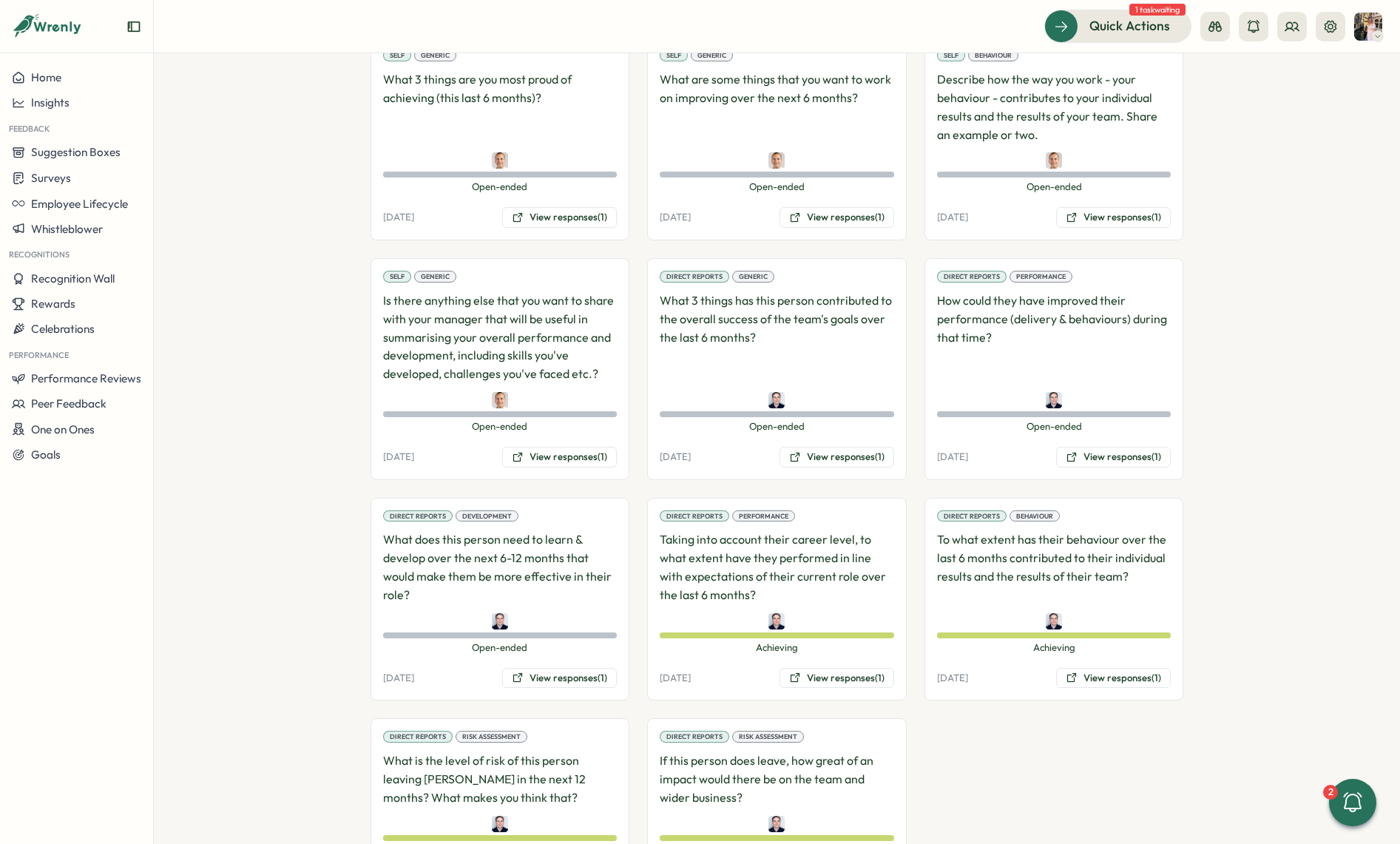
scroll to position [972, 0]
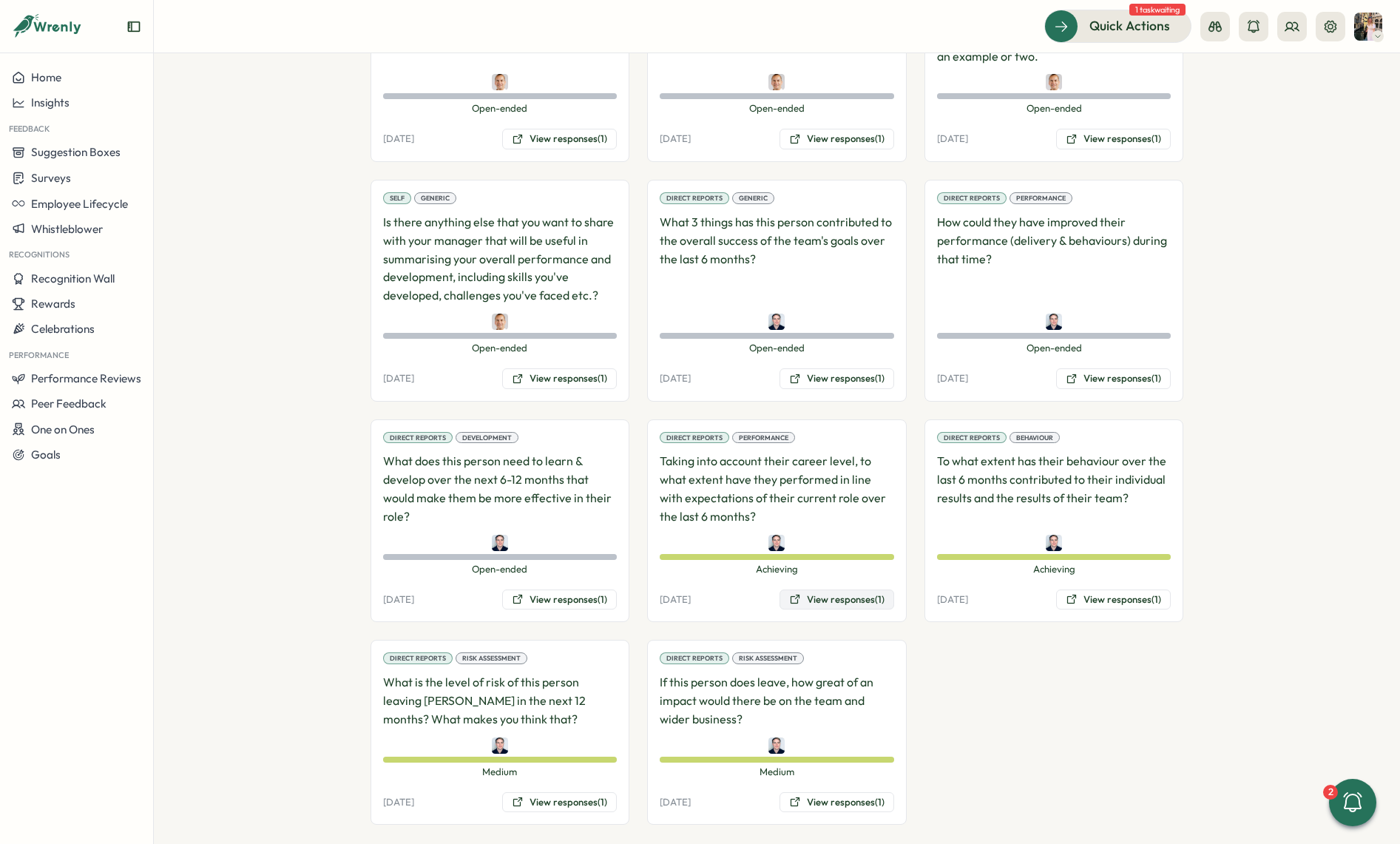
click at [841, 589] on button "View responses (1)" at bounding box center [837, 600] width 115 height 20
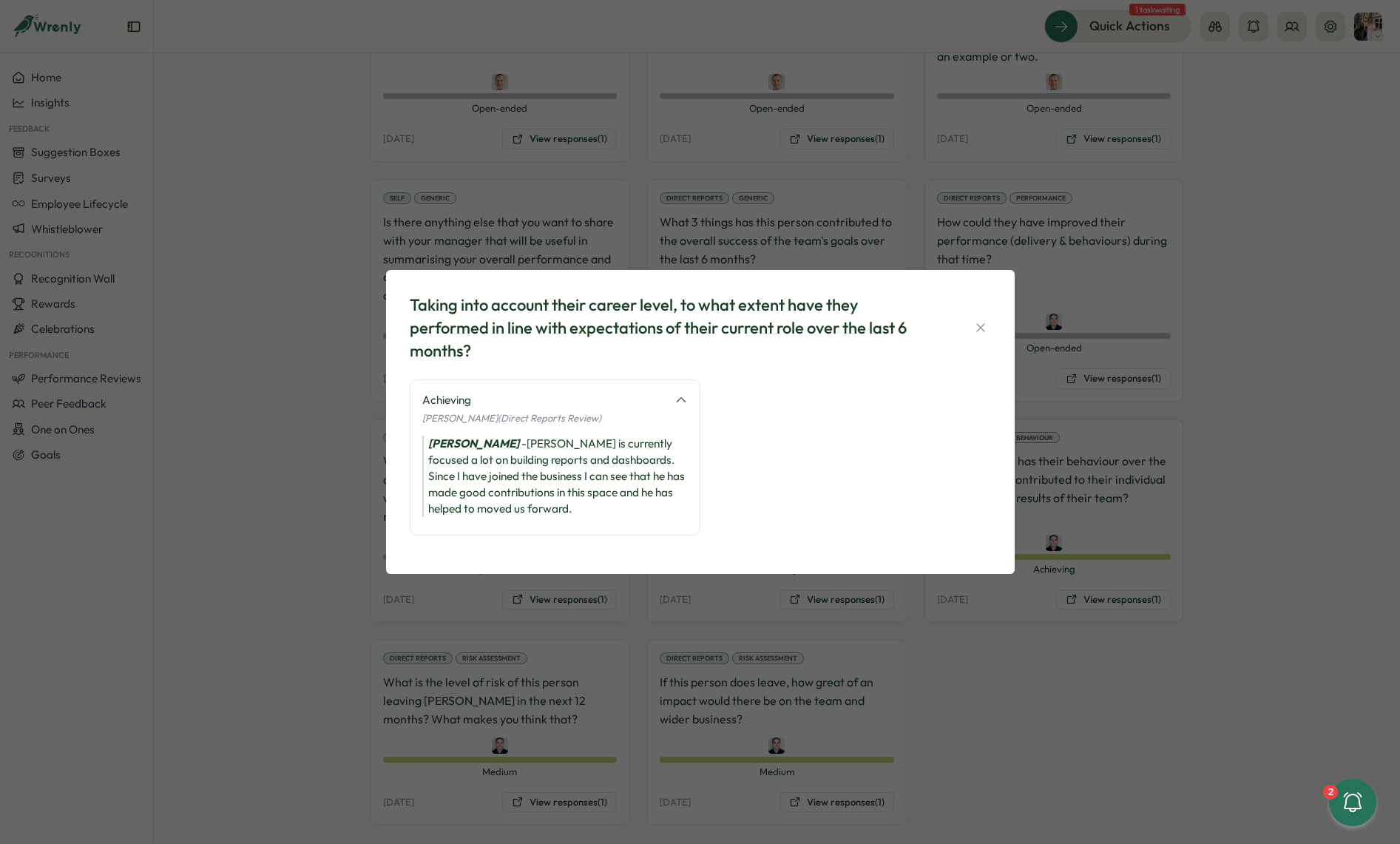
click at [1065, 599] on div "Taking into account their career level, to what extent have they performed in l…" at bounding box center [700, 422] width 1400 height 844
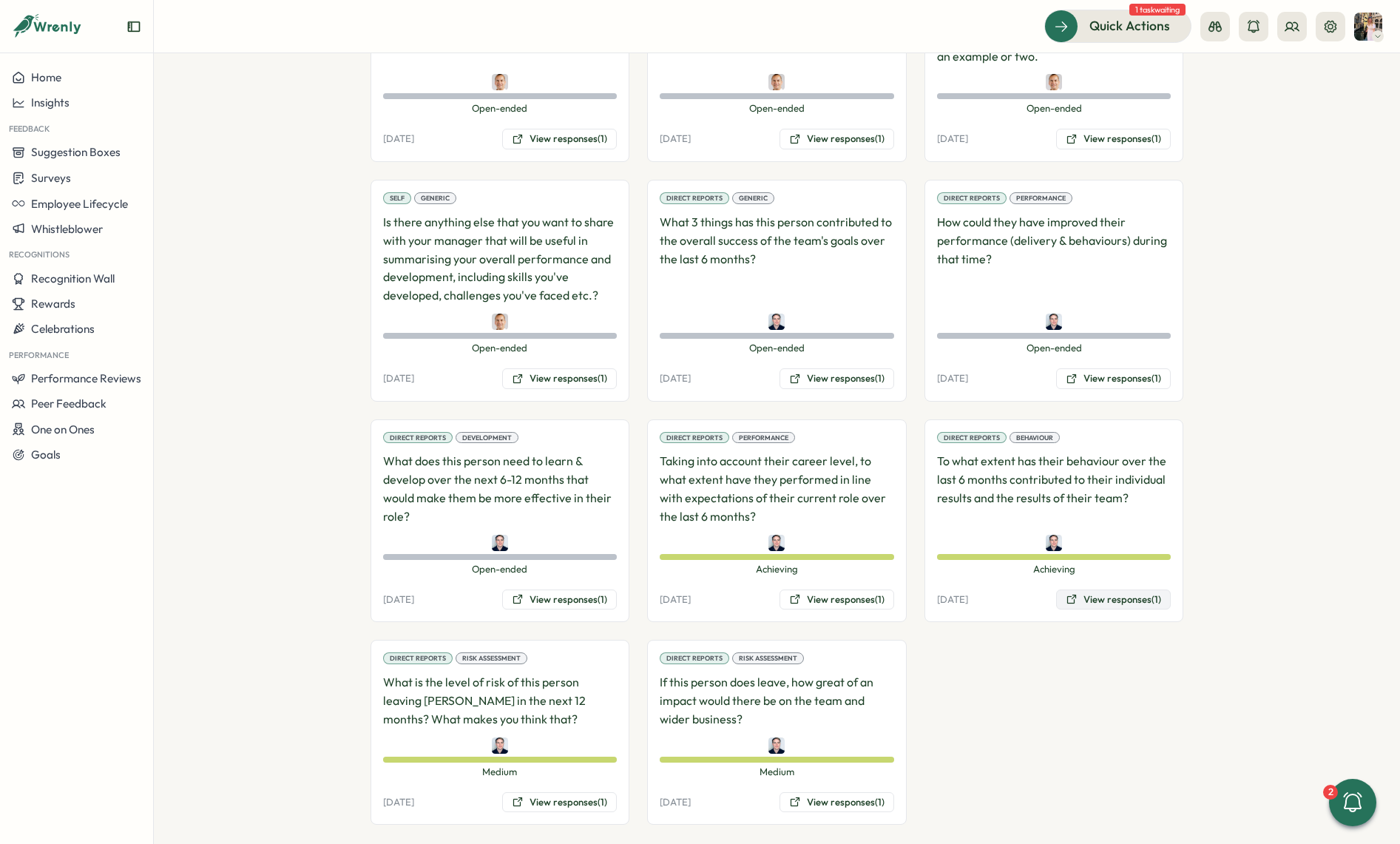
click at [1072, 595] on icon at bounding box center [1071, 599] width 8 height 8
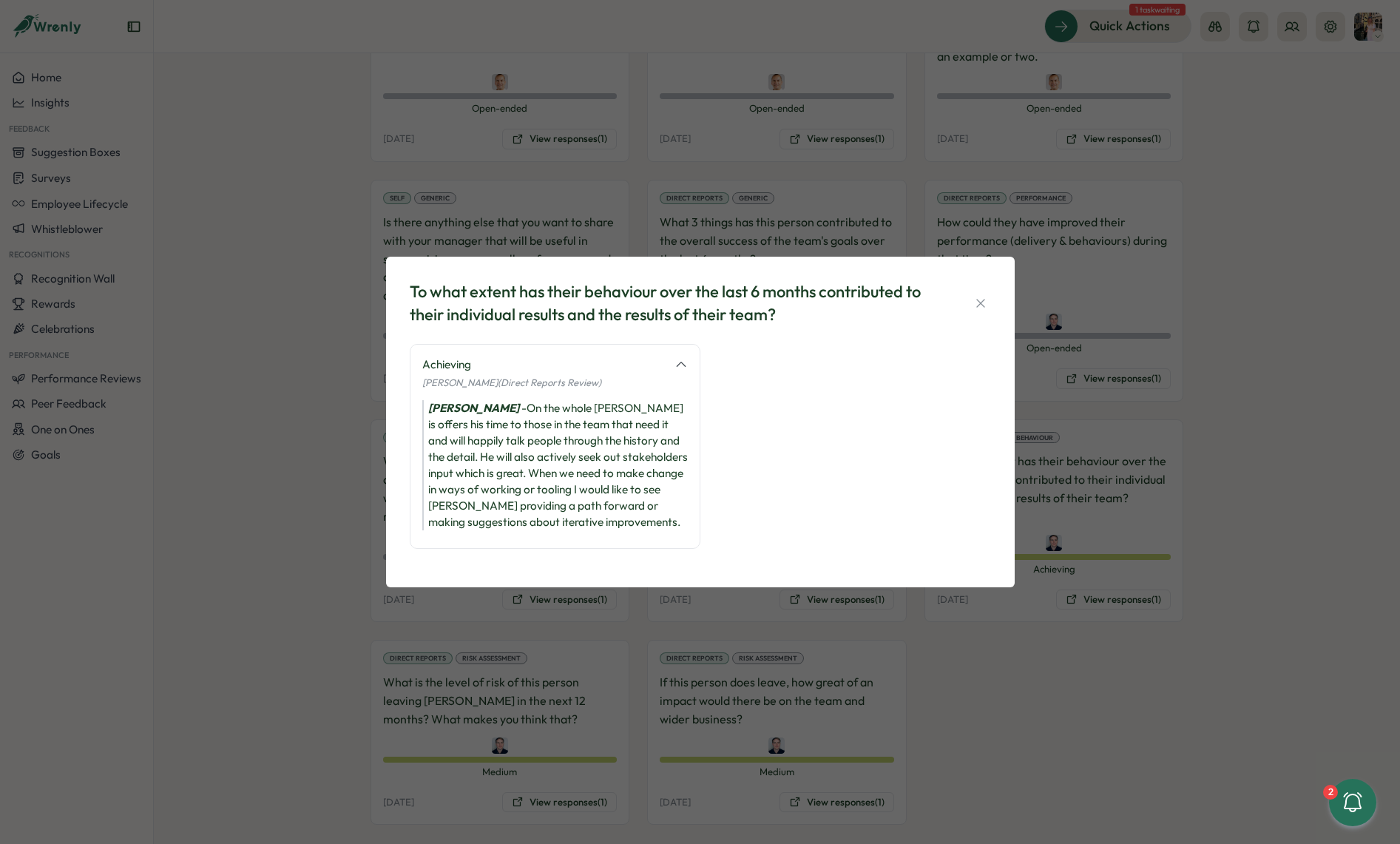
click at [954, 611] on div "To what extent has their behaviour over the last 6 months contributed to their …" at bounding box center [700, 422] width 1400 height 844
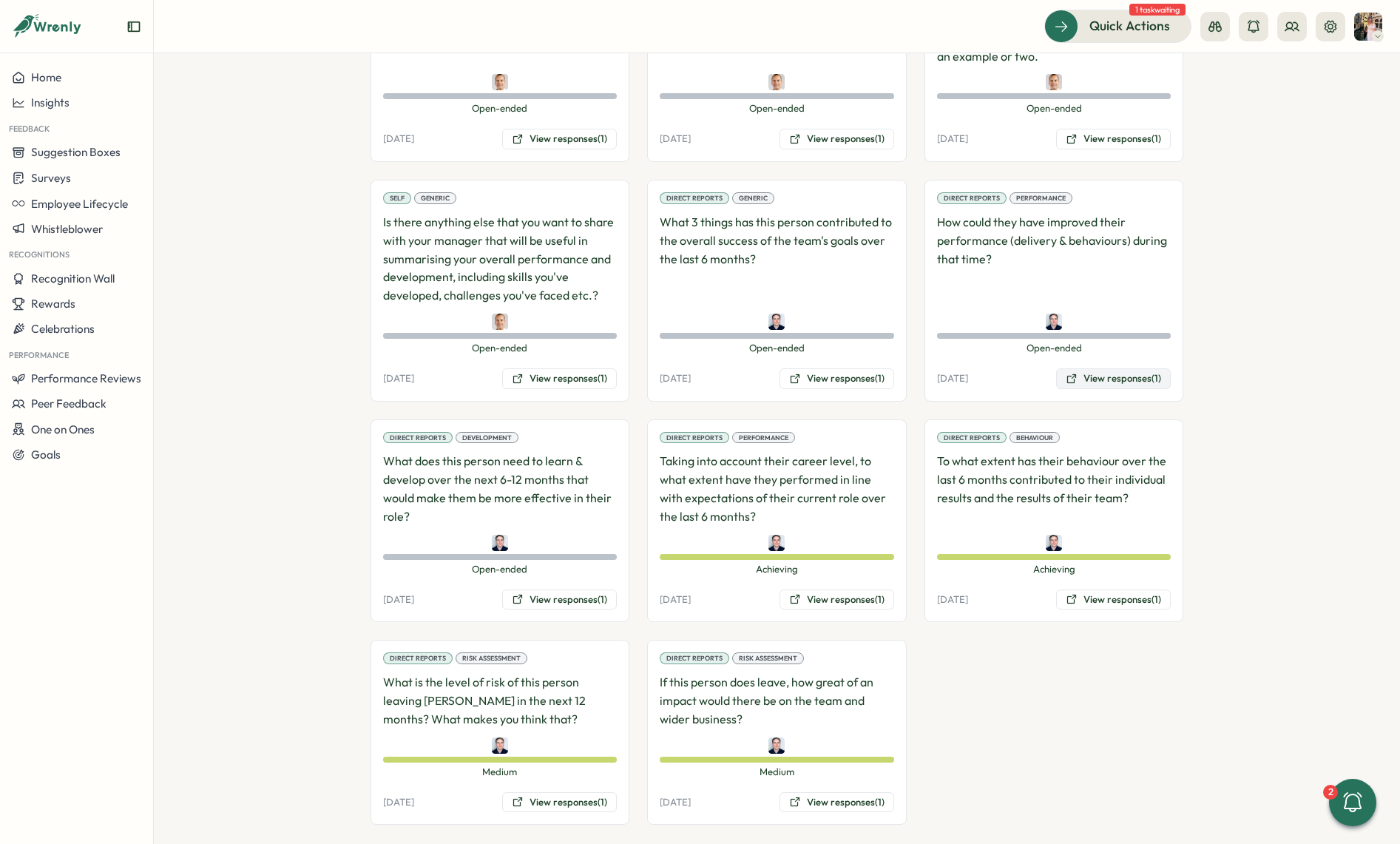
click at [1102, 369] on button "View responses (1)" at bounding box center [1113, 379] width 115 height 20
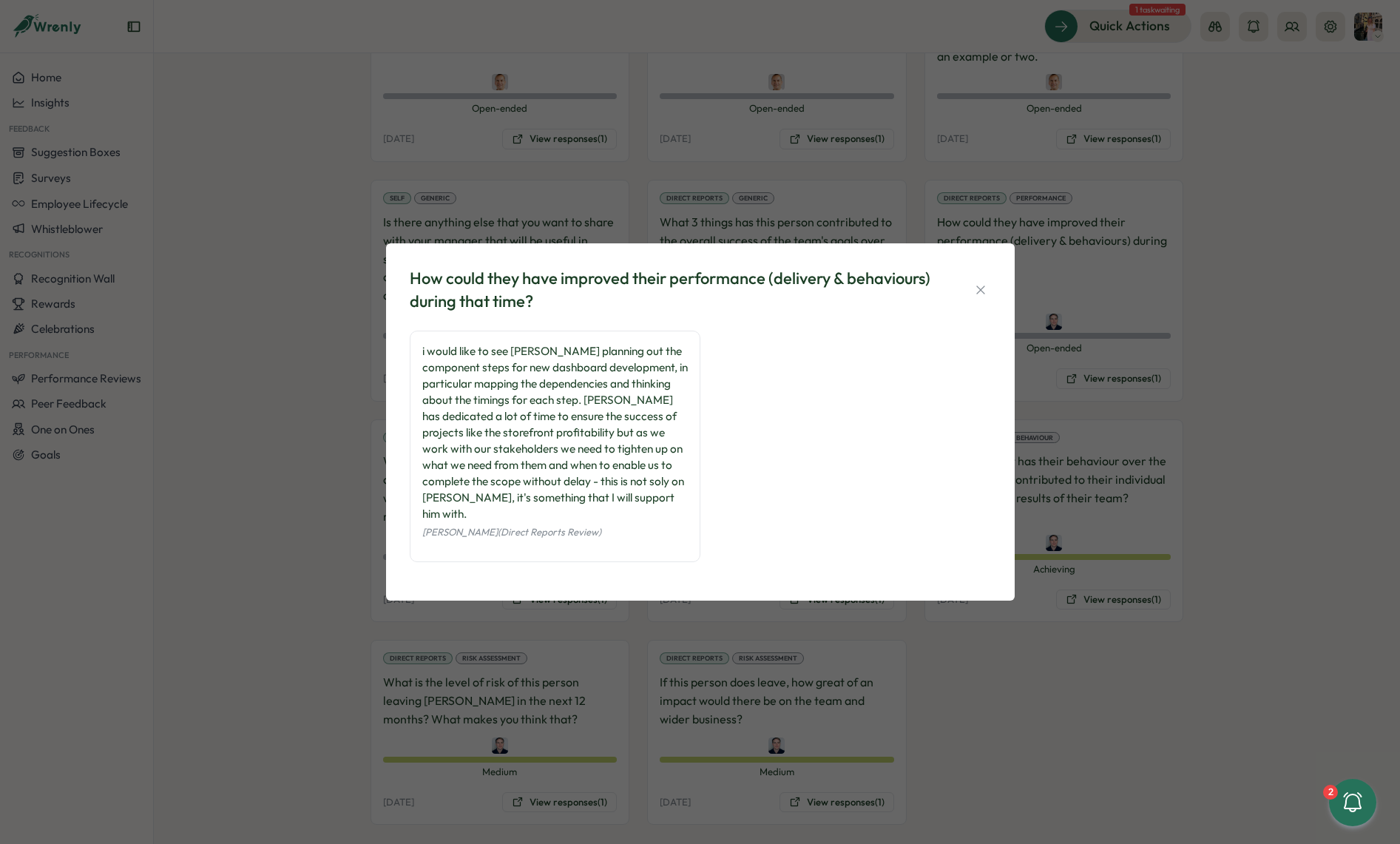
click at [1174, 370] on div "How could they have improved their performance (delivery & behaviours) during t…" at bounding box center [700, 422] width 1400 height 844
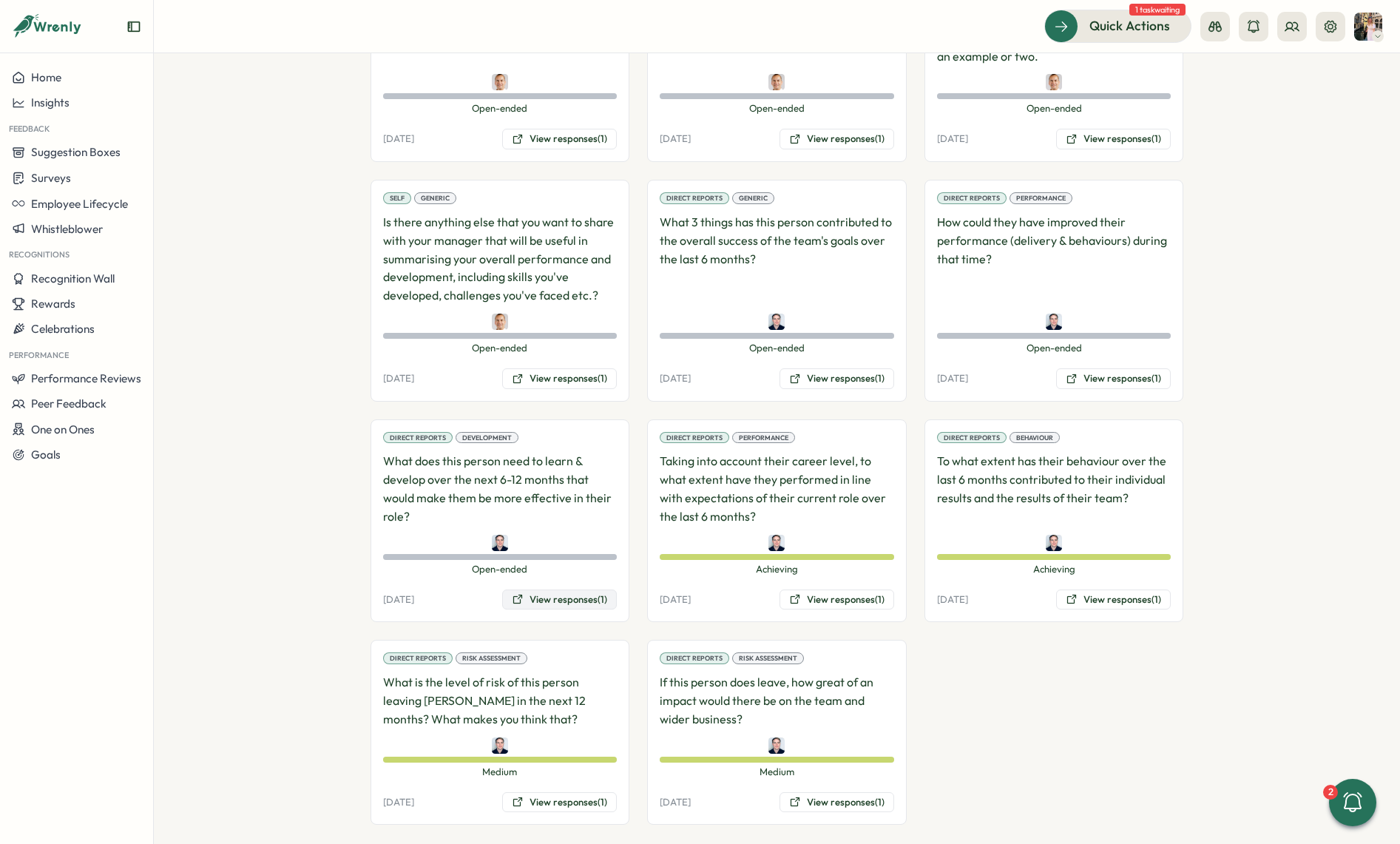
click at [511, 594] on icon at bounding box center [517, 600] width 12 height 12
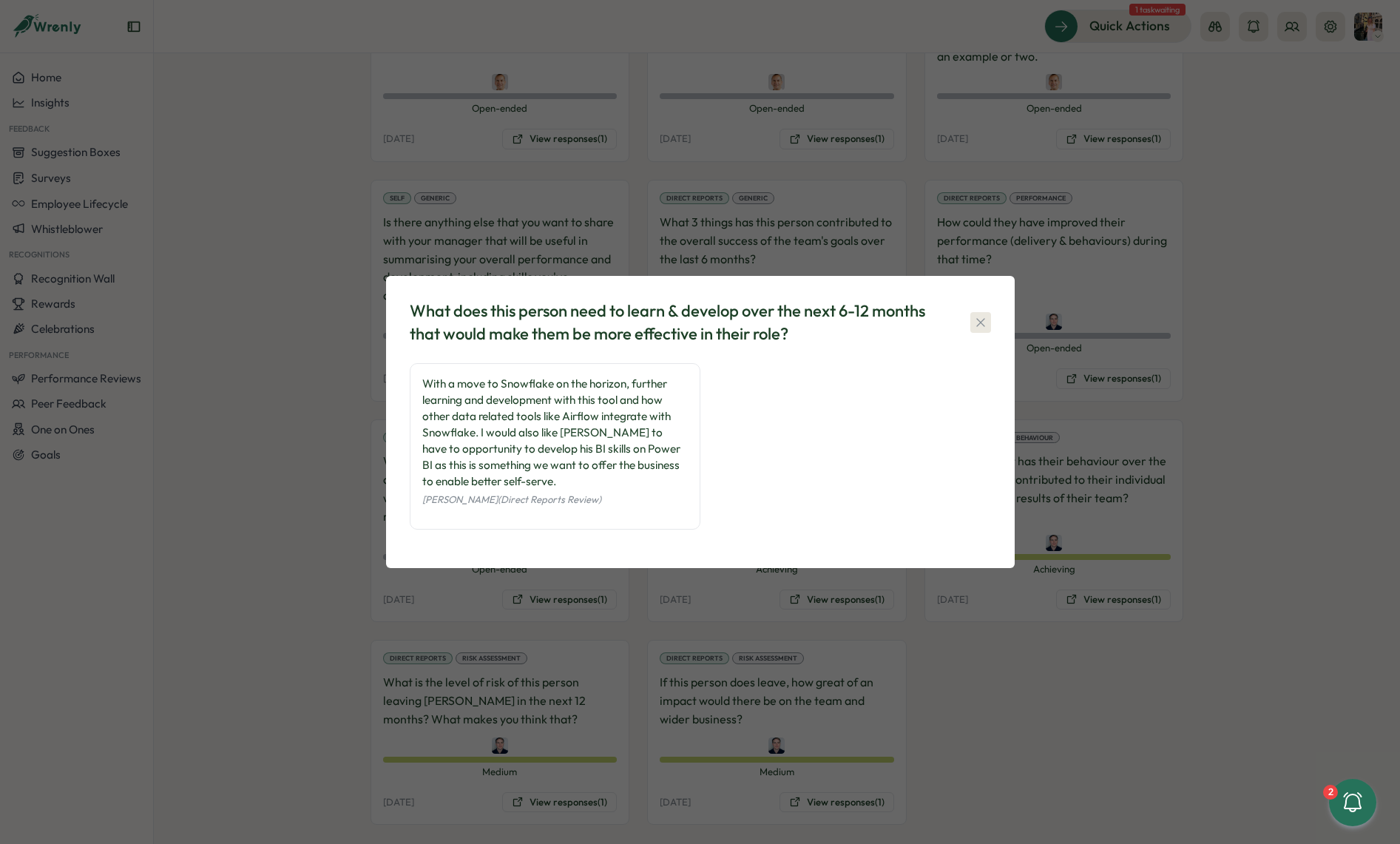
click at [980, 328] on icon "button" at bounding box center [980, 322] width 14 height 14
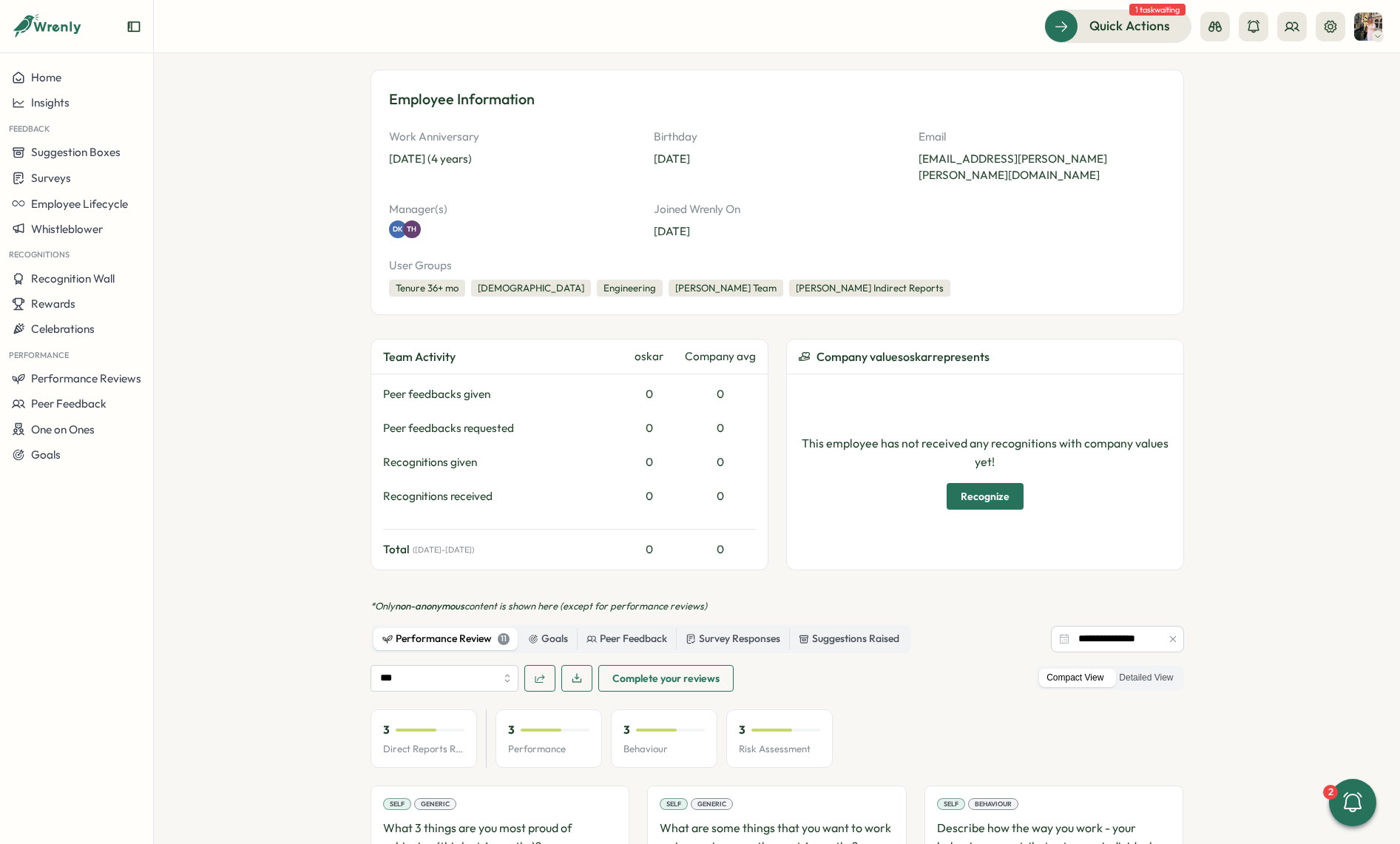
scroll to position [0, 0]
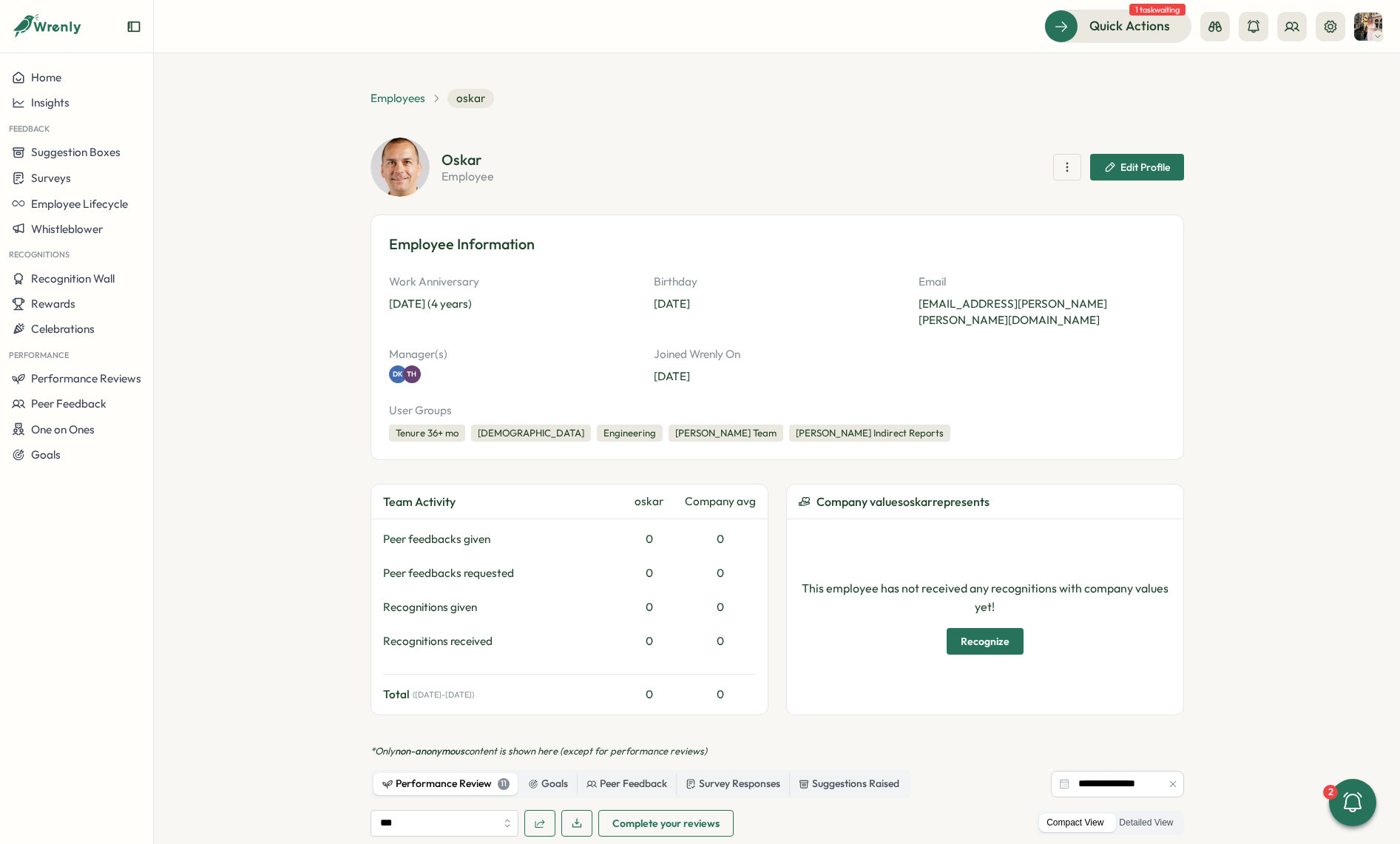
click at [405, 90] on span "Employees" at bounding box center [397, 98] width 55 height 16
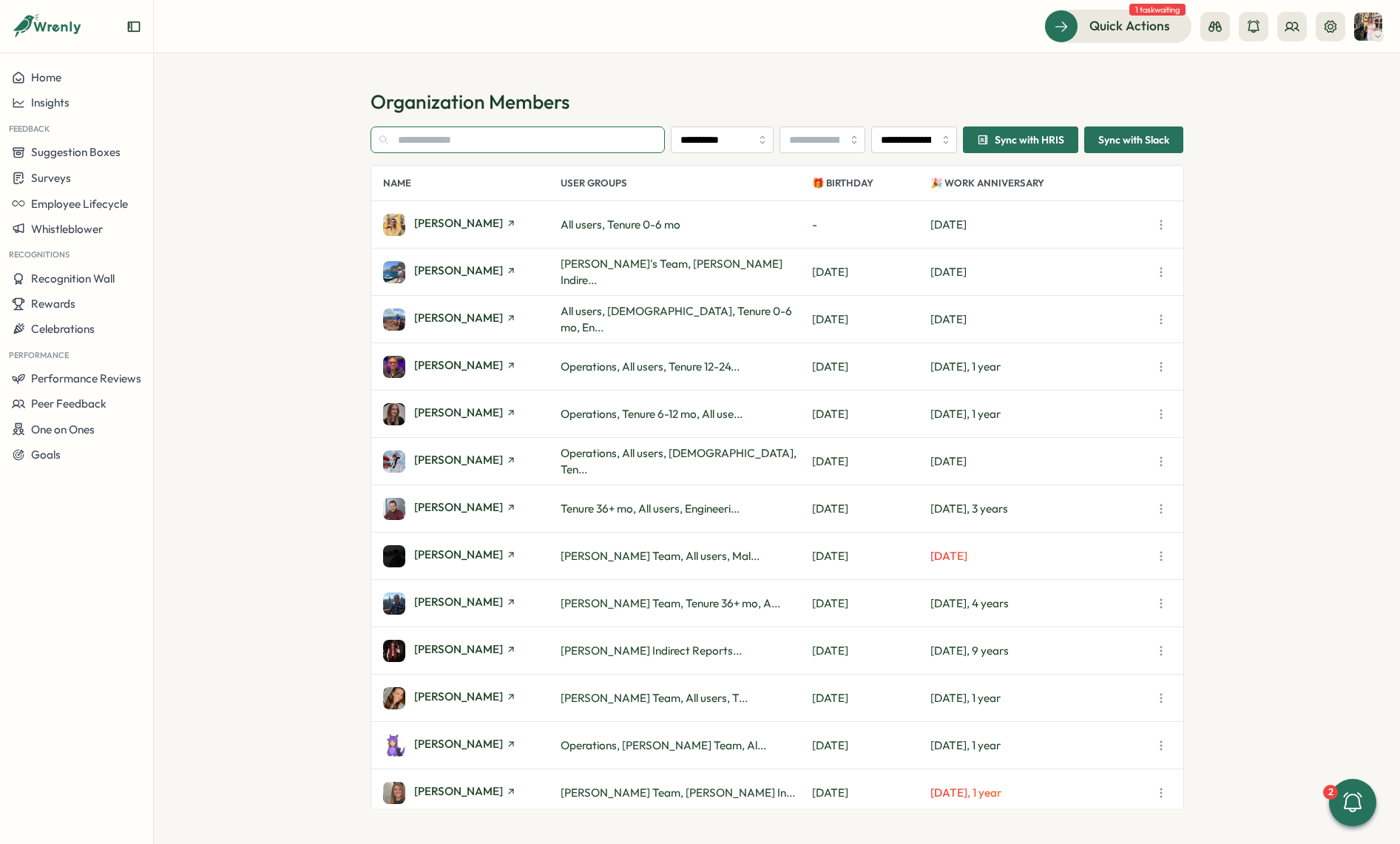
click at [436, 134] on input "text" at bounding box center [517, 140] width 295 height 26
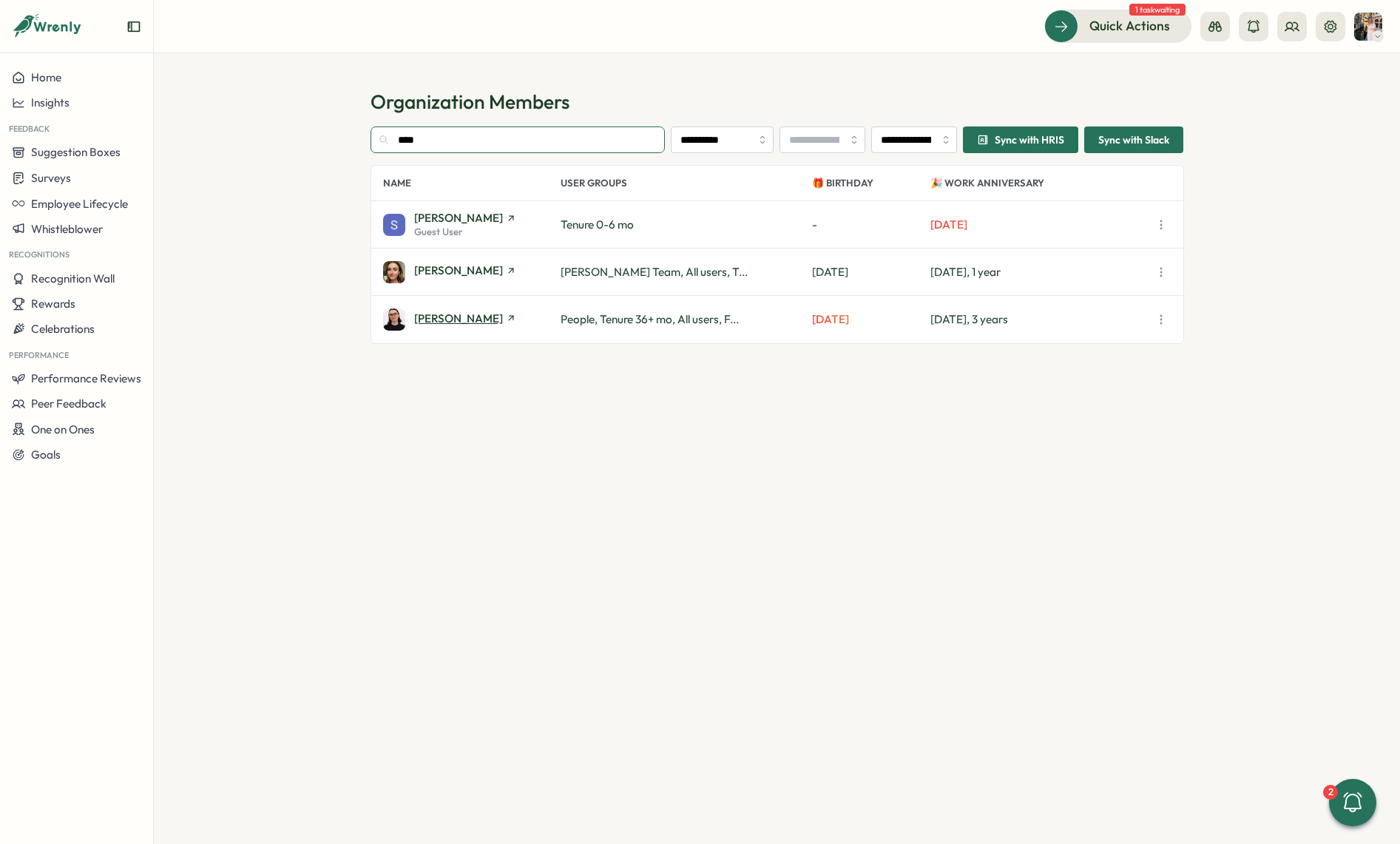
type input "****"
click at [434, 321] on span "Sara Knott" at bounding box center [458, 318] width 89 height 11
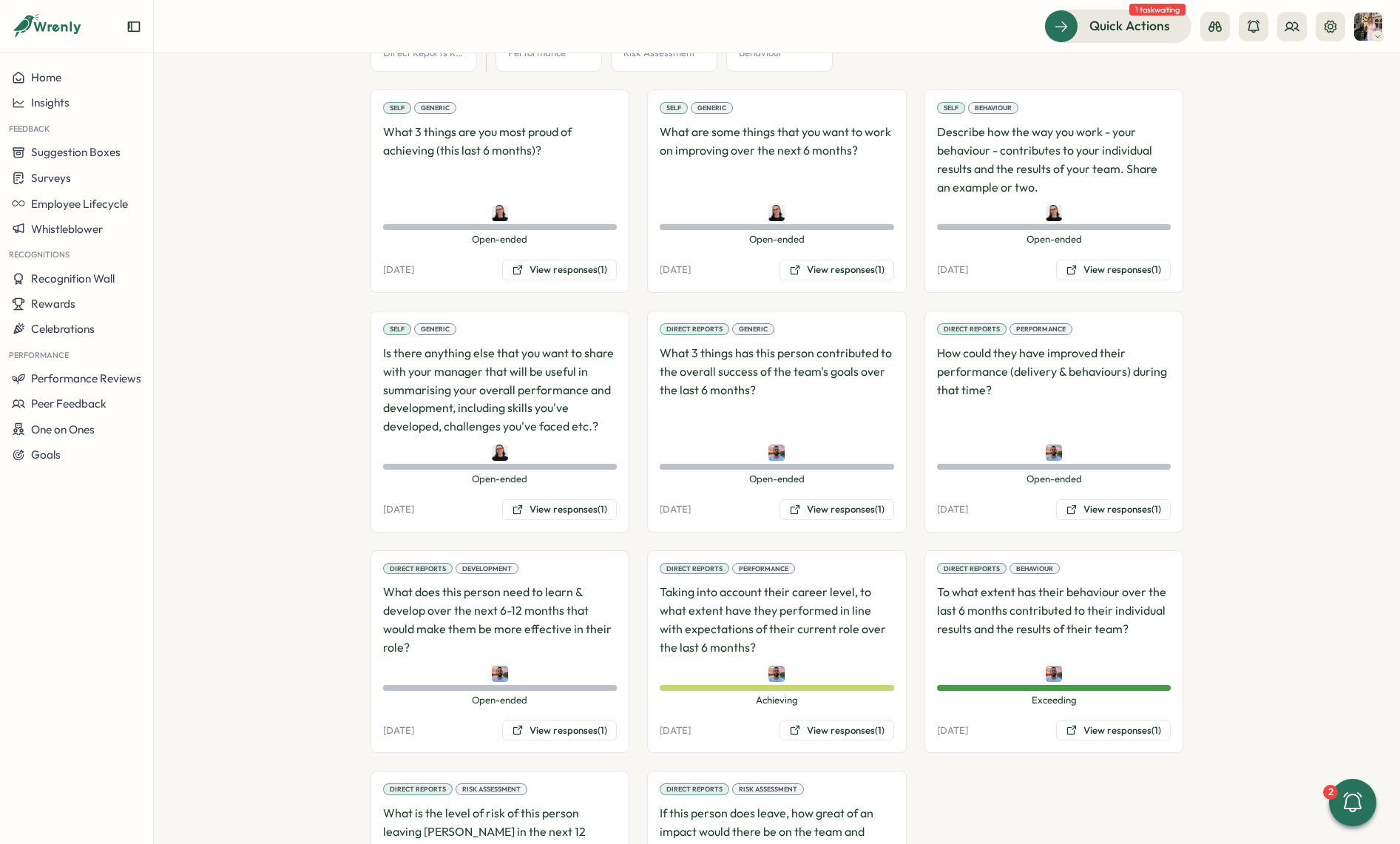
scroll to position [972, 0]
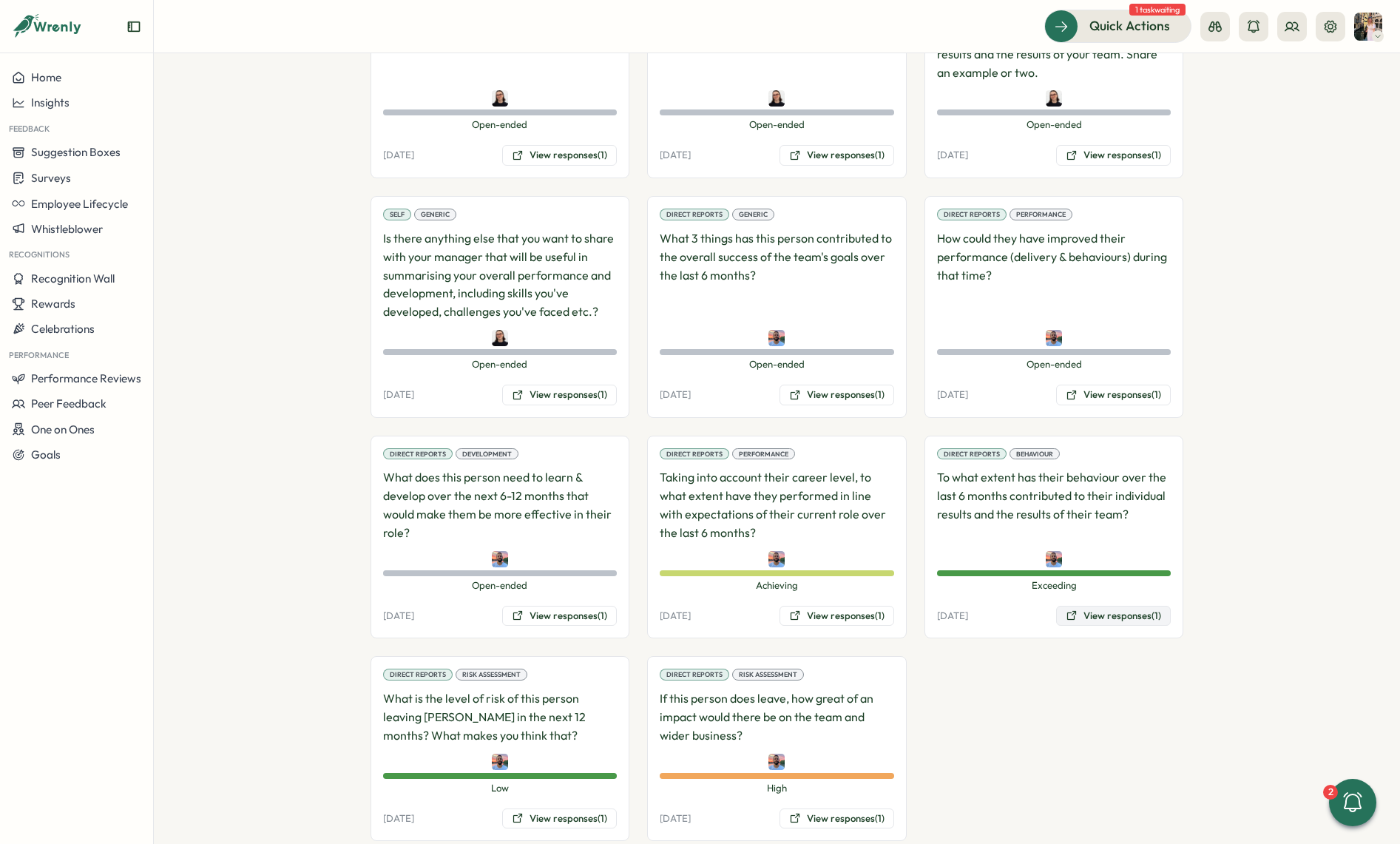
click at [1078, 606] on button "View responses (1)" at bounding box center [1113, 616] width 115 height 20
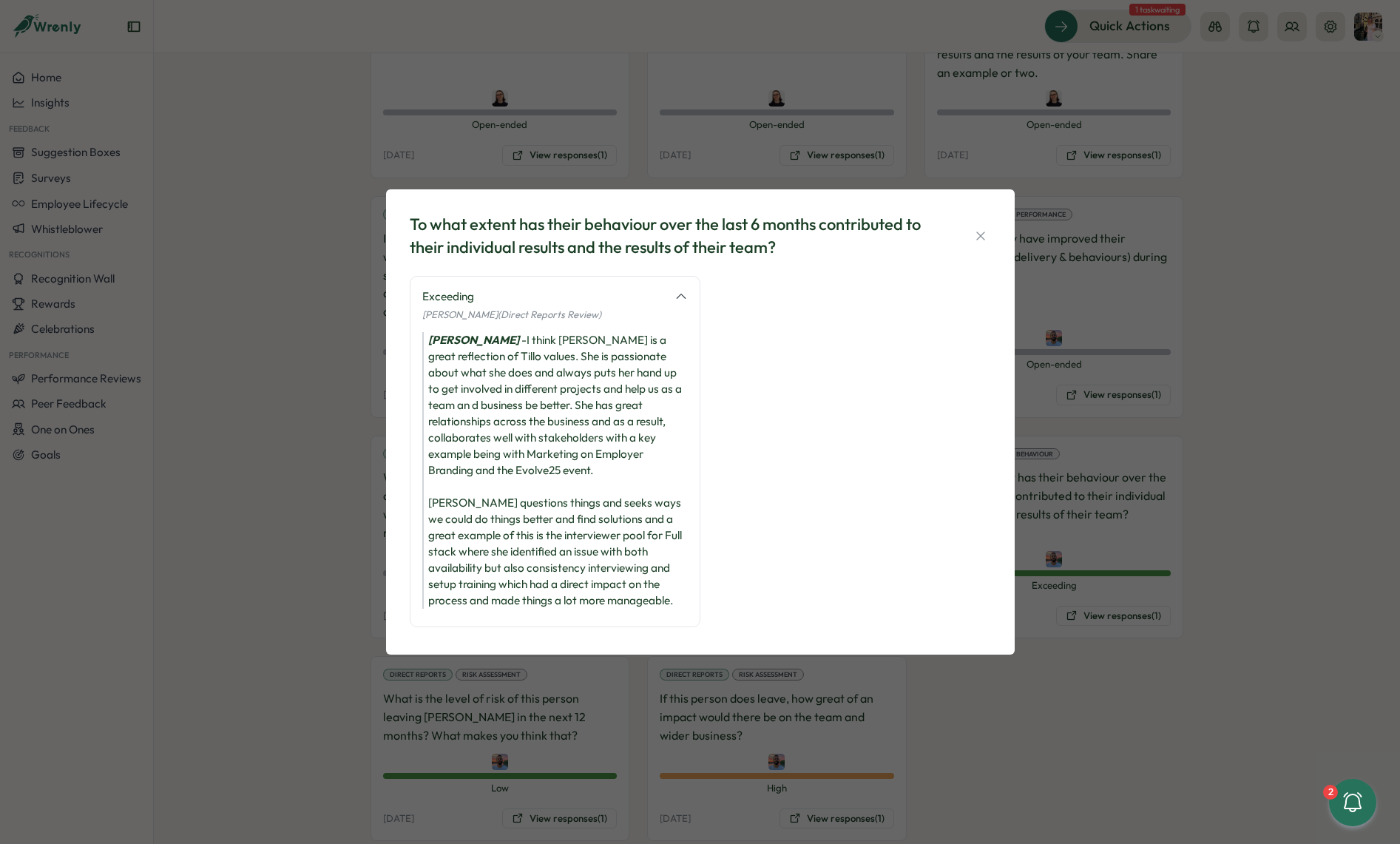
scroll to position [27, 0]
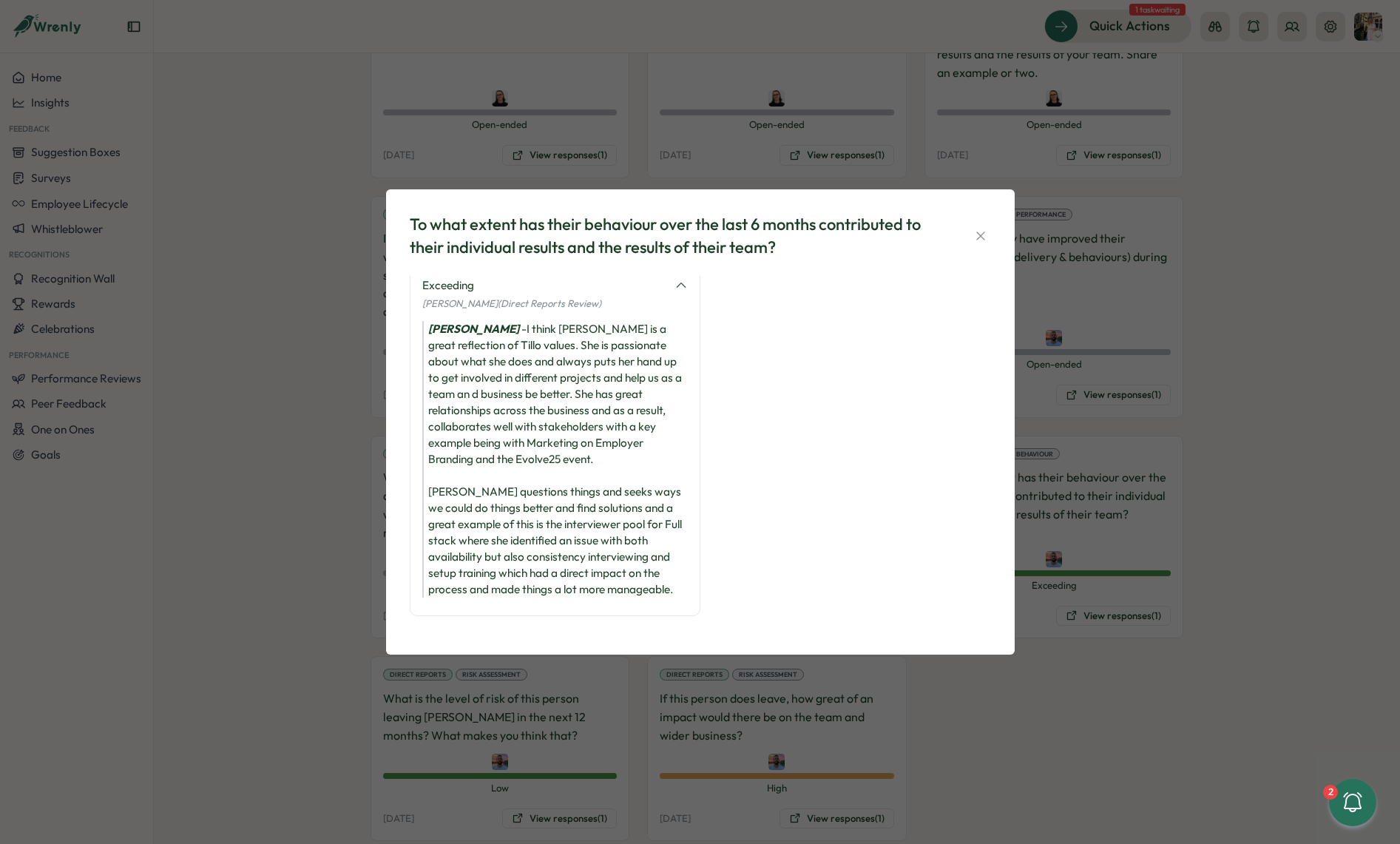
click at [1111, 619] on div "To what extent has their behaviour over the last 6 months contributed to their …" at bounding box center [700, 422] width 1400 height 844
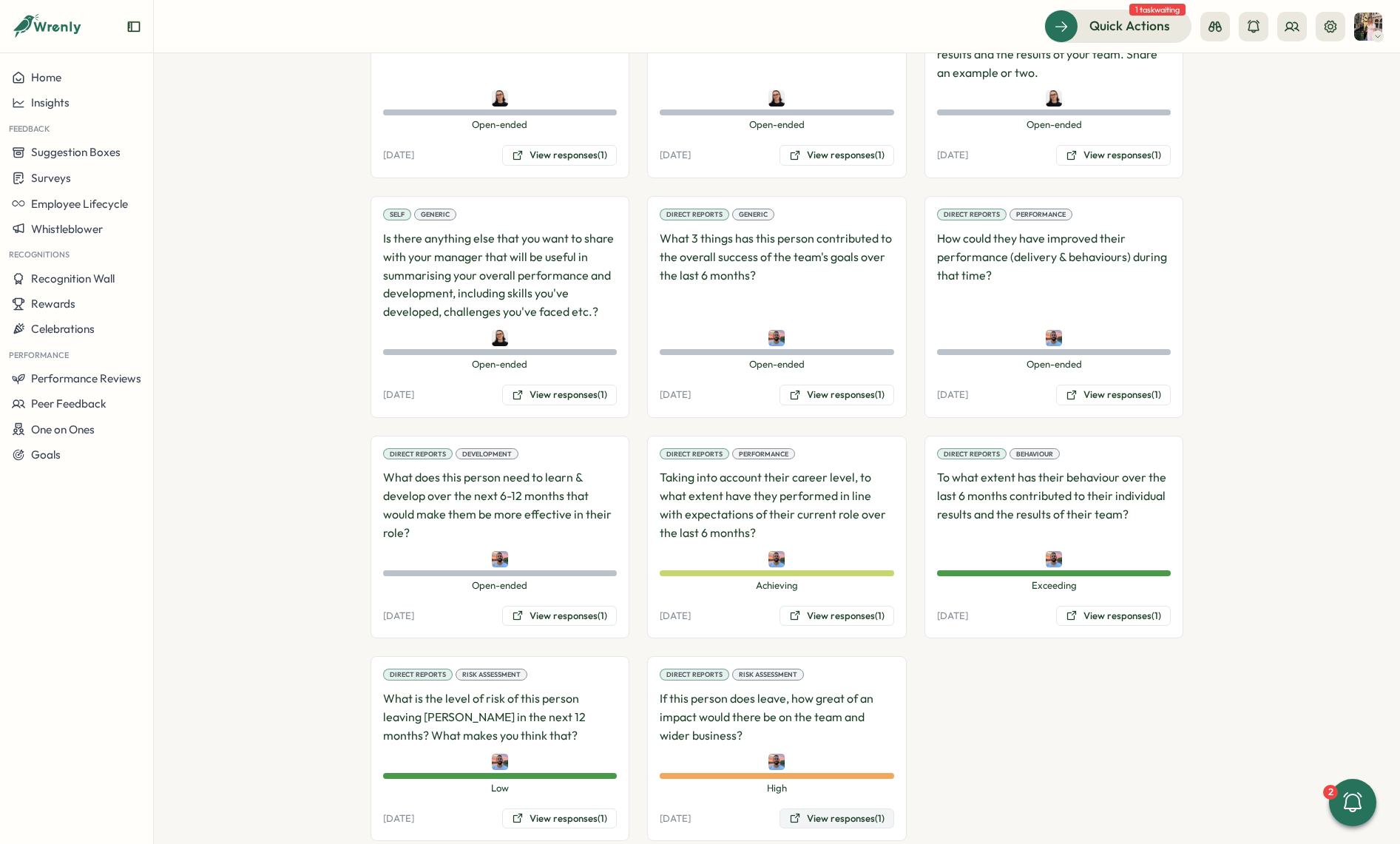
click at [813, 808] on button "View responses (1)" at bounding box center [837, 819] width 115 height 20
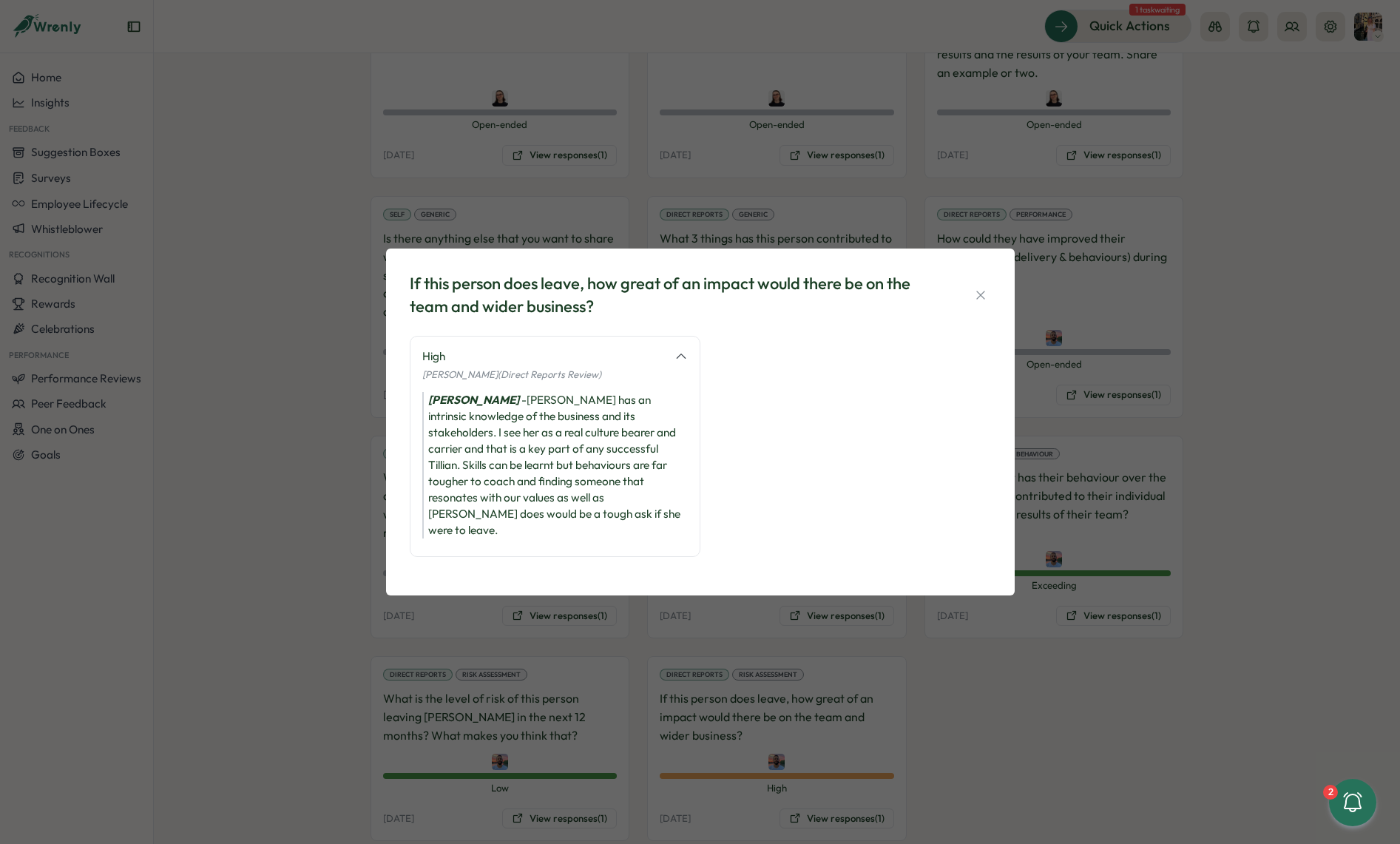
click at [995, 639] on div "If this person does leave, how great of an impact would there be on the team an…" at bounding box center [700, 422] width 1400 height 844
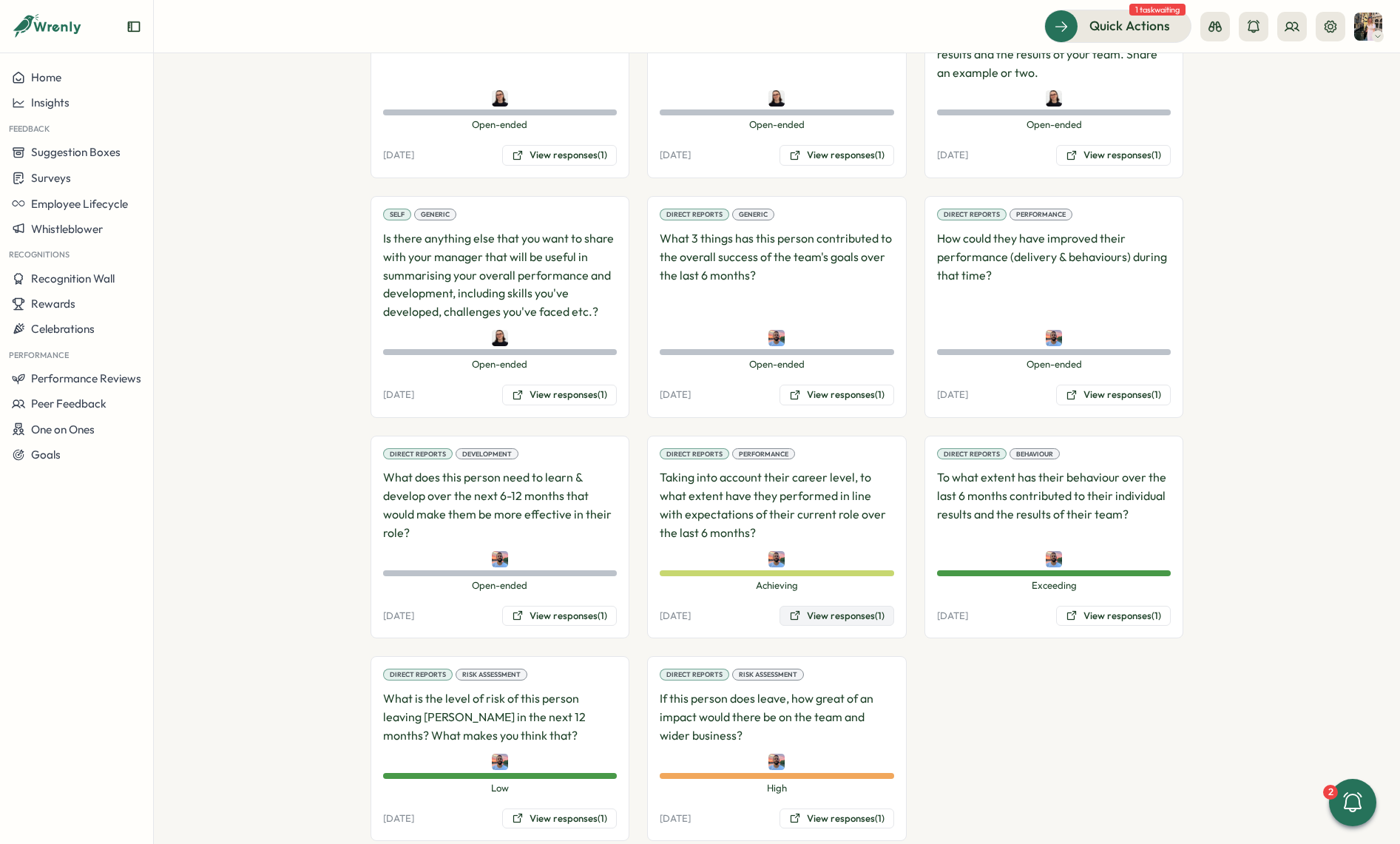
click at [836, 606] on button "View responses (1)" at bounding box center [837, 616] width 115 height 20
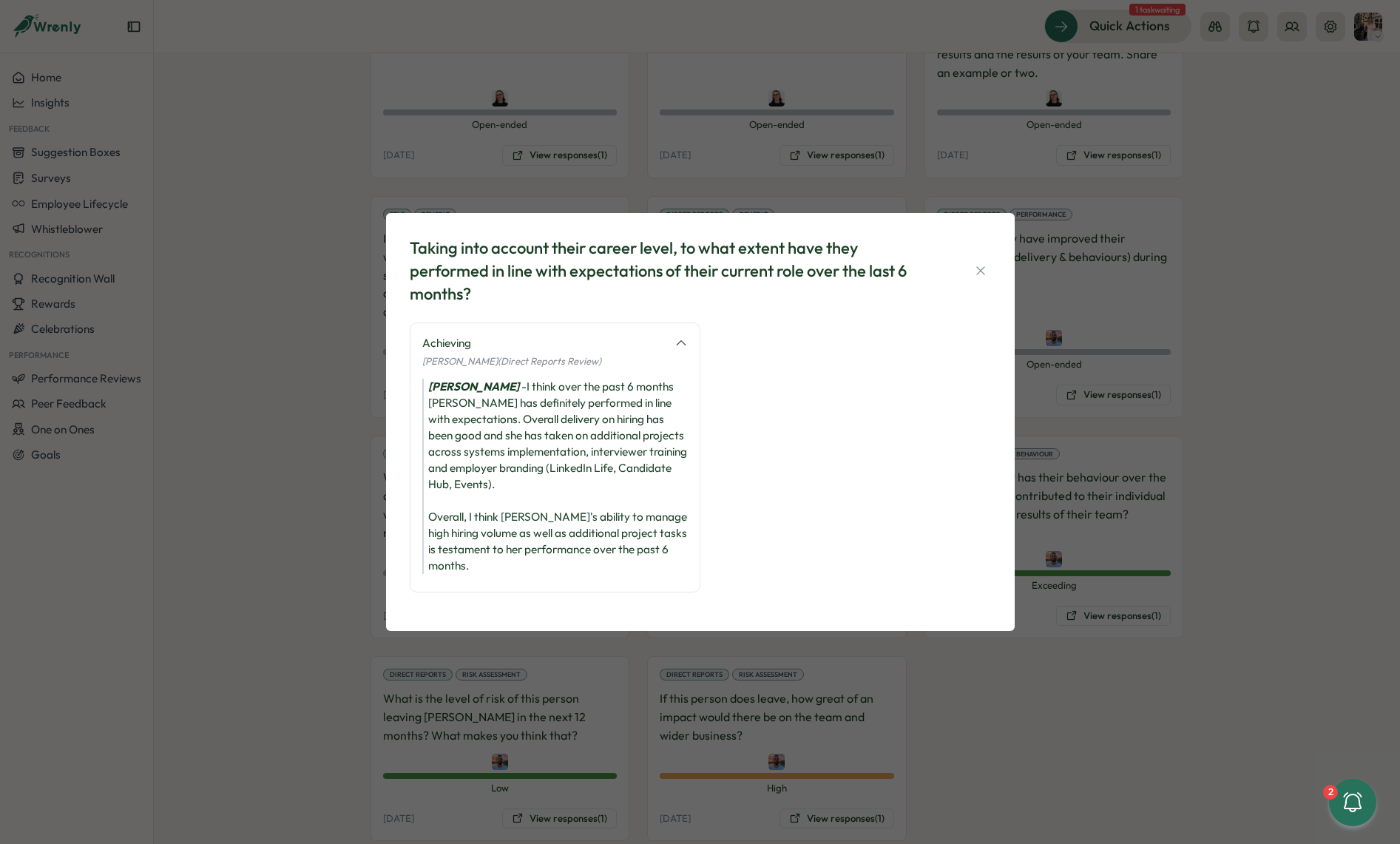
click at [1082, 621] on div "Taking into account their career level, to what extent have they performed in l…" at bounding box center [700, 422] width 1400 height 844
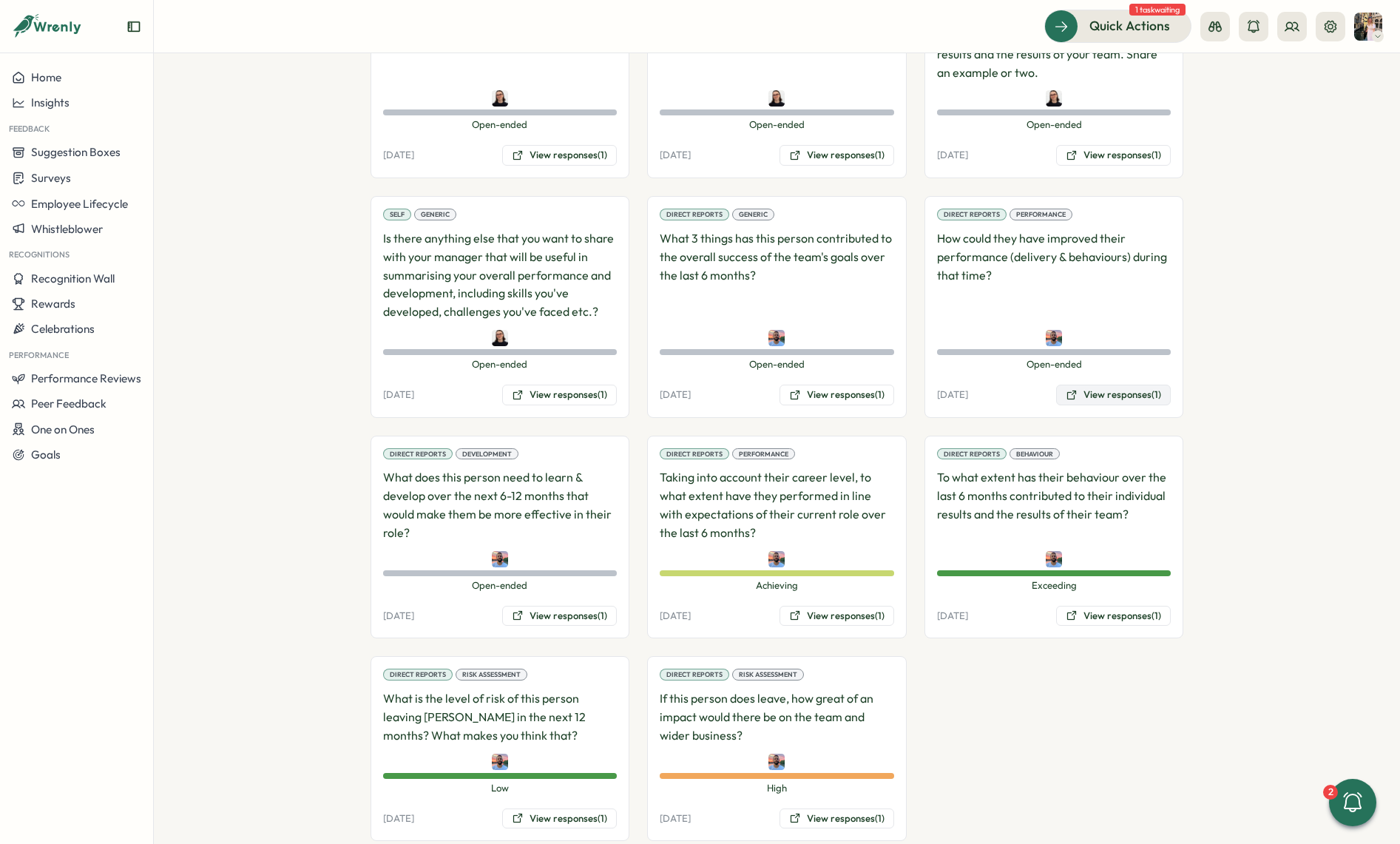
click at [1114, 385] on button "View responses (1)" at bounding box center [1113, 395] width 115 height 20
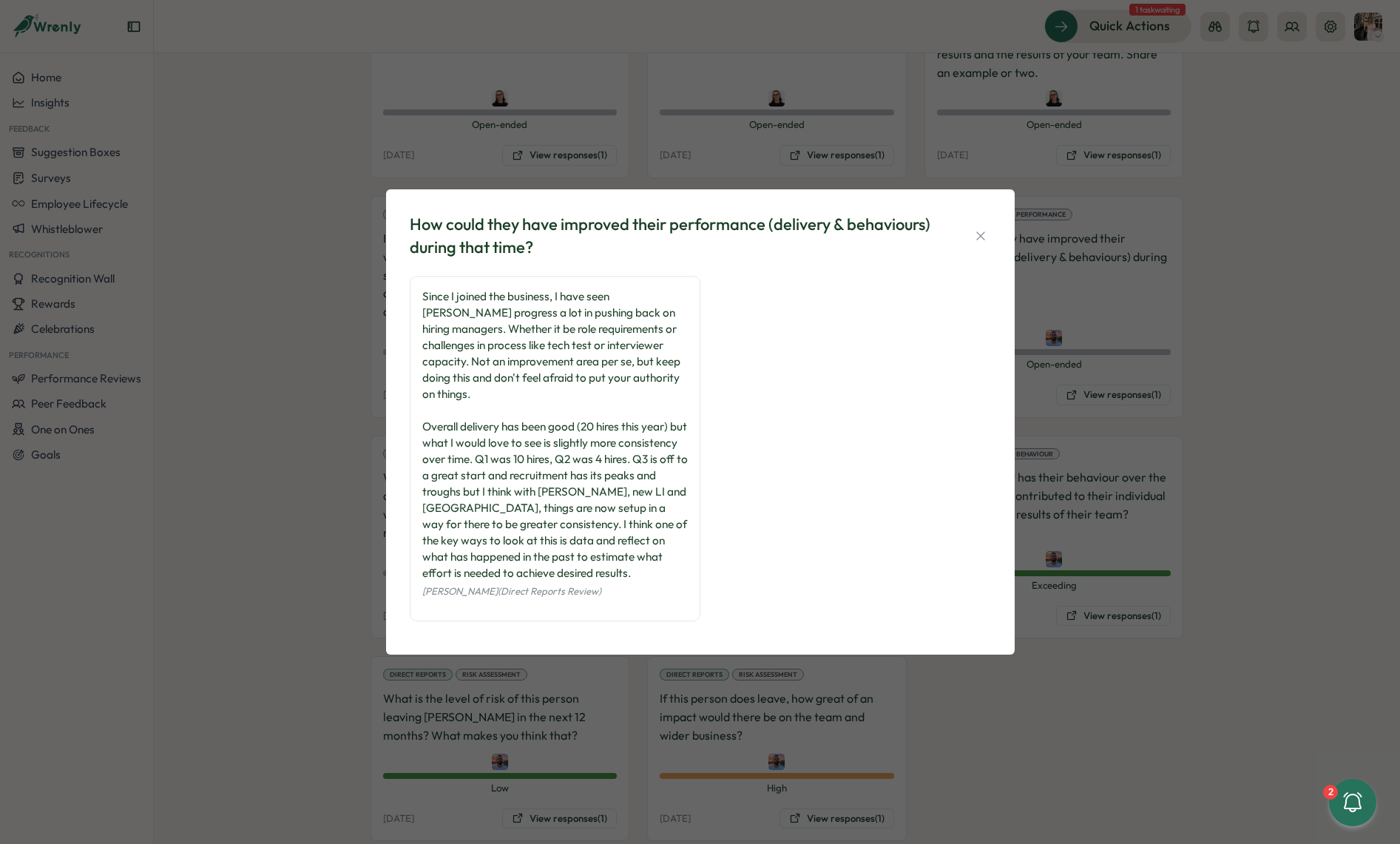
click at [1175, 346] on div "How could they have improved their performance (delivery & behaviours) during t…" at bounding box center [700, 422] width 1400 height 844
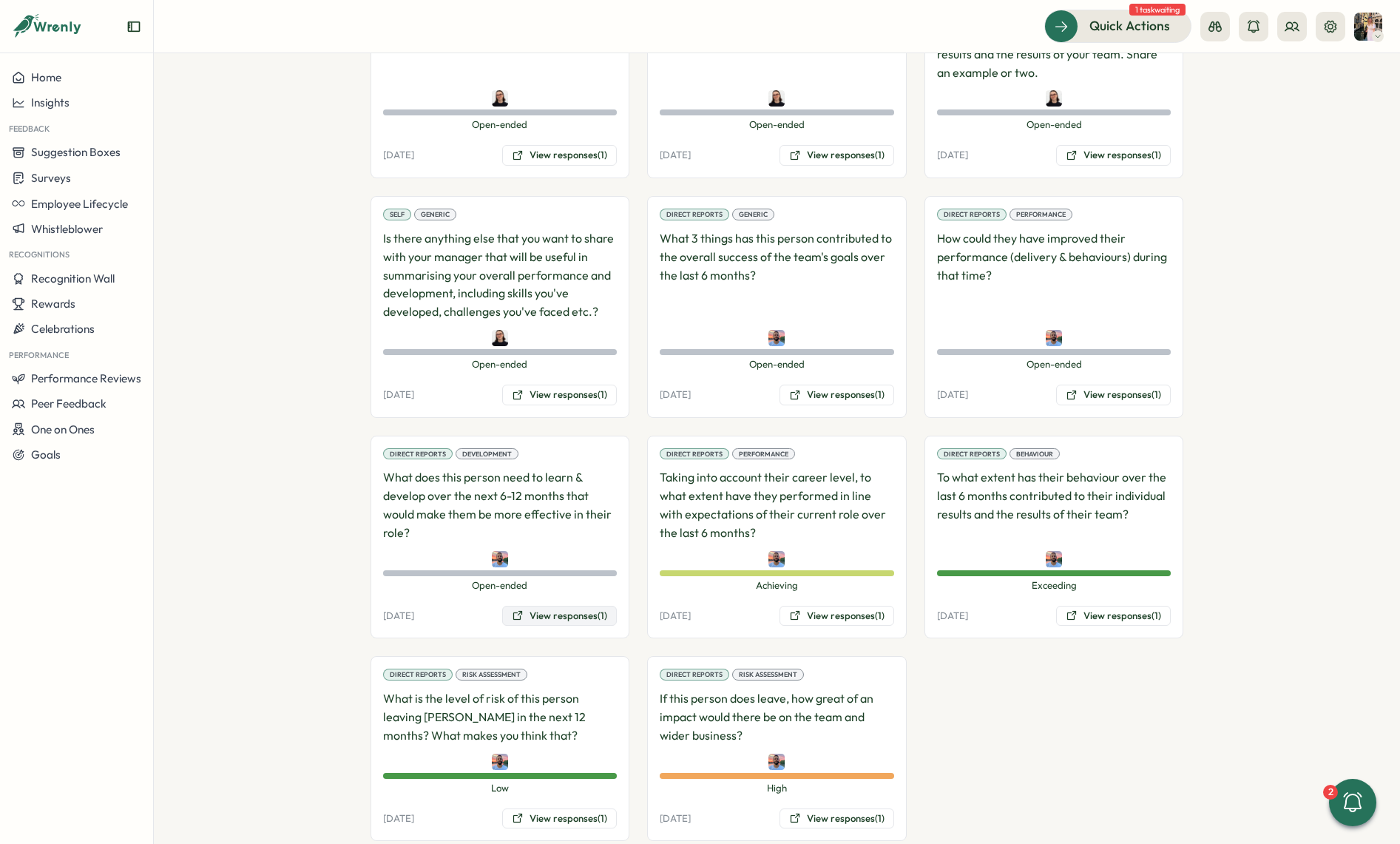
click at [543, 606] on button "View responses (1)" at bounding box center [560, 616] width 115 height 20
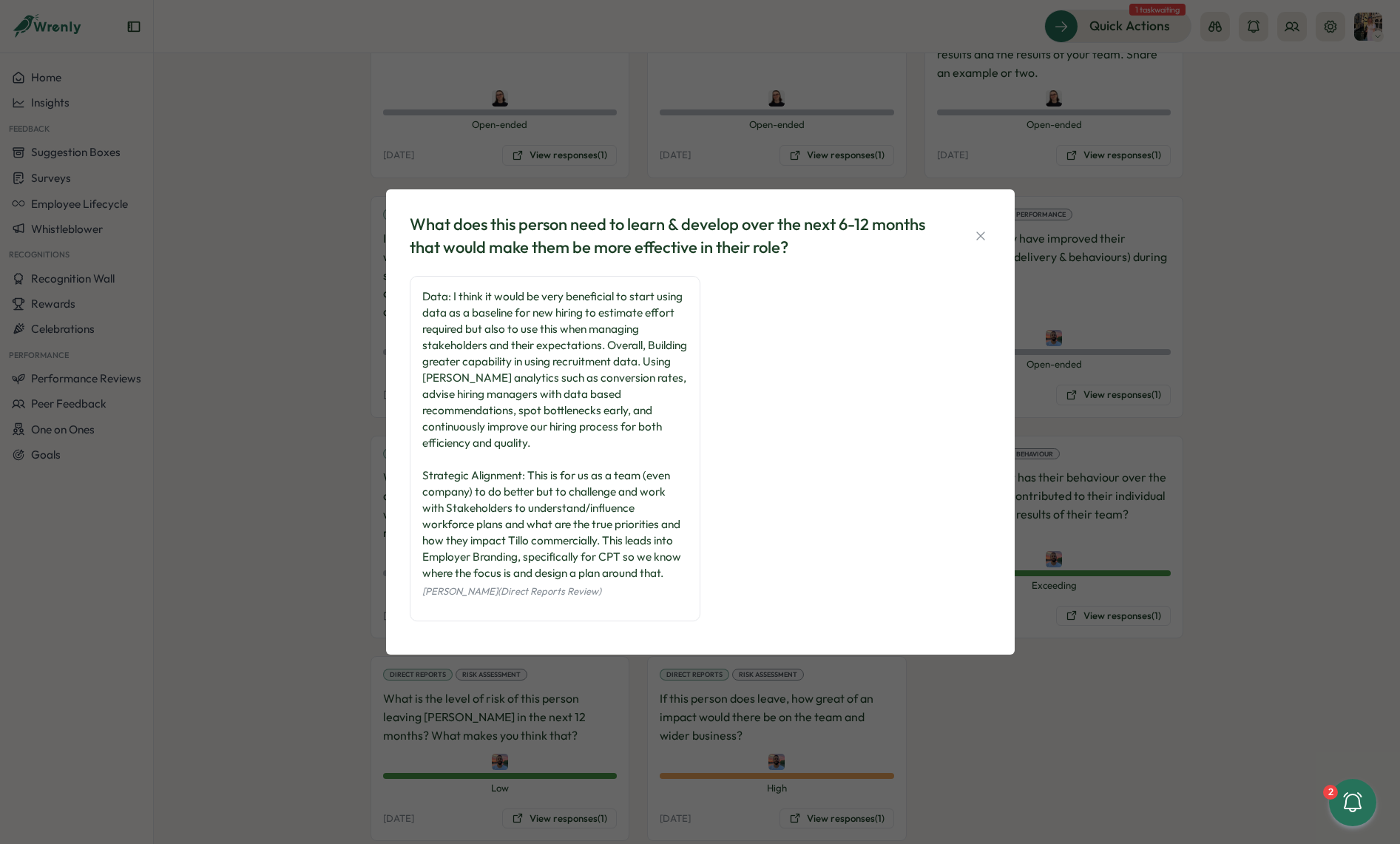
scroll to position [5, 0]
click at [293, 353] on div "What does this person need to learn & develop over the next 6-12 months that wo…" at bounding box center [700, 422] width 1400 height 844
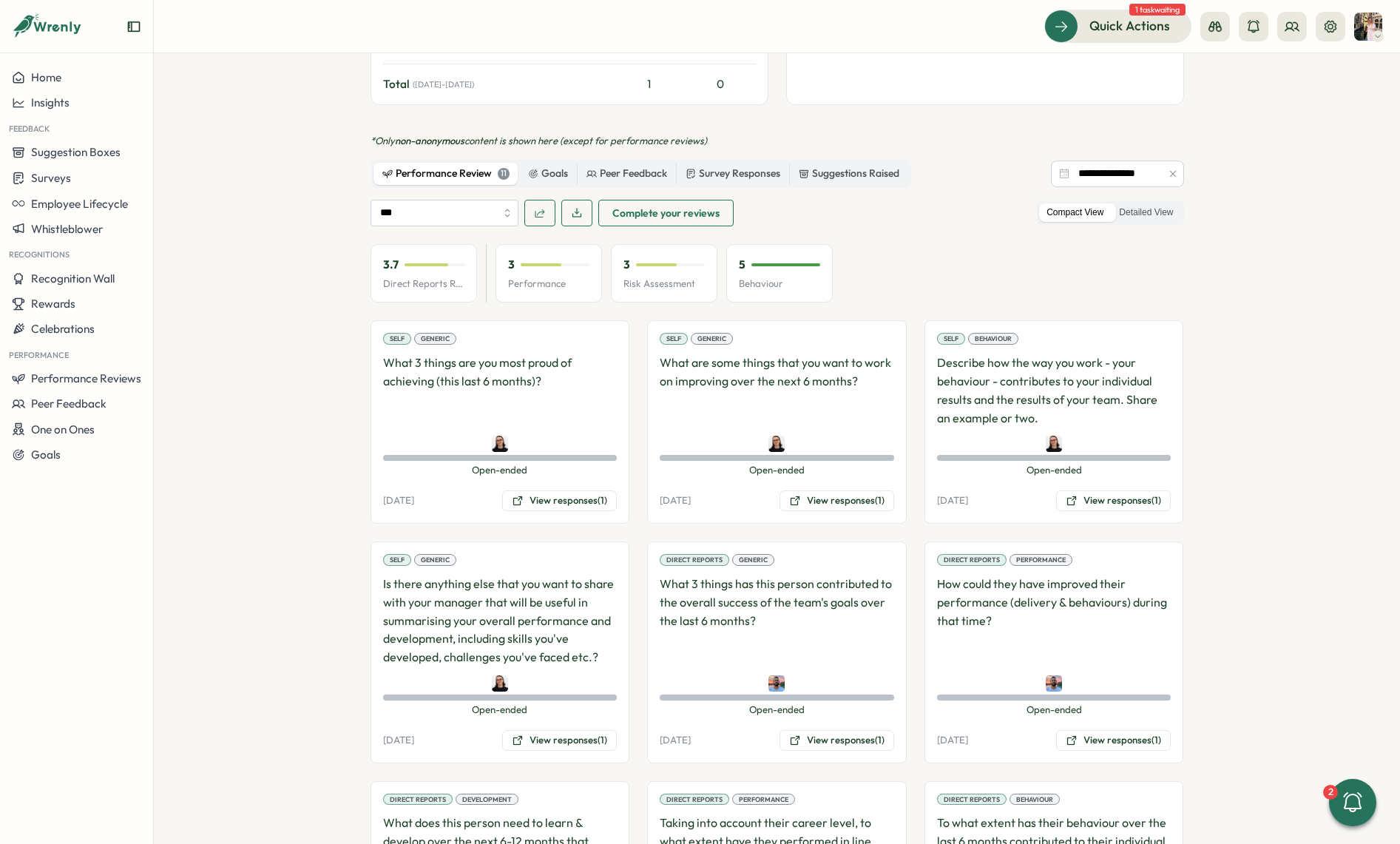
scroll to position [0, 0]
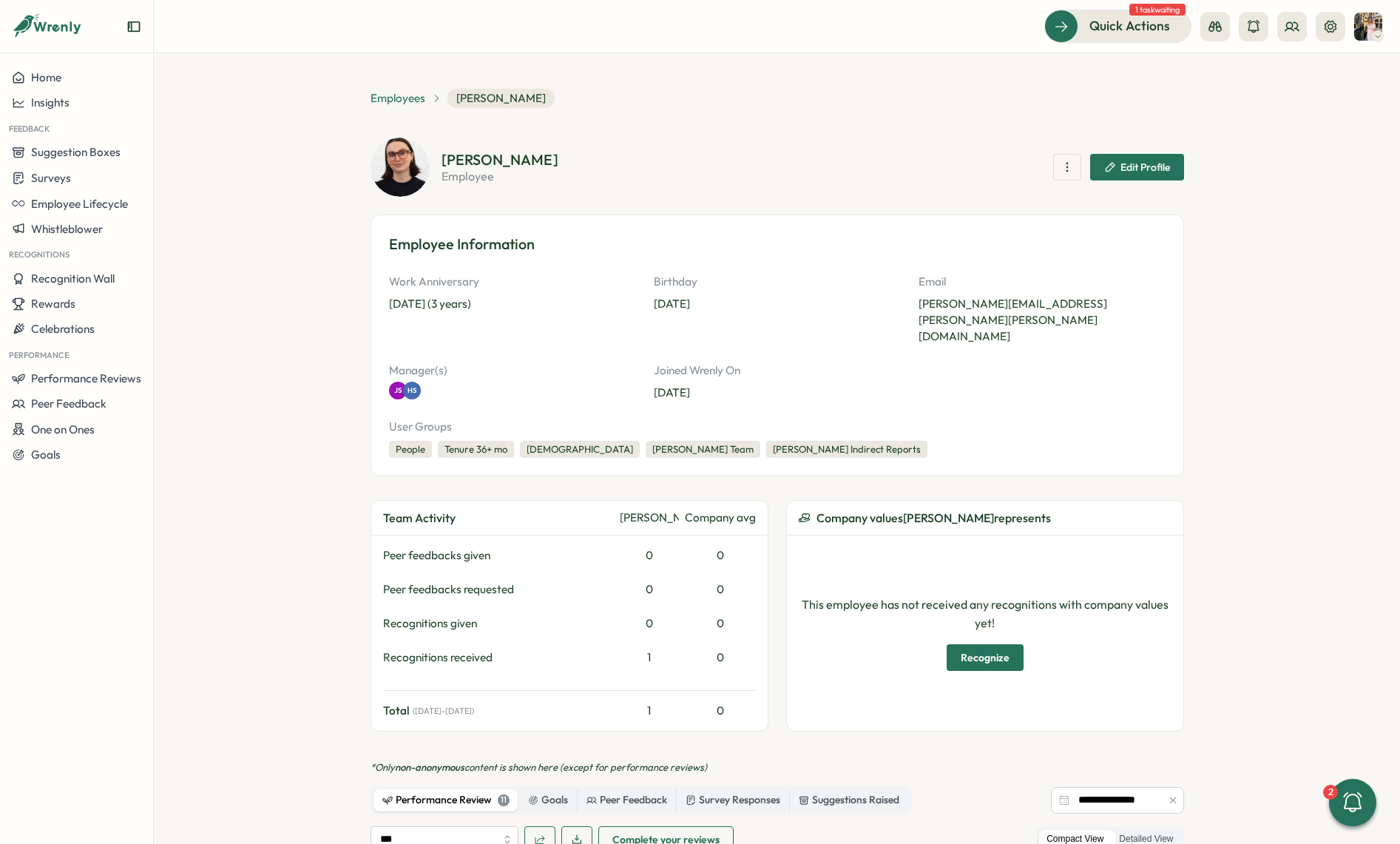
click at [378, 97] on span "Employees" at bounding box center [397, 98] width 55 height 16
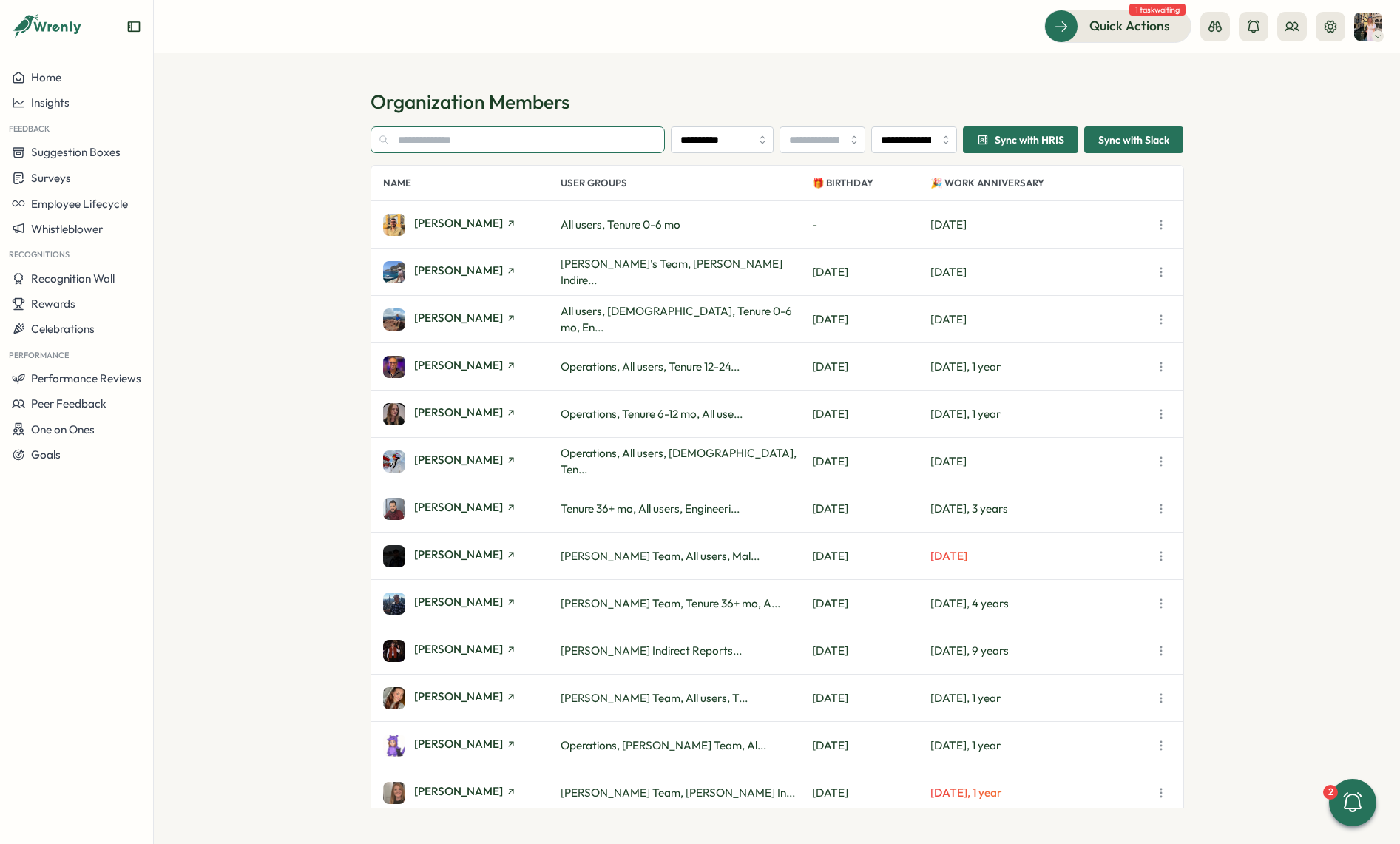
click at [432, 133] on input "text" at bounding box center [517, 140] width 295 height 26
